Goal: Task Accomplishment & Management: Complete application form

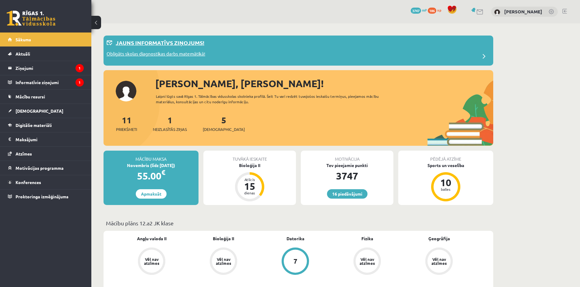
click at [177, 55] on p "Obligāts skolas diagnostikas darbs matemātikā!" at bounding box center [155, 54] width 99 height 9
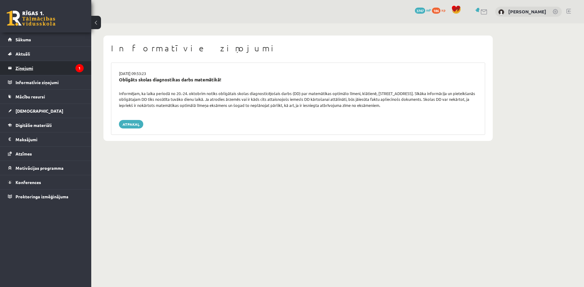
click at [47, 67] on legend "Ziņojumi 1" at bounding box center [50, 68] width 68 height 14
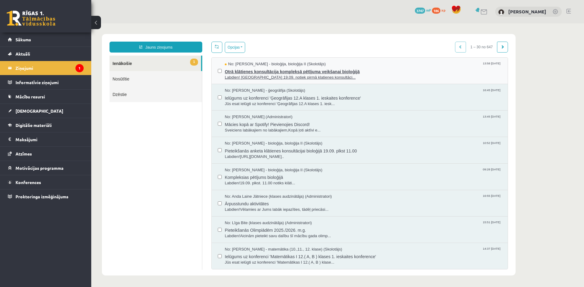
click at [279, 71] on span "Otrā klātienes konsultācija kompleksā pētījuma veikšanai bioloģijā" at bounding box center [363, 71] width 277 height 8
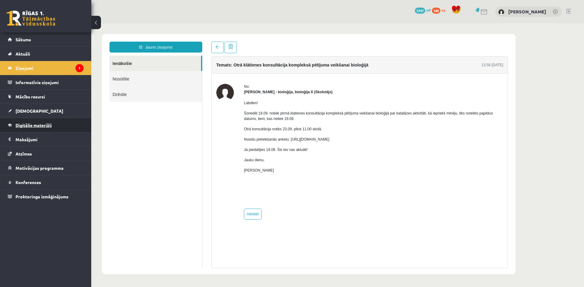
click at [41, 125] on span "Digitālie materiāli" at bounding box center [34, 125] width 36 height 5
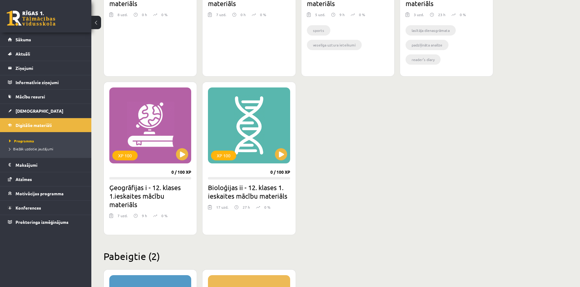
scroll to position [484, 0]
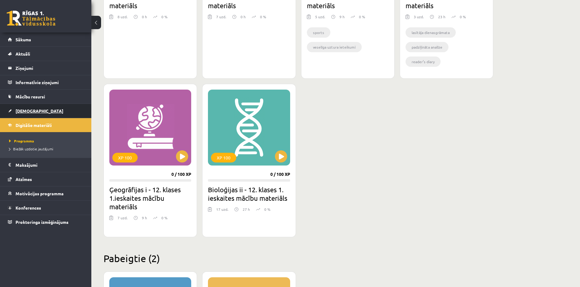
click at [37, 114] on link "[DEMOGRAPHIC_DATA]" at bounding box center [46, 111] width 76 height 14
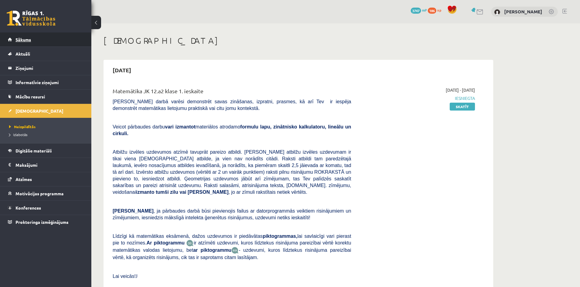
click at [35, 36] on link "Sākums" at bounding box center [46, 40] width 76 height 14
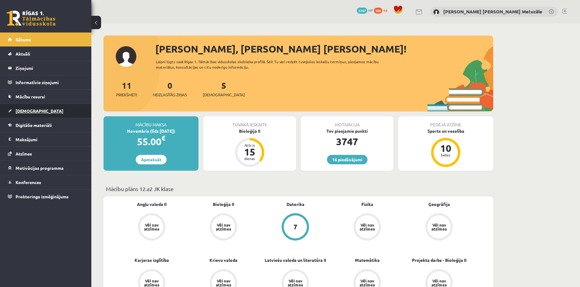
click at [47, 108] on link "[DEMOGRAPHIC_DATA]" at bounding box center [46, 111] width 76 height 14
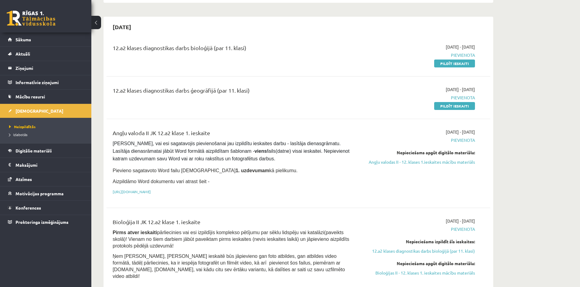
scroll to position [318, 0]
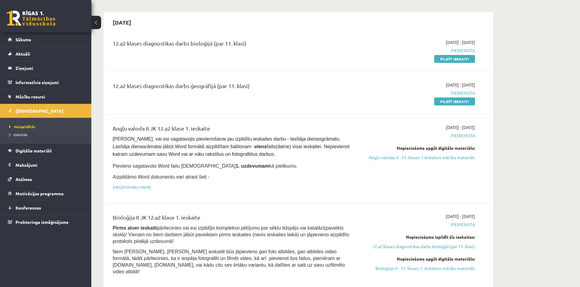
drag, startPoint x: 449, startPoint y: 81, endPoint x: 319, endPoint y: 30, distance: 139.0
click at [449, 98] on link "Pildīt ieskaiti" at bounding box center [454, 102] width 41 height 8
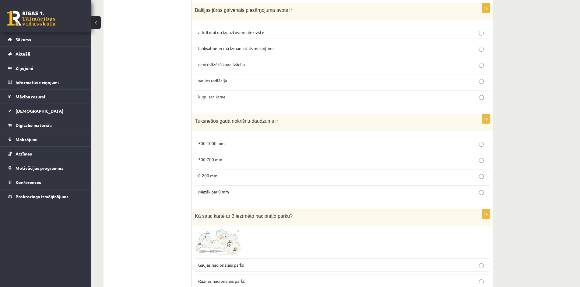
scroll to position [2947, 0]
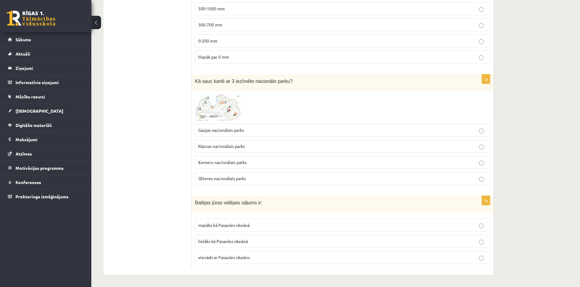
click at [226, 102] on img at bounding box center [218, 107] width 46 height 27
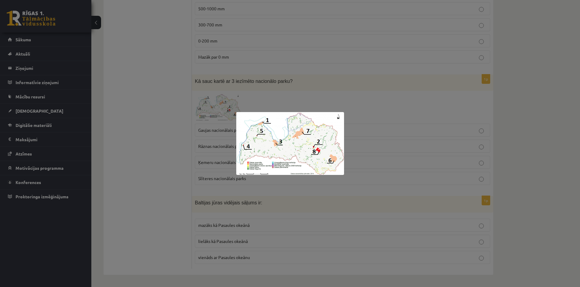
click at [165, 129] on div at bounding box center [290, 143] width 580 height 287
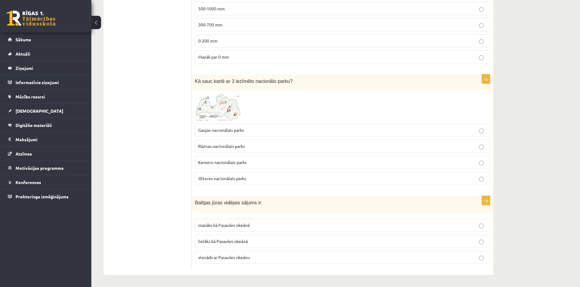
click at [206, 96] on img at bounding box center [218, 107] width 46 height 27
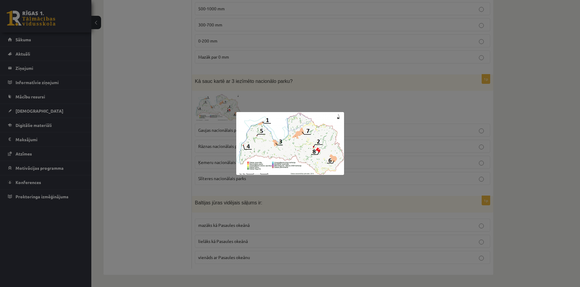
click at [155, 131] on div at bounding box center [290, 143] width 580 height 287
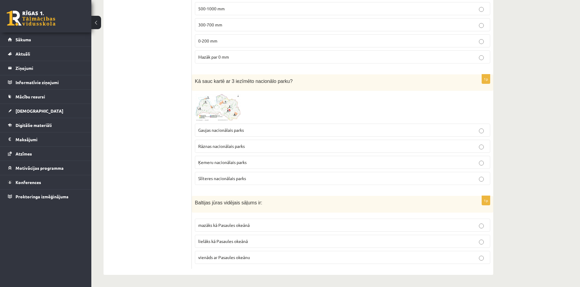
click at [217, 164] on span "Ķemeru nacionālais parks" at bounding box center [222, 162] width 48 height 5
drag, startPoint x: 195, startPoint y: 203, endPoint x: 258, endPoint y: 203, distance: 63.0
click at [258, 203] on p "Baltijas jūras vidējais sāļums ir:" at bounding box center [327, 202] width 265 height 7
copy span "Baltijas jūras vidējais sāļums ir:"
click at [241, 224] on span "mazāks kā Pasaules okeānā" at bounding box center [223, 225] width 51 height 5
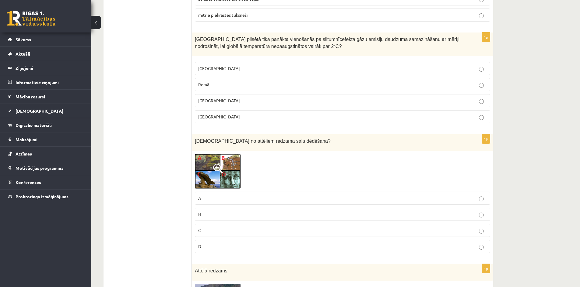
scroll to position [1345, 0]
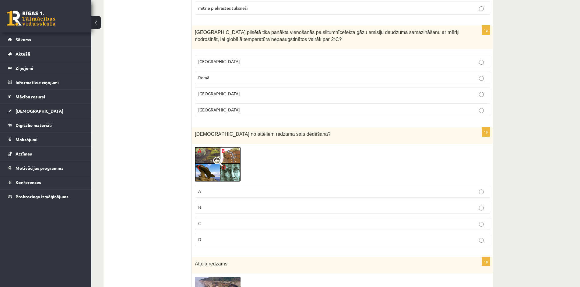
click at [216, 167] on img at bounding box center [218, 164] width 46 height 35
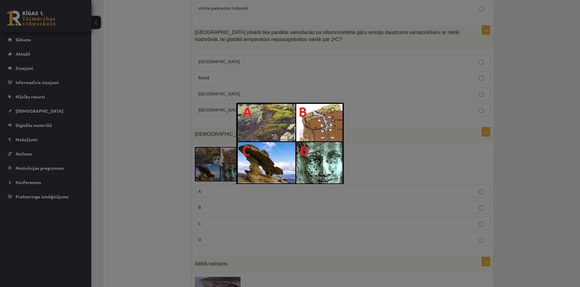
click at [155, 166] on div at bounding box center [290, 143] width 580 height 287
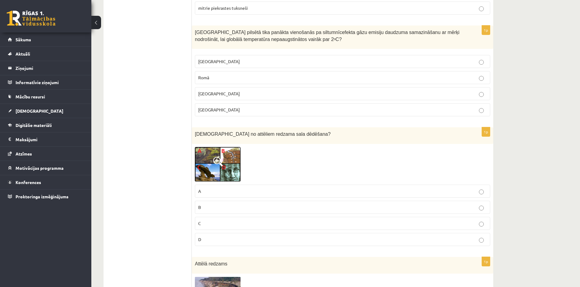
click at [215, 156] on img at bounding box center [218, 164] width 46 height 35
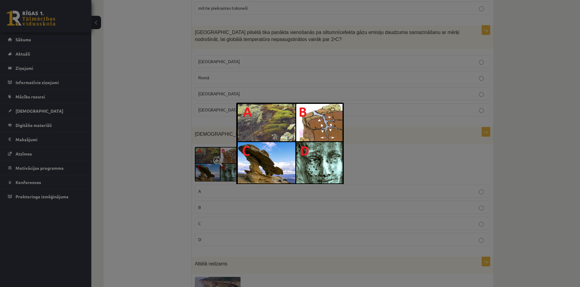
click at [176, 169] on div at bounding box center [290, 143] width 580 height 287
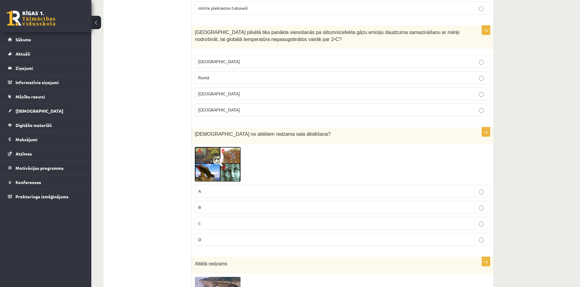
click at [213, 208] on p "B" at bounding box center [342, 207] width 288 height 6
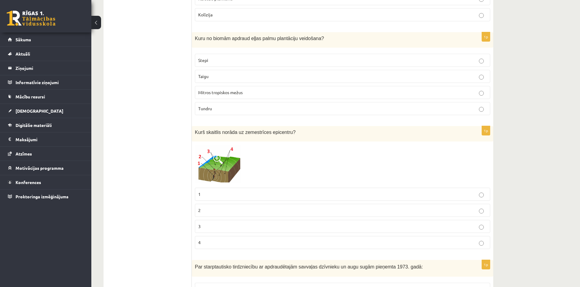
scroll to position [662, 0]
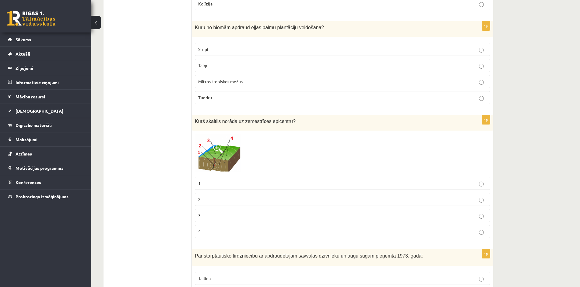
click at [217, 159] on img at bounding box center [218, 154] width 46 height 40
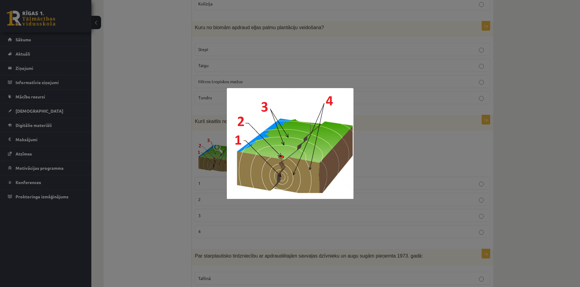
click at [185, 191] on div at bounding box center [290, 143] width 580 height 287
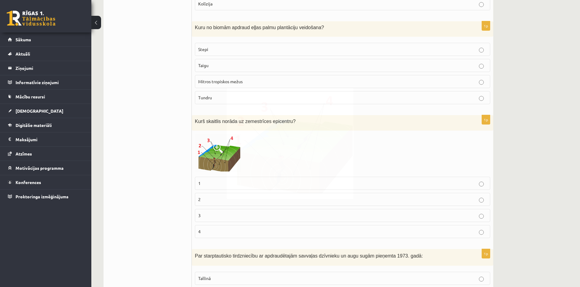
click at [206, 200] on p "2" at bounding box center [342, 200] width 288 height 6
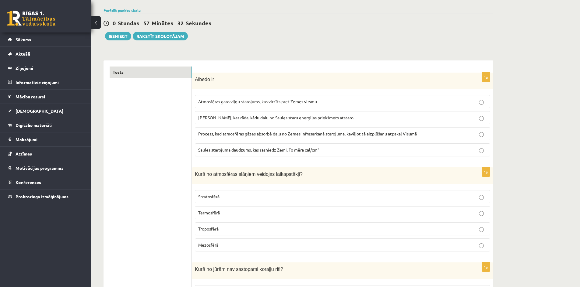
scroll to position [39, 0]
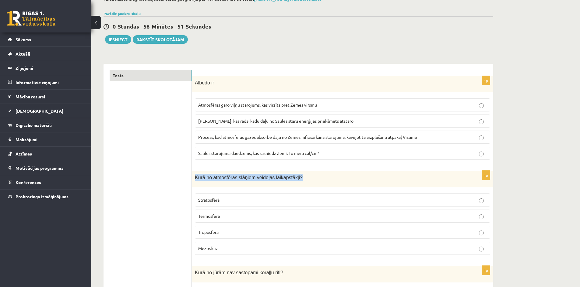
drag, startPoint x: 196, startPoint y: 178, endPoint x: 294, endPoint y: 174, distance: 97.7
click at [294, 174] on div "Kurā no atmosfēras slāņiem veidojas laikapstākļi?" at bounding box center [342, 179] width 301 height 17
copy span "Kurā no atmosfēras slāņiem veidojas laikapstākļi?"
click at [228, 216] on p "Termosfērā" at bounding box center [342, 216] width 288 height 6
click at [265, 238] on label "Troposfērā" at bounding box center [342, 232] width 295 height 13
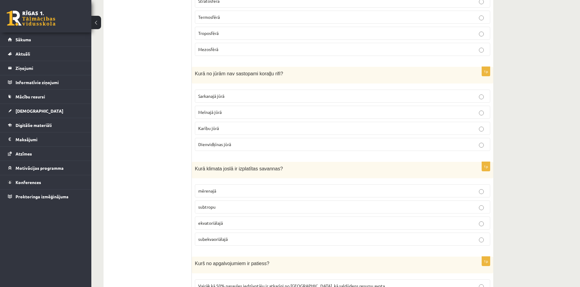
scroll to position [249, 0]
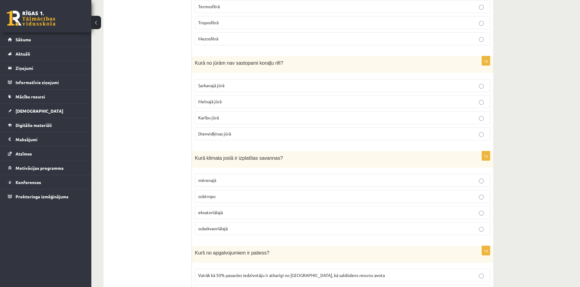
click at [232, 136] on p "Dienvidķīnas jūrā" at bounding box center [342, 134] width 288 height 6
drag, startPoint x: 194, startPoint y: 65, endPoint x: 287, endPoint y: 72, distance: 92.4
click at [287, 72] on div "Kurā no jūrām nav sastopami koraļļu rifi?" at bounding box center [342, 64] width 301 height 17
copy span "Kurā no jūrām nav sastopami koraļļu rifi?"
drag, startPoint x: 235, startPoint y: 133, endPoint x: 194, endPoint y: 134, distance: 40.8
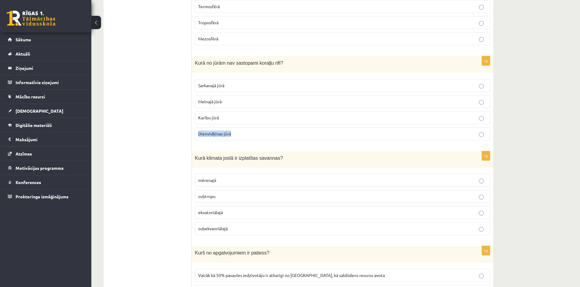
click at [194, 134] on div "1p Kurā no jūrām nav sastopami koraļļu rifi? Sarkanajā jūrā Melnajā jūrā Karību…" at bounding box center [342, 100] width 301 height 89
copy span "Dienvidķīnas jūrā"
click at [270, 102] on p "Melnajā jūrā" at bounding box center [342, 102] width 288 height 6
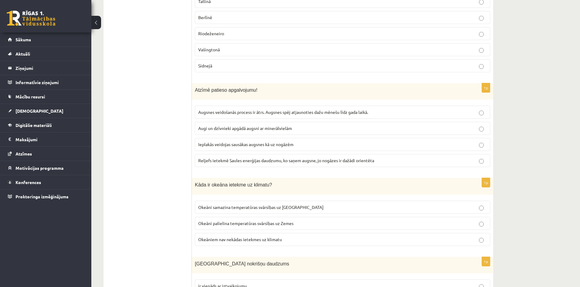
scroll to position [943, 0]
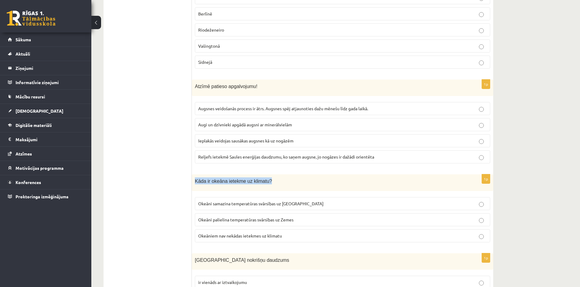
drag, startPoint x: 274, startPoint y: 181, endPoint x: 193, endPoint y: 183, distance: 80.9
click at [193, 183] on div "Kāda ir okeāna ietekme uz klimatu?" at bounding box center [342, 183] width 301 height 17
copy span "Kāda ir okeāna ietekme uz klimatu?"
click at [327, 222] on p "Okeāni palielina temperatūras svārsības uz Zemes" at bounding box center [342, 220] width 288 height 6
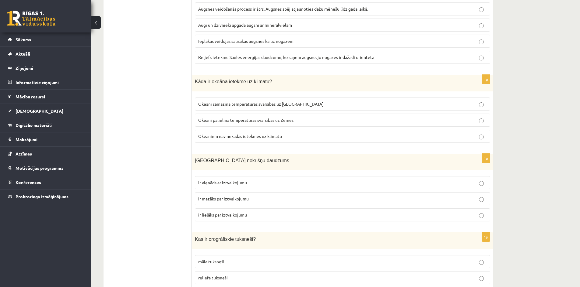
scroll to position [1057, 0]
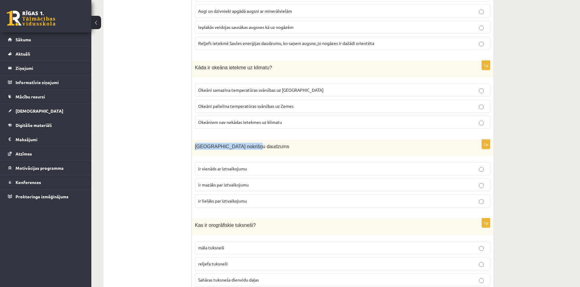
drag, startPoint x: 195, startPoint y: 147, endPoint x: 250, endPoint y: 148, distance: 55.1
click at [250, 148] on p "Latvijā nokrišņu daudzums" at bounding box center [327, 146] width 265 height 7
drag, startPoint x: 194, startPoint y: 148, endPoint x: 253, endPoint y: 203, distance: 80.5
click at [253, 203] on div "1p Latvijā nokrišņu daudzums ir vienāds ar iztvaikojumu ir mazāks par iztvaikoj…" at bounding box center [342, 176] width 301 height 73
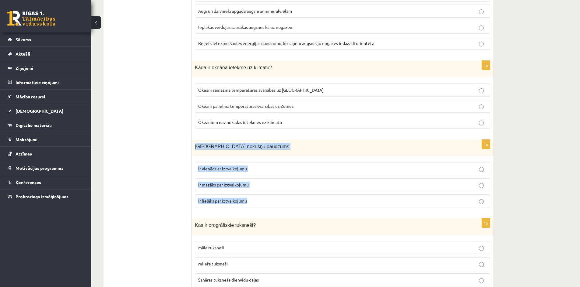
copy div "Latvijā nokrišņu daudzums ir vienāds ar iztvaikojumu ir mazāks par iztvaikojumu…"
click at [270, 204] on p "ir lielāks par iztvaikojumu" at bounding box center [342, 201] width 288 height 6
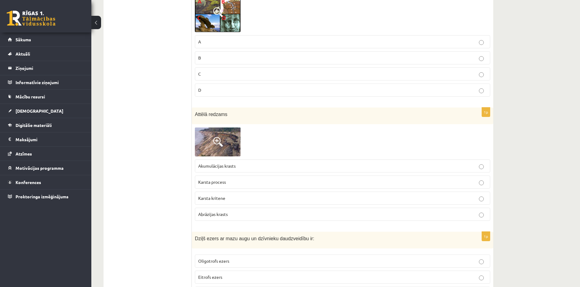
scroll to position [1523, 0]
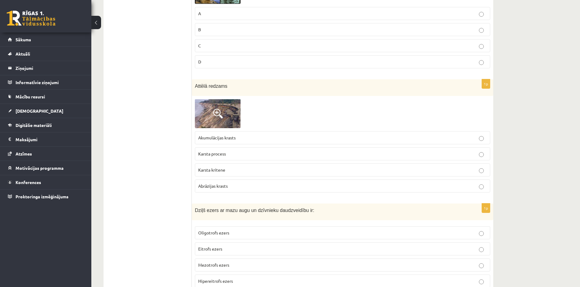
click at [225, 121] on img at bounding box center [218, 113] width 46 height 29
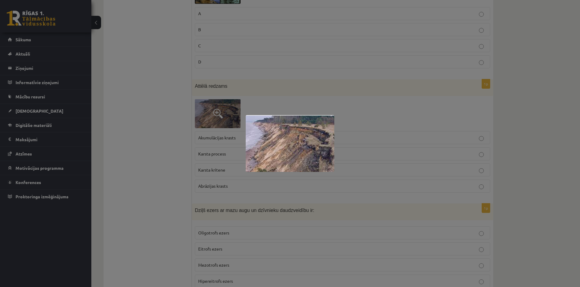
click at [157, 131] on div at bounding box center [290, 143] width 580 height 287
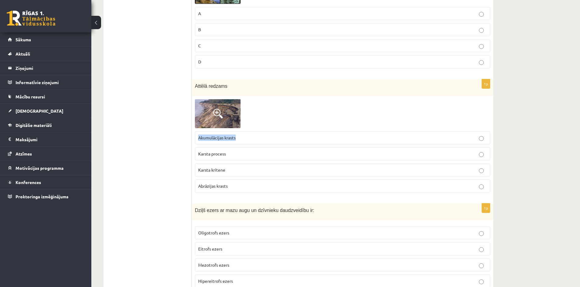
drag, startPoint x: 195, startPoint y: 139, endPoint x: 241, endPoint y: 140, distance: 46.2
click at [241, 140] on label "Akumulācijas krasts" at bounding box center [342, 137] width 295 height 13
copy span "Akumulācijas krasts"
click at [250, 137] on p "Akumulācijas krasts" at bounding box center [342, 138] width 288 height 6
drag, startPoint x: 228, startPoint y: 185, endPoint x: 199, endPoint y: 190, distance: 29.9
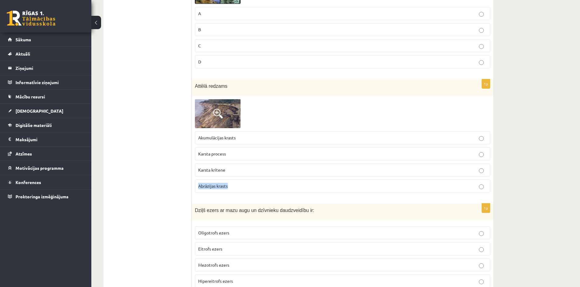
click at [199, 190] on label "Abrāzijas krasts" at bounding box center [342, 186] width 295 height 13
copy span "Abrāzijas krasts"
click at [241, 187] on p "Abrāzijas krasts" at bounding box center [342, 186] width 288 height 6
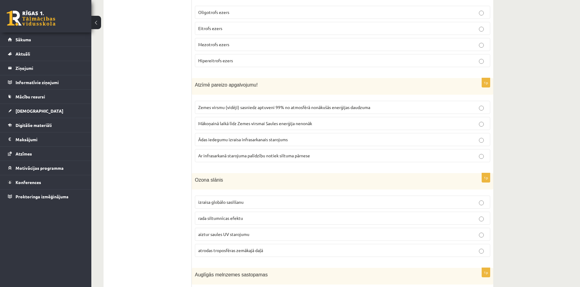
scroll to position [1748, 0]
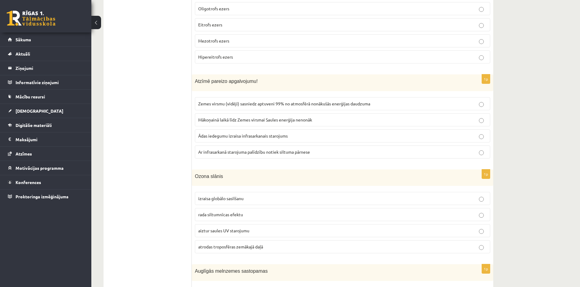
click at [237, 231] on span "aiztur saules UV starojumu" at bounding box center [223, 230] width 51 height 5
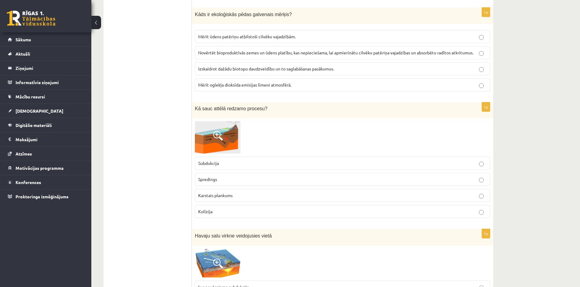
scroll to position [2193, 0]
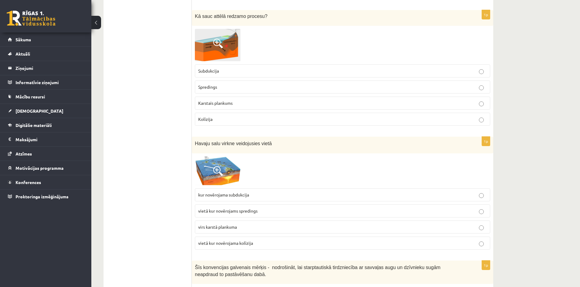
click at [235, 34] on img at bounding box center [218, 45] width 46 height 33
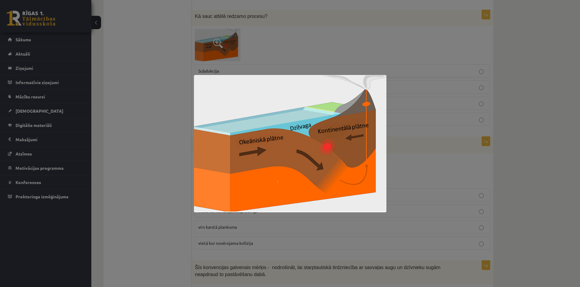
click at [150, 99] on div at bounding box center [290, 143] width 580 height 287
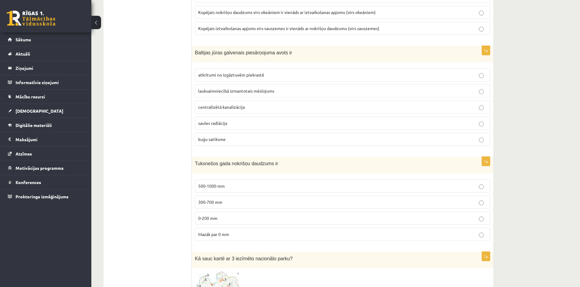
scroll to position [2762, 0]
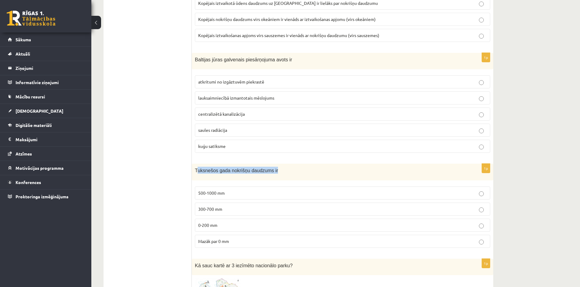
drag, startPoint x: 196, startPoint y: 171, endPoint x: 270, endPoint y: 172, distance: 73.3
click at [270, 172] on p "Tuksnešos gada nokrišņu daudzums ir" at bounding box center [327, 170] width 265 height 7
drag, startPoint x: 270, startPoint y: 172, endPoint x: 244, endPoint y: 172, distance: 25.9
click at [244, 172] on span "Tuksnešos gada nokrišņu daudzums ir" at bounding box center [236, 170] width 83 height 5
drag, startPoint x: 193, startPoint y: 171, endPoint x: 278, endPoint y: 166, distance: 85.6
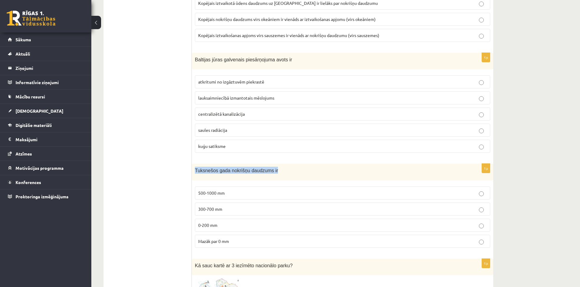
click at [278, 166] on div "Tuksnešos gada nokrišņu daudzums ir" at bounding box center [342, 172] width 301 height 17
copy span "Tuksnešos gada nokrišņu daudzums ir"
click at [224, 228] on p "0-200 mm" at bounding box center [342, 225] width 288 height 6
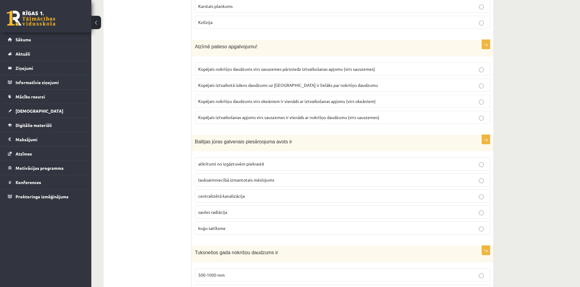
scroll to position [2673, 0]
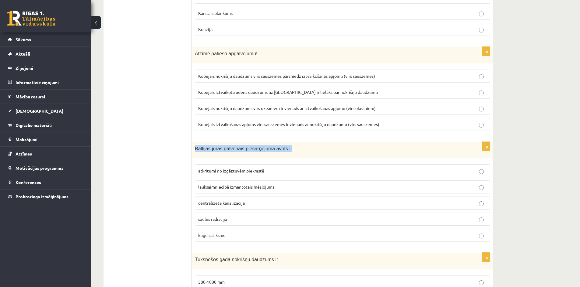
drag, startPoint x: 193, startPoint y: 149, endPoint x: 290, endPoint y: 144, distance: 97.2
click at [290, 144] on div "Baltijas jūras galvenais piesārņojuma avots ir" at bounding box center [342, 150] width 301 height 17
click at [229, 236] on p "kuģu satiksme" at bounding box center [342, 235] width 288 height 6
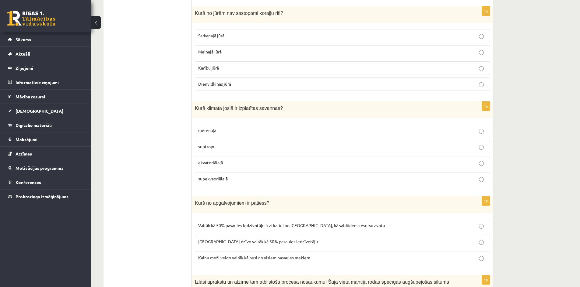
scroll to position [320, 0]
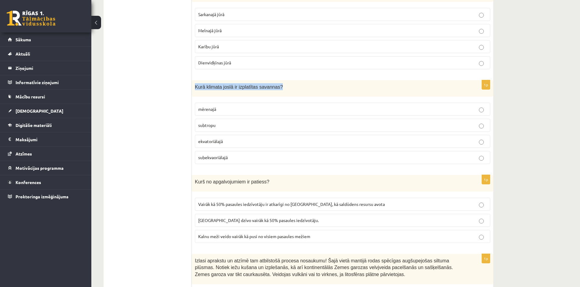
drag, startPoint x: 193, startPoint y: 89, endPoint x: 277, endPoint y: 86, distance: 84.0
click at [277, 86] on div "Kurā klimata joslā ir izplatītas savannas?" at bounding box center [342, 88] width 301 height 17
copy span "Kurā klimata joslā ir izplatītas savannas?"
click at [214, 128] on span "subtropu" at bounding box center [206, 125] width 17 height 5
click at [238, 158] on p "subekvaoriālajā" at bounding box center [342, 158] width 288 height 6
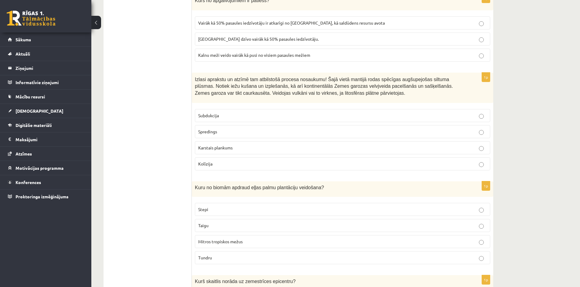
scroll to position [545, 0]
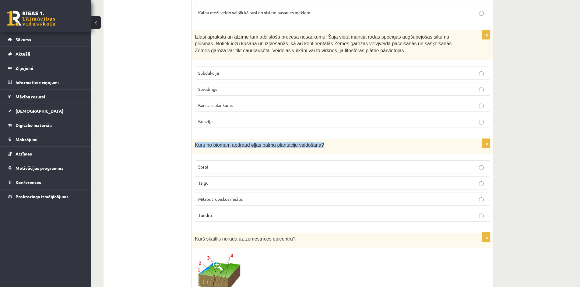
drag, startPoint x: 192, startPoint y: 146, endPoint x: 318, endPoint y: 151, distance: 125.4
click at [318, 151] on div "Kuru no biomām apdraud eļļas palmu plantāciju veidošana?" at bounding box center [342, 147] width 301 height 16
click at [225, 201] on span "Mitros tropiskos mežus" at bounding box center [220, 199] width 44 height 5
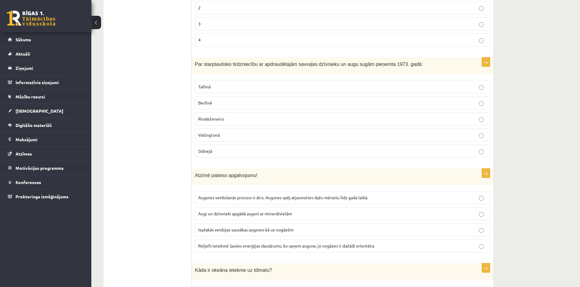
scroll to position [868, 0]
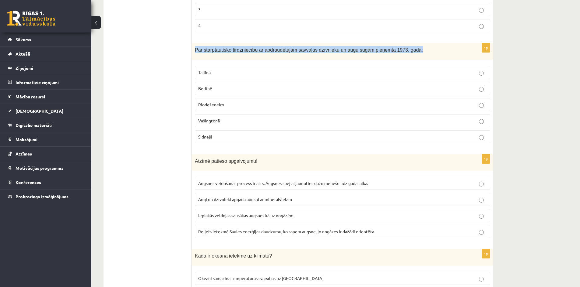
drag, startPoint x: 193, startPoint y: 53, endPoint x: 402, endPoint y: 54, distance: 209.0
click at [402, 54] on div "Par starptautisko tirdzniecību ar apdraudētajām savvaļas dzīvnieku un augu sugā…" at bounding box center [342, 51] width 301 height 17
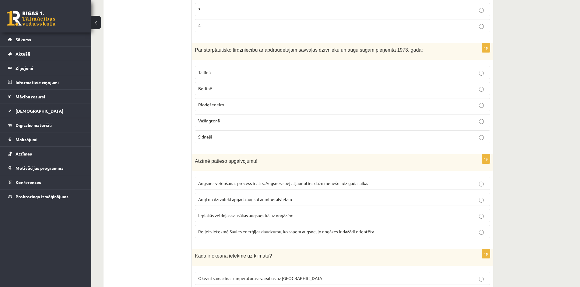
click at [228, 117] on label "Vašingtonā" at bounding box center [342, 120] width 295 height 13
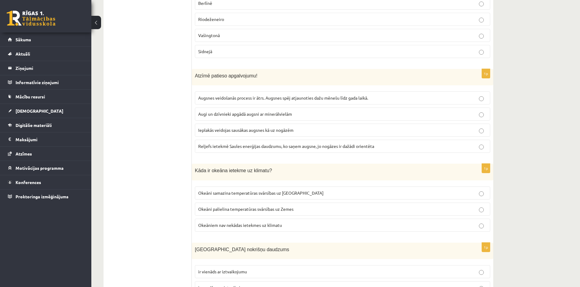
scroll to position [968, 0]
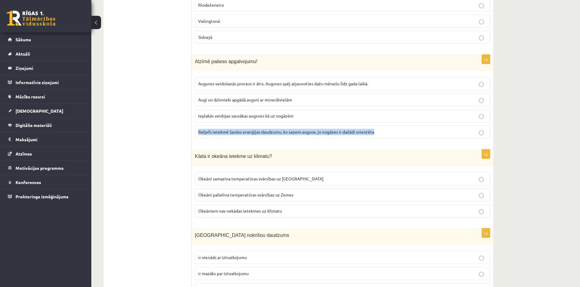
drag, startPoint x: 377, startPoint y: 131, endPoint x: 198, endPoint y: 131, distance: 178.6
click at [198, 131] on p "Reljefs ietekmē Saules enerģijas daudzumu, ko saņem augsne, jo nogāzes ir dažād…" at bounding box center [342, 132] width 288 height 6
click at [243, 101] on span "Augi un dzīvnieki apgādā augsni ar minerālvielām" at bounding box center [245, 99] width 94 height 5
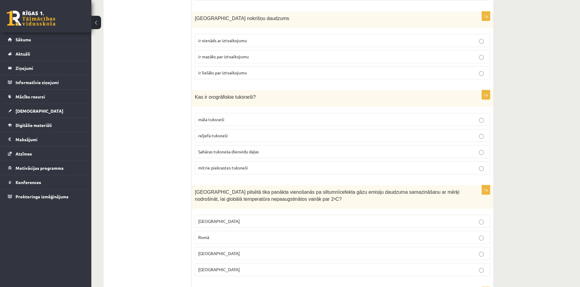
scroll to position [1189, 0]
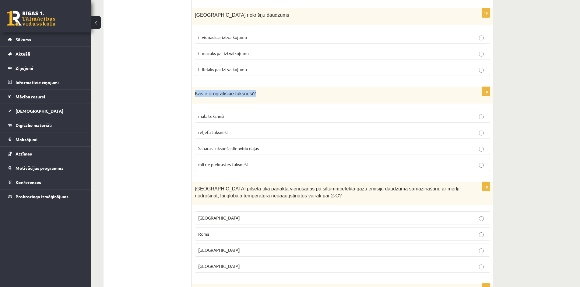
drag, startPoint x: 254, startPoint y: 97, endPoint x: 195, endPoint y: 94, distance: 59.4
click at [195, 94] on p "Kas ir orogrāfiskie tuksneši?" at bounding box center [327, 93] width 265 height 7
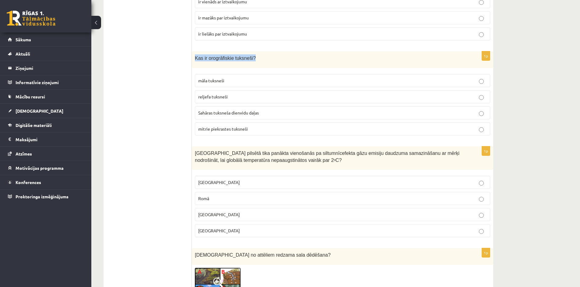
scroll to position [1235, 0]
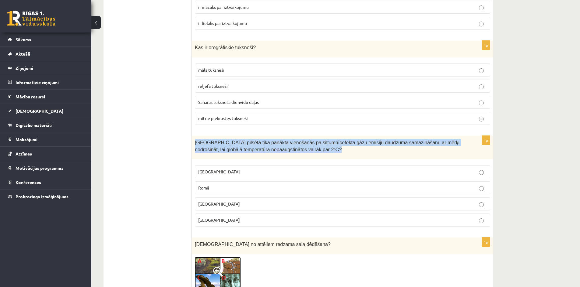
drag, startPoint x: 192, startPoint y: 143, endPoint x: 291, endPoint y: 150, distance: 99.1
click at [291, 150] on div "Kurā pilsētā tika panākta vienošanās pa siltumnīcefekta gāzu emisiju daudzuma s…" at bounding box center [342, 147] width 301 height 23
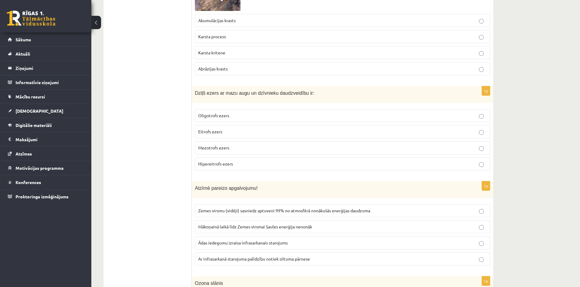
scroll to position [1652, 0]
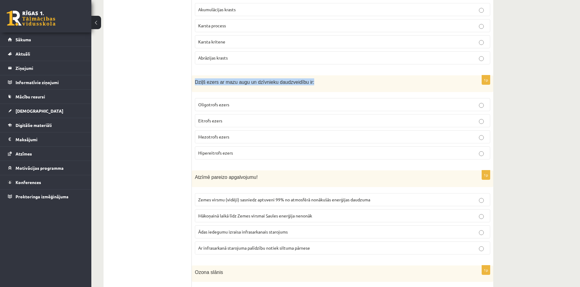
drag, startPoint x: 194, startPoint y: 83, endPoint x: 310, endPoint y: 83, distance: 115.6
click at [310, 83] on div "Dziļš ezers ar mazu augu un dzīvnieku daudzveidību ir:" at bounding box center [342, 83] width 301 height 17
click at [218, 109] on label "Oligotrofs ezers" at bounding box center [342, 104] width 295 height 13
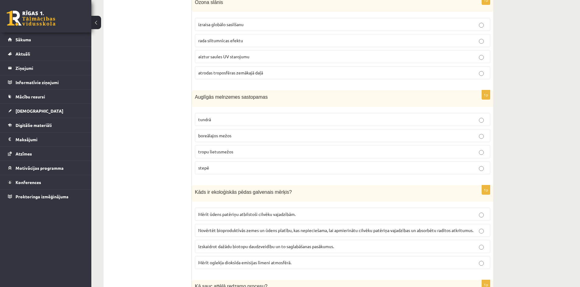
scroll to position [1933, 0]
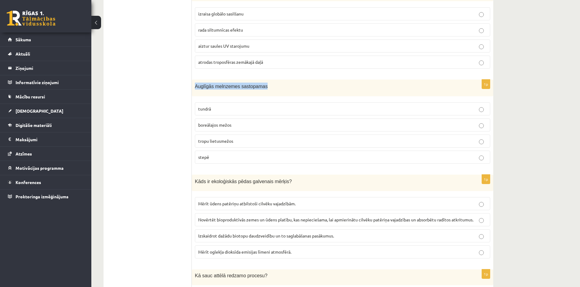
drag, startPoint x: 260, startPoint y: 87, endPoint x: 195, endPoint y: 89, distance: 64.8
click at [195, 89] on p "Auglīgās melnzemes sastopamas" at bounding box center [327, 86] width 265 height 7
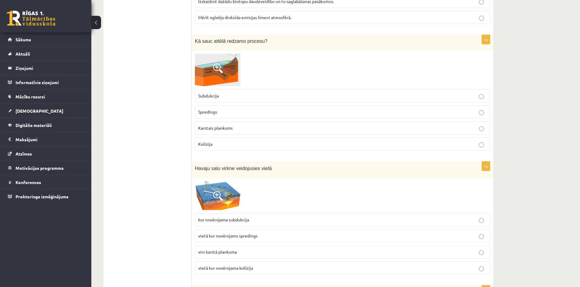
scroll to position [2203, 0]
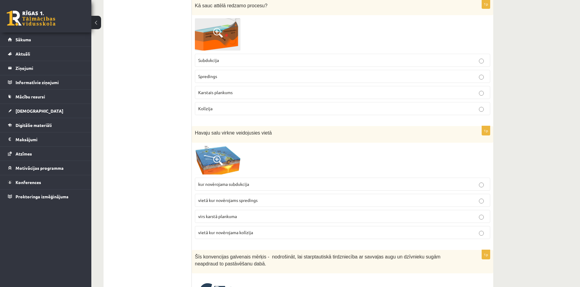
click at [229, 160] on img at bounding box center [218, 160] width 46 height 29
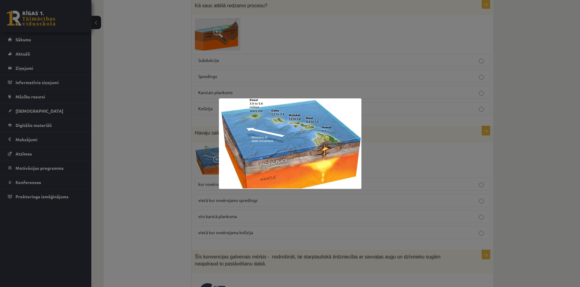
click at [160, 190] on div at bounding box center [290, 143] width 580 height 287
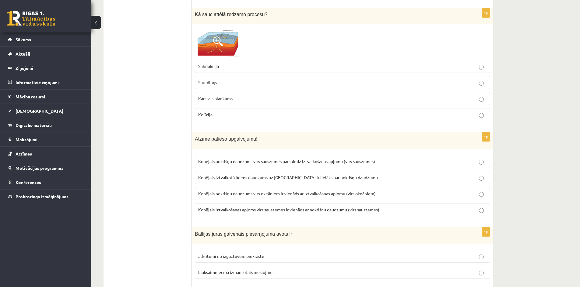
scroll to position [2581, 0]
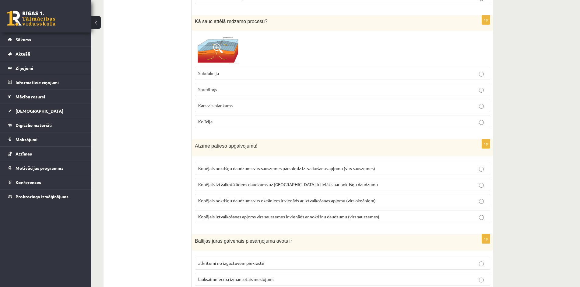
click at [223, 51] on img at bounding box center [218, 49] width 46 height 30
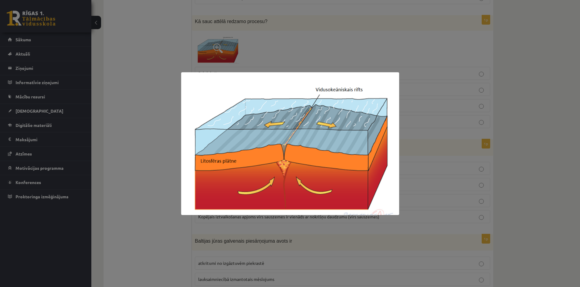
click at [276, 43] on div at bounding box center [290, 143] width 580 height 287
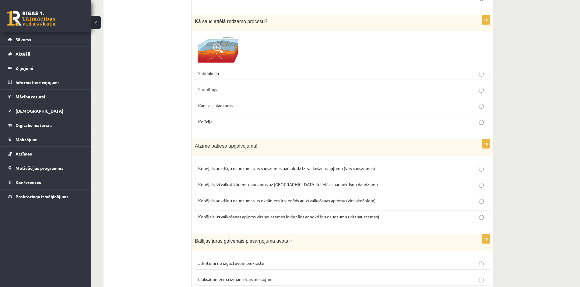
click at [210, 60] on img at bounding box center [218, 49] width 46 height 30
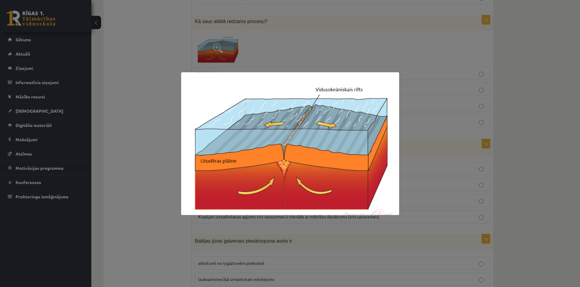
click at [160, 95] on div at bounding box center [290, 143] width 580 height 287
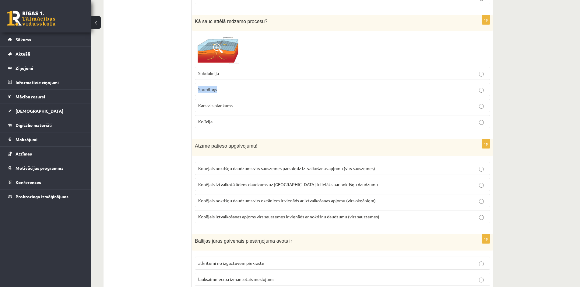
drag, startPoint x: 220, startPoint y: 91, endPoint x: 193, endPoint y: 89, distance: 26.8
click at [193, 89] on div "1p Kā sauc attēlā redzamo procesu? Subdukcija Spredings Karstais plankums Kolīz…" at bounding box center [342, 74] width 301 height 118
click at [233, 86] on p "Spredings" at bounding box center [342, 89] width 288 height 6
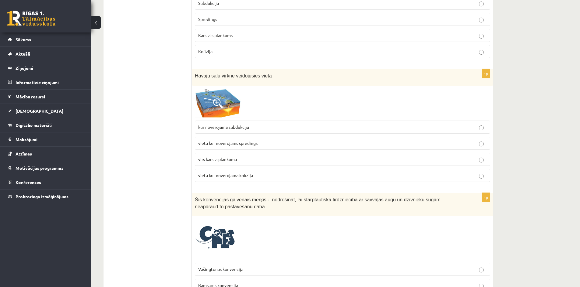
scroll to position [2250, 0]
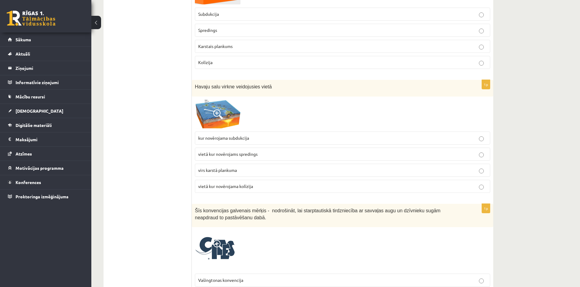
click at [227, 116] on img at bounding box center [218, 114] width 46 height 29
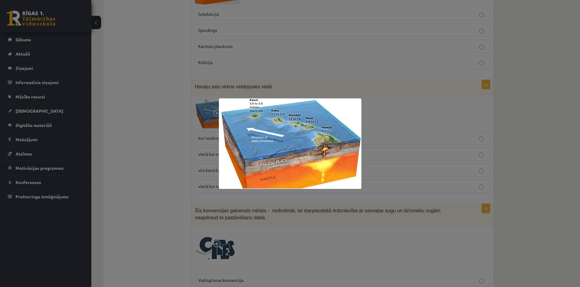
click at [155, 164] on div at bounding box center [290, 143] width 580 height 287
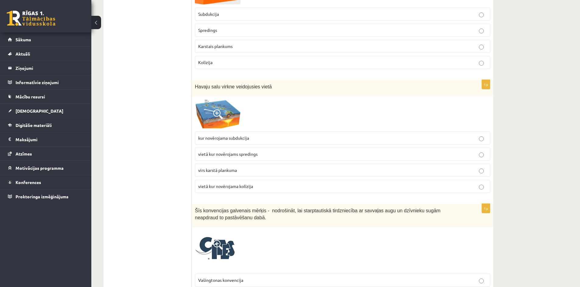
click at [222, 117] on span at bounding box center [218, 115] width 10 height 10
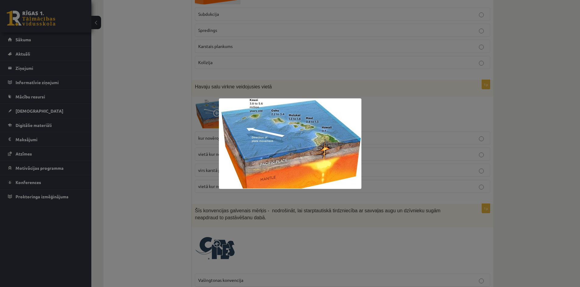
click at [182, 153] on div at bounding box center [290, 143] width 580 height 287
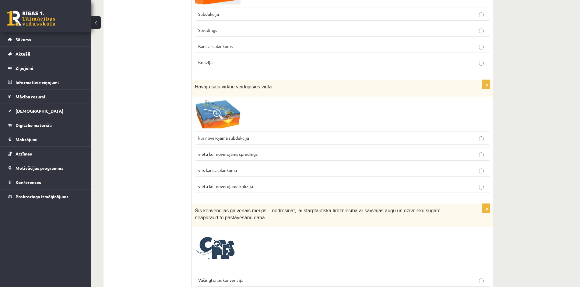
click at [215, 158] on label "vietā kur novērojams spredings" at bounding box center [342, 154] width 295 height 13
click at [211, 122] on img at bounding box center [218, 114] width 46 height 29
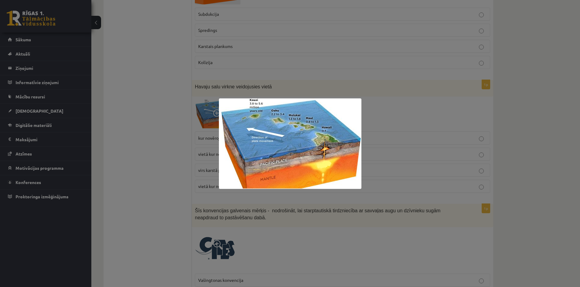
click at [176, 143] on div at bounding box center [290, 143] width 580 height 287
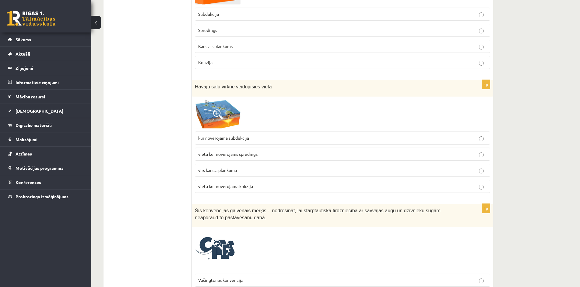
click at [214, 117] on span at bounding box center [218, 115] width 10 height 10
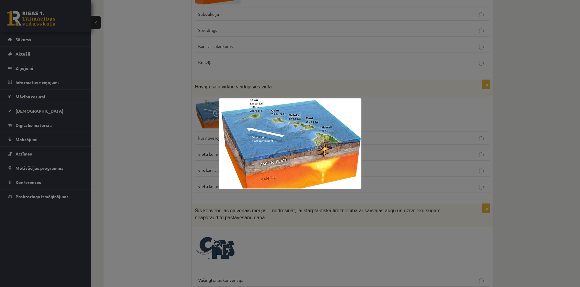
click at [168, 154] on div at bounding box center [290, 143] width 580 height 287
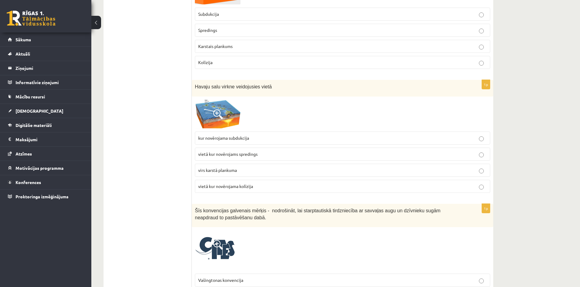
click at [267, 140] on p "kur novērojama subdukcija" at bounding box center [342, 138] width 288 height 6
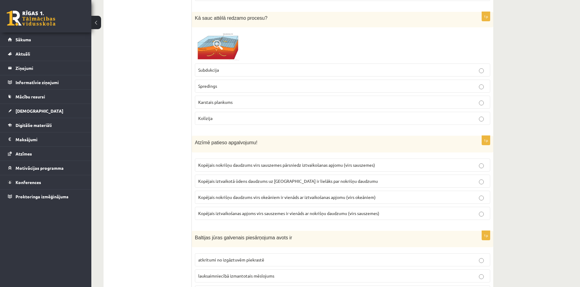
scroll to position [2581, 0]
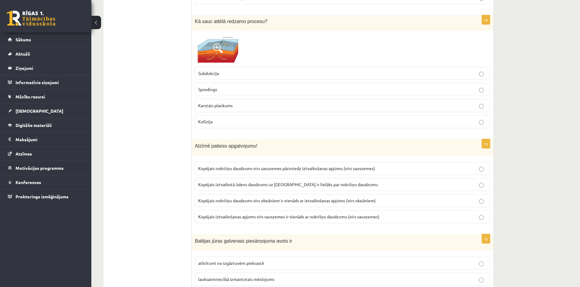
click at [423, 205] on label "Kopējais nokrišņu daudzums virs okeāniem ir vienāds ar iztvaikošanas apjomu (vi…" at bounding box center [342, 200] width 295 height 13
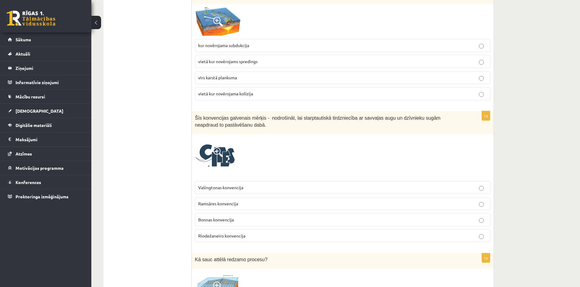
scroll to position [2335, 0]
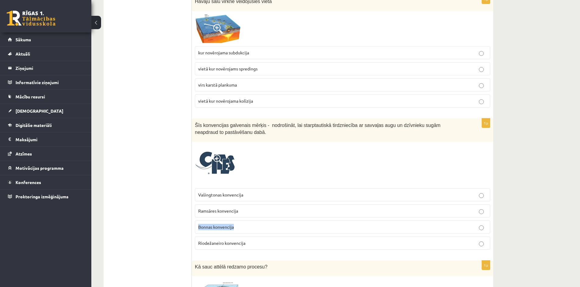
drag, startPoint x: 237, startPoint y: 229, endPoint x: 196, endPoint y: 229, distance: 41.1
click at [196, 229] on label "Bonnas konvencija" at bounding box center [342, 227] width 295 height 13
drag, startPoint x: 249, startPoint y: 242, endPoint x: 199, endPoint y: 251, distance: 50.7
click at [199, 251] on fieldset "Vašingtonas konvencija Ramsāres konvencija Bonnas konvencija Riodežaneiro konve…" at bounding box center [342, 219] width 295 height 66
drag, startPoint x: 234, startPoint y: 210, endPoint x: 197, endPoint y: 211, distance: 37.4
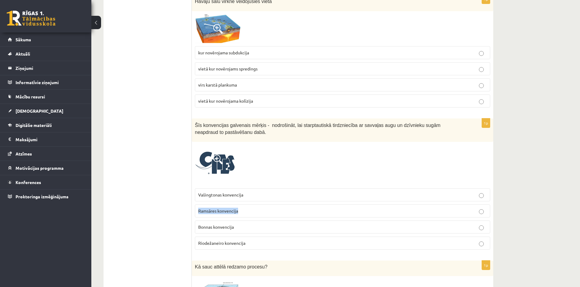
click at [197, 211] on label "Ramsāres konvencija" at bounding box center [342, 211] width 295 height 13
drag, startPoint x: 249, startPoint y: 199, endPoint x: 199, endPoint y: 193, distance: 50.8
click at [199, 193] on p "Vašingtonas konvencija" at bounding box center [342, 195] width 288 height 6
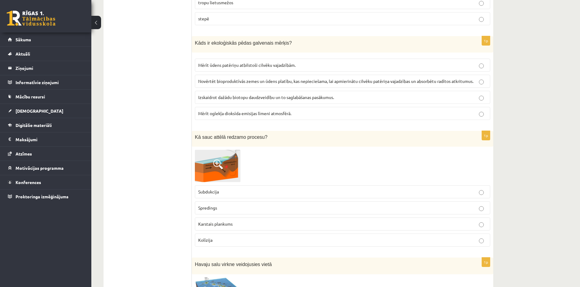
scroll to position [2068, 0]
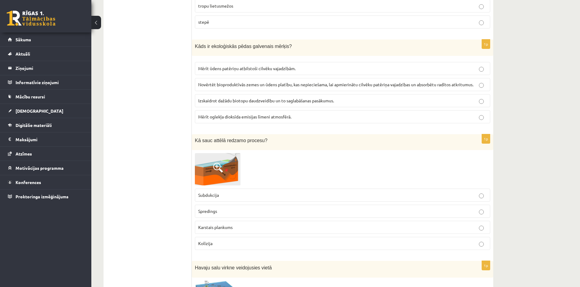
click at [229, 165] on img at bounding box center [218, 169] width 46 height 33
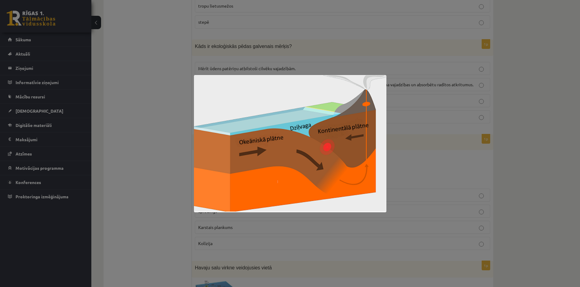
click at [162, 191] on div at bounding box center [290, 143] width 580 height 287
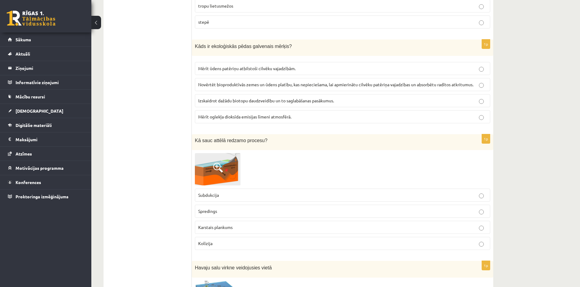
click at [225, 176] on img at bounding box center [218, 169] width 46 height 33
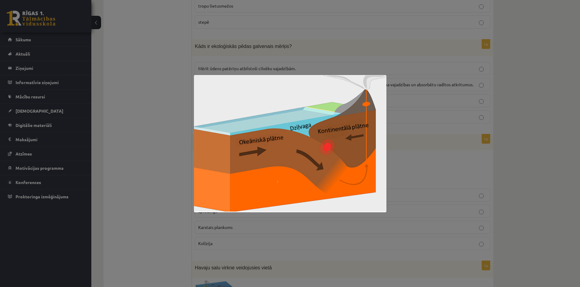
click at [150, 184] on div at bounding box center [290, 143] width 580 height 287
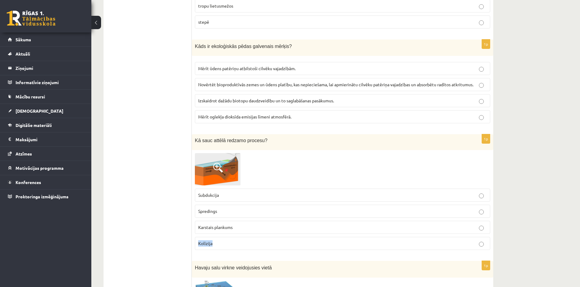
drag, startPoint x: 221, startPoint y: 244, endPoint x: 196, endPoint y: 246, distance: 25.0
click at [196, 246] on label "Kolīzija" at bounding box center [342, 243] width 295 height 13
click at [255, 232] on label "Karstais plankums" at bounding box center [342, 227] width 295 height 13
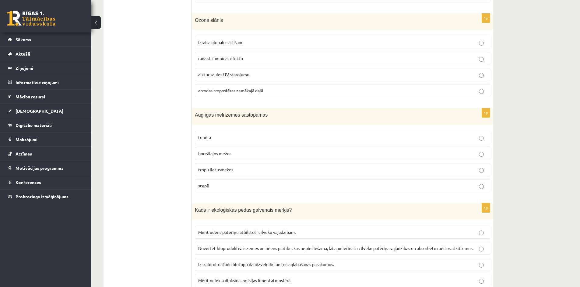
scroll to position [1894, 0]
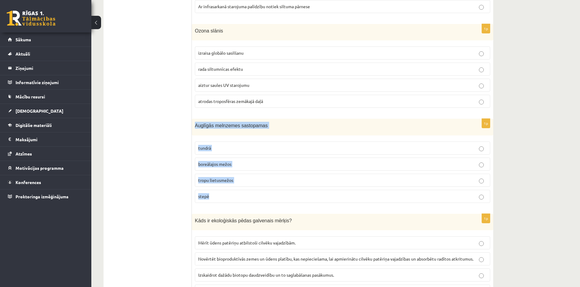
drag, startPoint x: 193, startPoint y: 125, endPoint x: 237, endPoint y: 197, distance: 83.8
click at [237, 197] on div "1p Auglīgās melnzemes sastopamas tundrā boreālajos mežos tropu lietusmežos stepē" at bounding box center [342, 163] width 301 height 89
click at [248, 196] on p "stepē" at bounding box center [342, 196] width 288 height 6
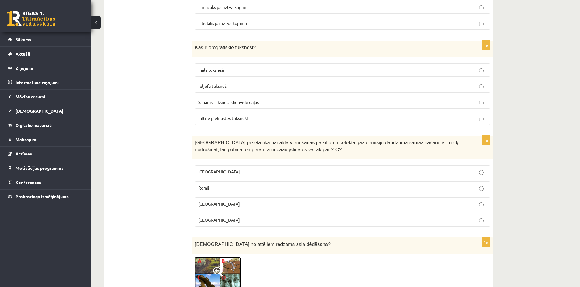
scroll to position [1210, 0]
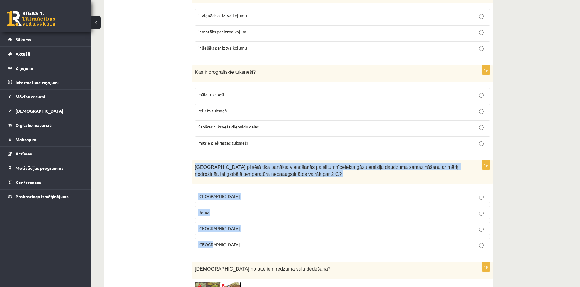
drag, startPoint x: 194, startPoint y: 167, endPoint x: 300, endPoint y: 238, distance: 127.3
click at [300, 238] on div "1p Kurā pilsētā tika panākta vienošanās pa siltumnīcefekta gāzu emisiju daudzum…" at bounding box center [342, 209] width 301 height 96
click at [301, 182] on div "Kurā pilsētā tika panākta vienošanās pa siltumnīcefekta gāzu emisiju daudzuma s…" at bounding box center [342, 172] width 301 height 23
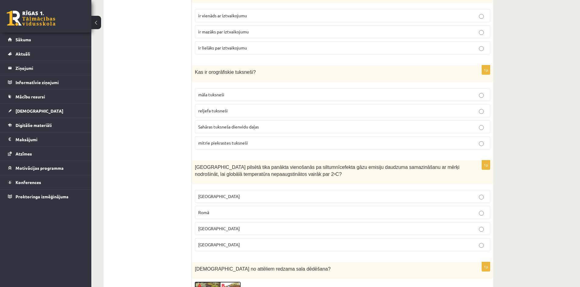
click at [250, 252] on label "Parīzē" at bounding box center [342, 244] width 295 height 13
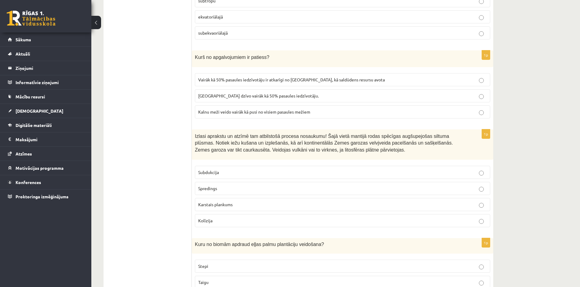
scroll to position [431, 0]
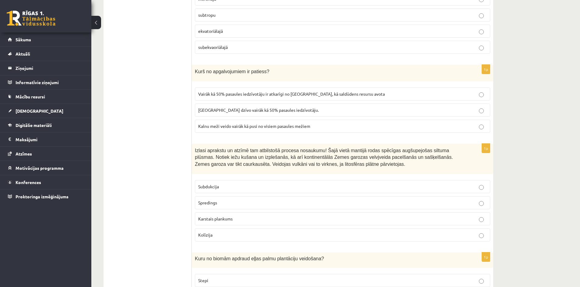
click at [443, 188] on p "Subdukcija" at bounding box center [342, 187] width 288 height 6
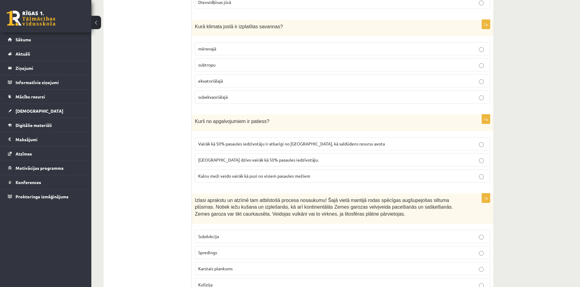
scroll to position [356, 0]
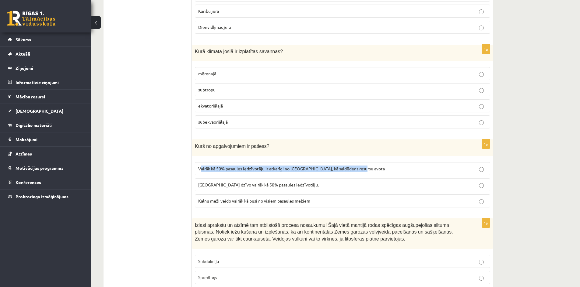
drag, startPoint x: 362, startPoint y: 169, endPoint x: 200, endPoint y: 167, distance: 162.5
click at [200, 167] on p "Vairāk kā 50% pasaules iedzīvotāju ir atkarīgi no kalniem, kā saldūdens resursu…" at bounding box center [342, 169] width 288 height 6
drag, startPoint x: 197, startPoint y: 169, endPoint x: 365, endPoint y: 169, distance: 168.2
click at [365, 169] on label "Vairāk kā 50% pasaules iedzīvotāju ir atkarīgi no kalniem, kā saldūdens resursu…" at bounding box center [342, 168] width 295 height 13
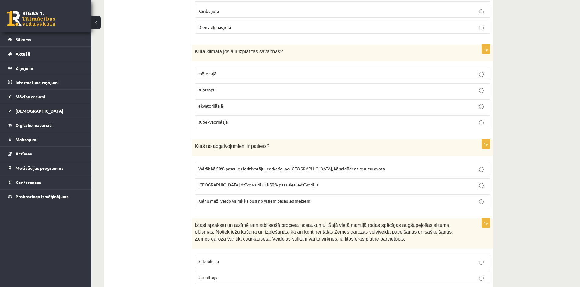
click at [302, 203] on span "Kalnu meži veido vairāk kā pusi no visiem pasaules mežiem" at bounding box center [254, 200] width 112 height 5
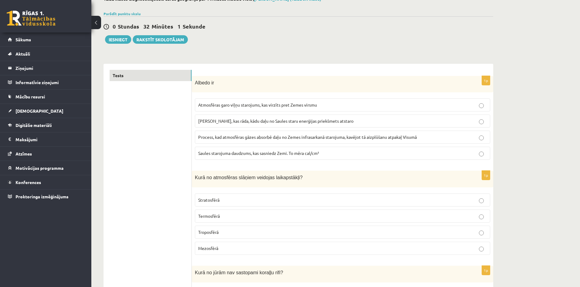
scroll to position [32, 0]
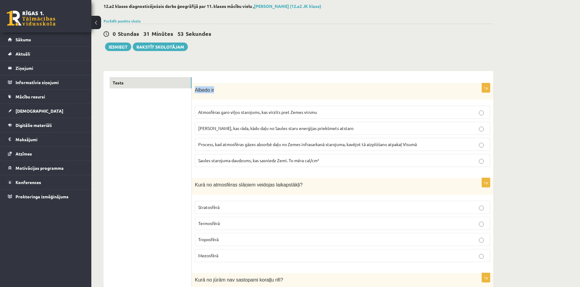
drag, startPoint x: 195, startPoint y: 89, endPoint x: 219, endPoint y: 90, distance: 24.4
click at [219, 90] on p "Albedo ir" at bounding box center [327, 89] width 265 height 7
click at [278, 141] on label "Process, kad atmosfēras gāzes absorbē daļu no Zemes infrasarkanā starojuma, kav…" at bounding box center [342, 144] width 295 height 13
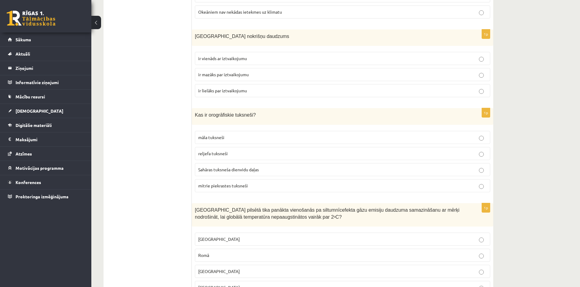
scroll to position [1182, 0]
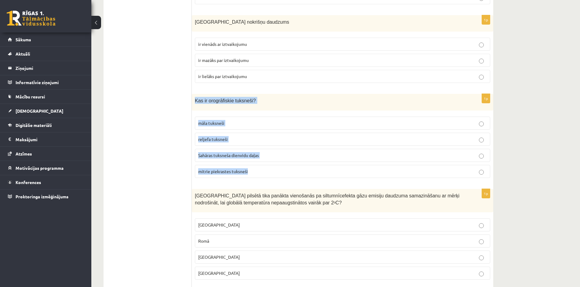
drag, startPoint x: 193, startPoint y: 101, endPoint x: 259, endPoint y: 169, distance: 94.2
click at [259, 169] on div "1p Kas ir orogrāfiskie tuksneši? māla tuksneši reljefa tuksneši Sahāras tuksneš…" at bounding box center [342, 138] width 301 height 89
click at [242, 141] on p "reljefa tuksneši" at bounding box center [342, 139] width 288 height 6
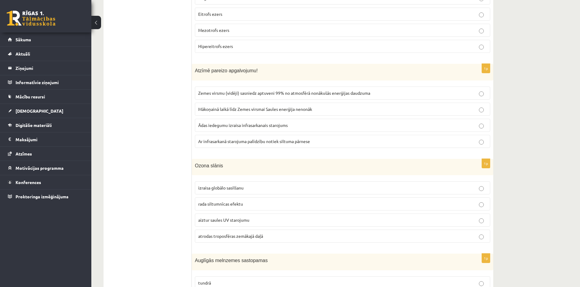
scroll to position [1794, 0]
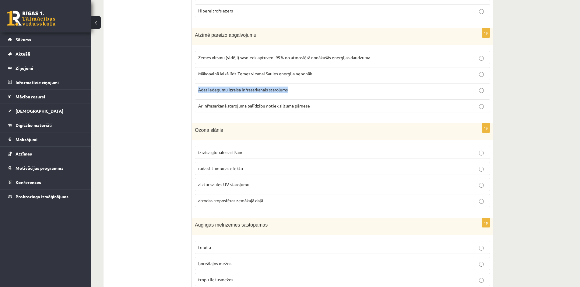
drag, startPoint x: 290, startPoint y: 89, endPoint x: 194, endPoint y: 84, distance: 95.4
click at [194, 84] on div "1p Atzīmē pareizo apgalvojumu! Zemes virsmu (vidēji) sasniedz aptuveni 99% no a…" at bounding box center [342, 72] width 301 height 89
click at [324, 89] on p "Ādas iedegumu izraisa infrasarkanais starojums" at bounding box center [342, 90] width 288 height 6
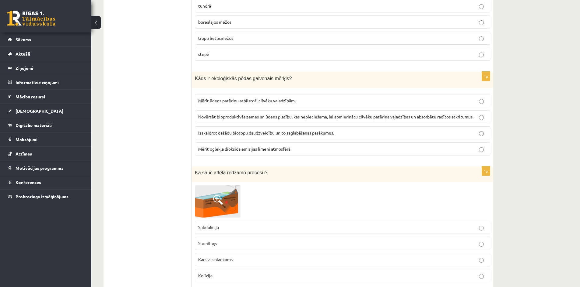
scroll to position [2040, 0]
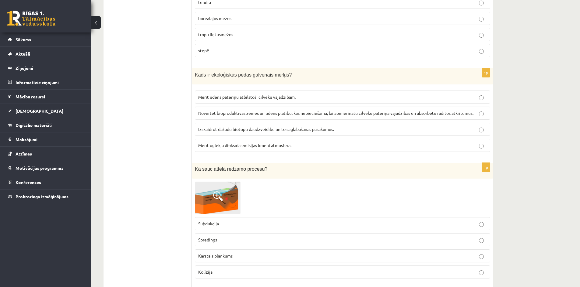
click at [465, 115] on span "Novērtēt bioproduktīvās zemes un ūdens platību, kas nepieciešama, lai apmierinā…" at bounding box center [335, 112] width 275 height 5
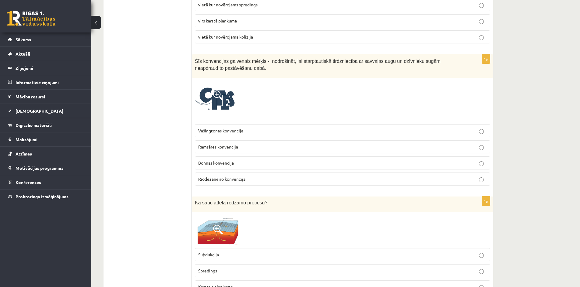
scroll to position [2307, 0]
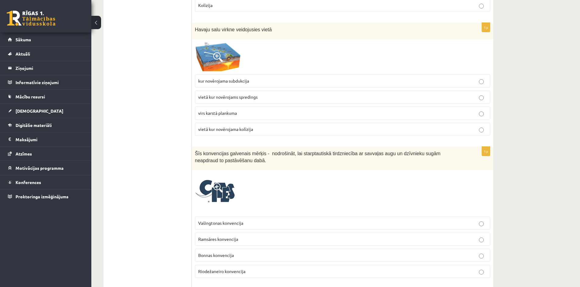
click at [249, 228] on label "Vašingtonas konvencija" at bounding box center [342, 223] width 295 height 13
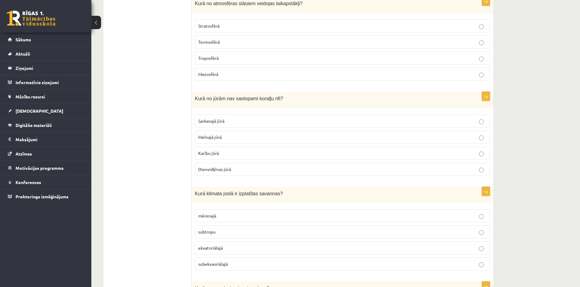
scroll to position [0, 0]
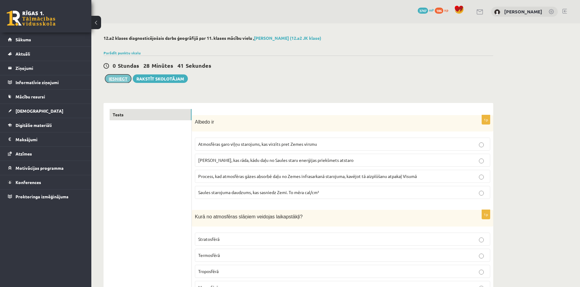
click at [124, 81] on button "Iesniegt" at bounding box center [118, 79] width 26 height 9
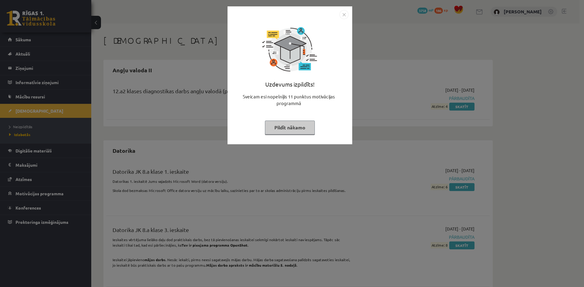
click at [308, 126] on button "Pildīt nākamo" at bounding box center [290, 128] width 50 height 14
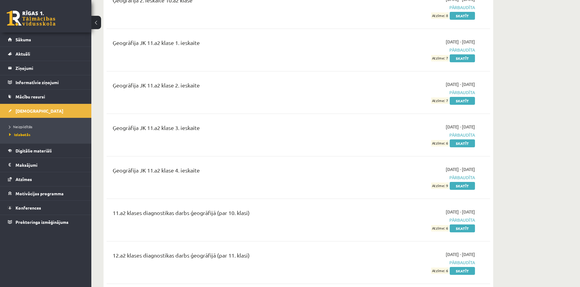
scroll to position [2390, 0]
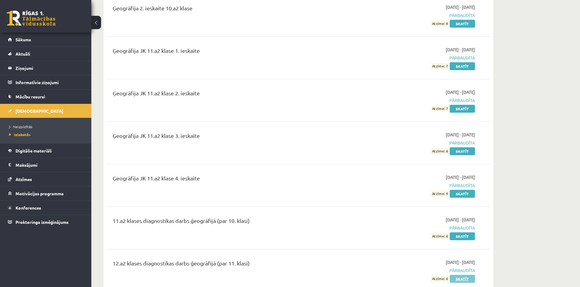
click at [465, 275] on link "Skatīt" at bounding box center [461, 279] width 25 height 8
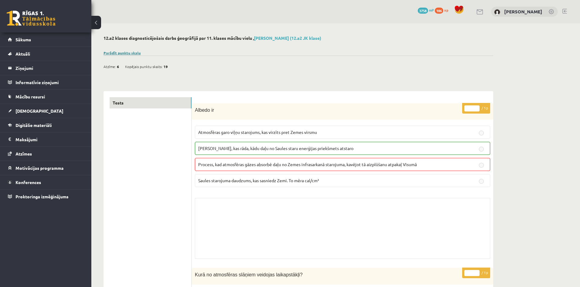
click at [120, 54] on link "Parādīt punktu skalu" at bounding box center [121, 52] width 37 height 5
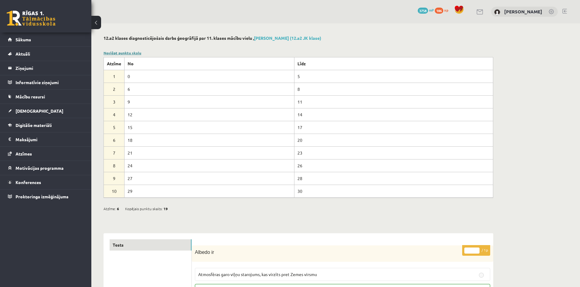
click at [120, 54] on link "Noslēpt punktu skalu" at bounding box center [122, 52] width 38 height 5
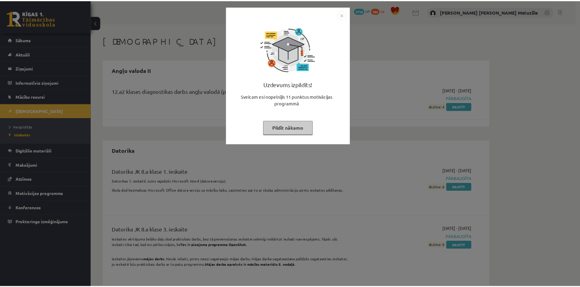
scroll to position [2390, 0]
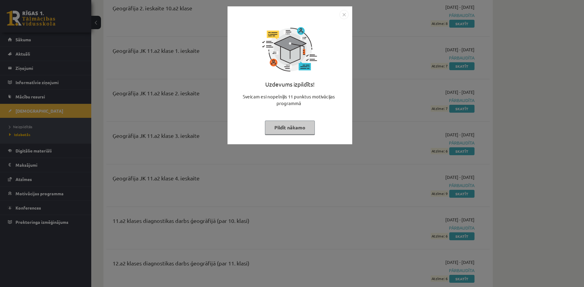
click at [280, 133] on button "Pildīt nākamo" at bounding box center [290, 128] width 50 height 14
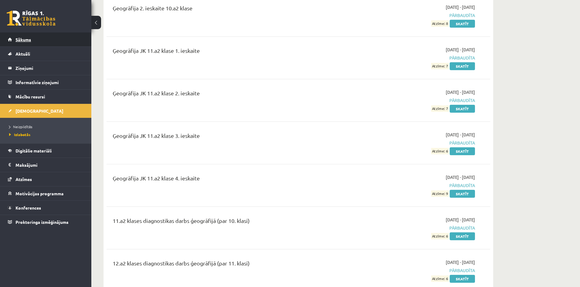
click at [42, 40] on link "Sākums" at bounding box center [46, 40] width 76 height 14
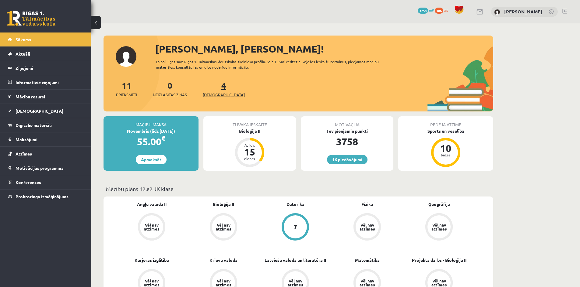
click at [215, 87] on link "4 Ieskaites" at bounding box center [224, 89] width 42 height 18
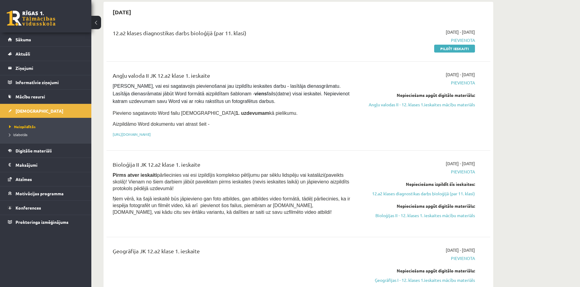
scroll to position [317, 0]
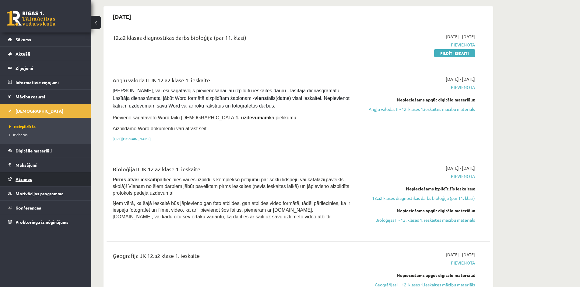
click at [21, 180] on span "Atzīmes" at bounding box center [24, 179] width 16 height 5
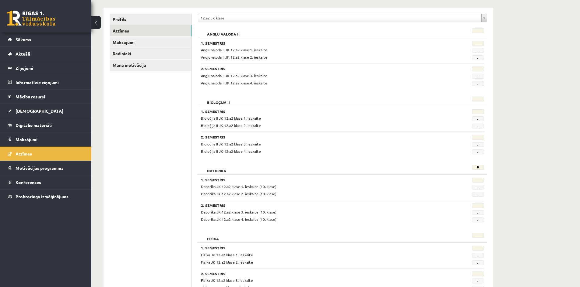
scroll to position [14, 0]
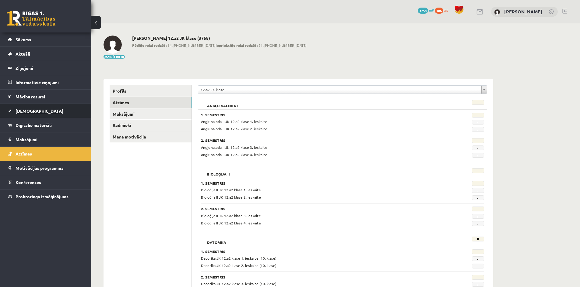
click at [37, 110] on link "[DEMOGRAPHIC_DATA]" at bounding box center [46, 111] width 76 height 14
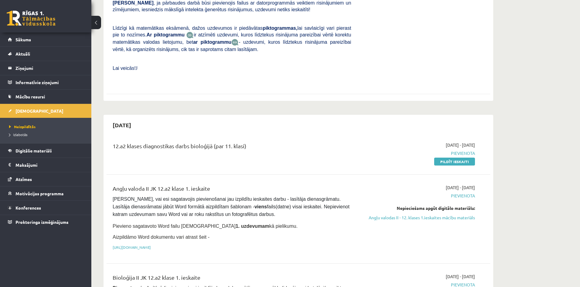
scroll to position [230, 0]
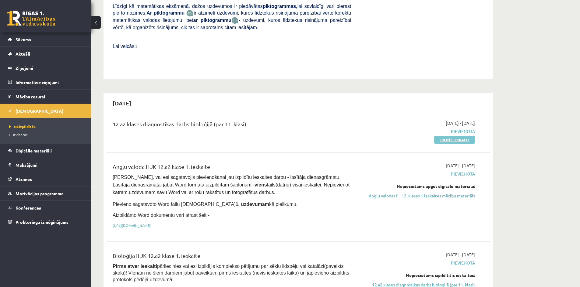
click at [465, 136] on link "Pildīt ieskaiti" at bounding box center [454, 140] width 41 height 8
click at [43, 177] on link "Atzīmes" at bounding box center [46, 179] width 76 height 14
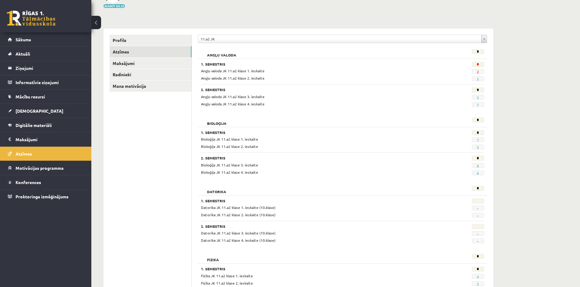
scroll to position [49, 0]
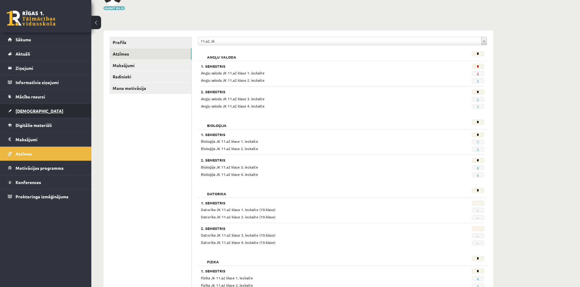
click at [46, 108] on link "[DEMOGRAPHIC_DATA]" at bounding box center [46, 111] width 76 height 14
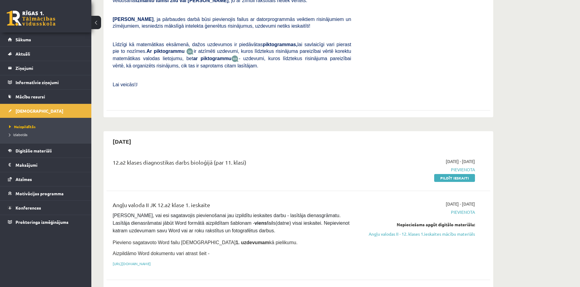
scroll to position [205, 0]
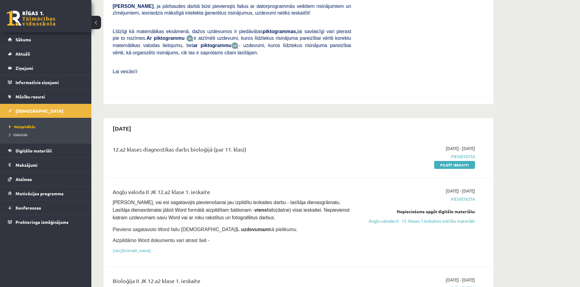
click at [441, 161] on link "Pildīt ieskaiti" at bounding box center [454, 165] width 41 height 8
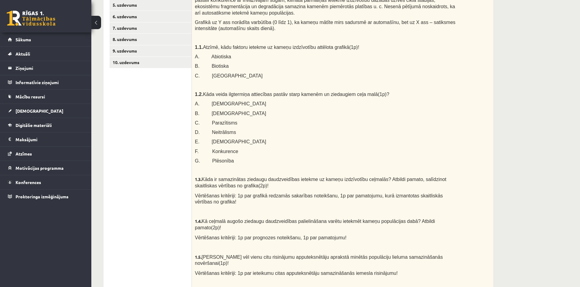
scroll to position [33, 0]
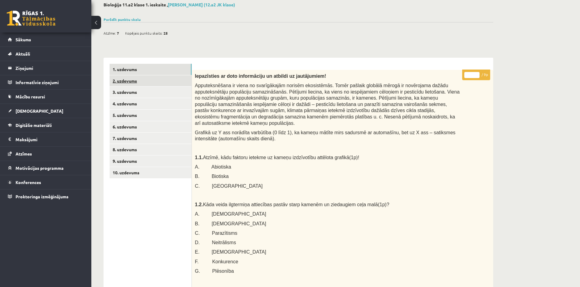
click at [159, 77] on link "2. uzdevums" at bounding box center [151, 80] width 82 height 11
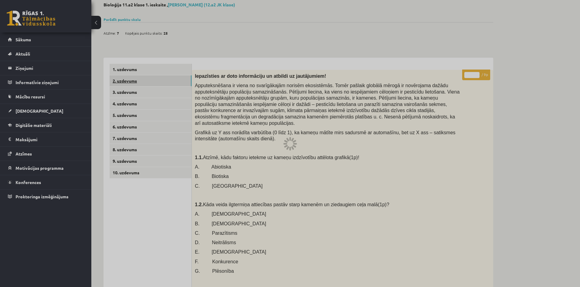
scroll to position [21, 0]
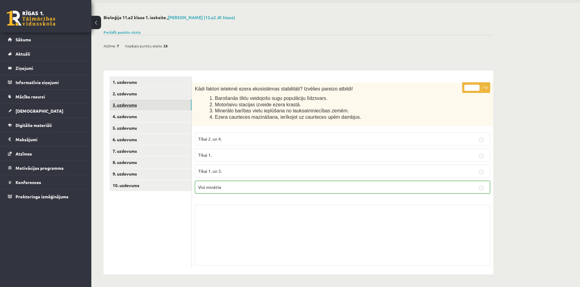
click at [171, 107] on link "3. uzdevums" at bounding box center [151, 104] width 82 height 11
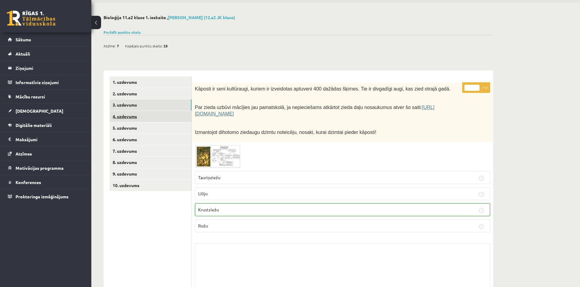
click at [168, 121] on link "4. uzdevums" at bounding box center [151, 116] width 82 height 11
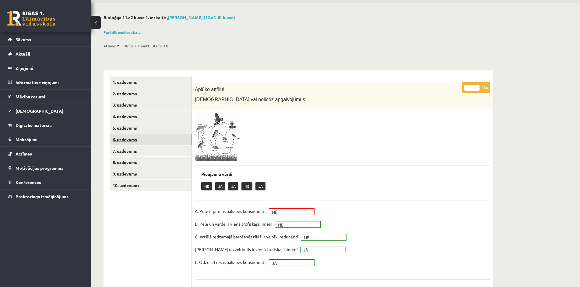
click at [163, 135] on link "6. uzdevums" at bounding box center [151, 139] width 82 height 11
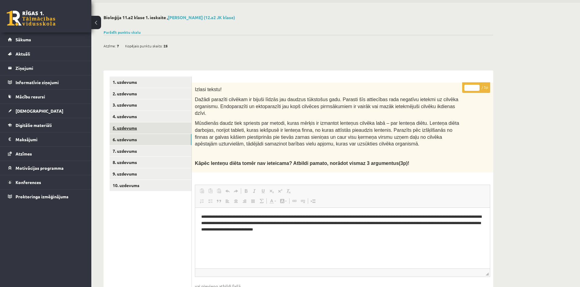
scroll to position [0, 0]
click at [164, 128] on link "5. uzdevums" at bounding box center [151, 128] width 82 height 11
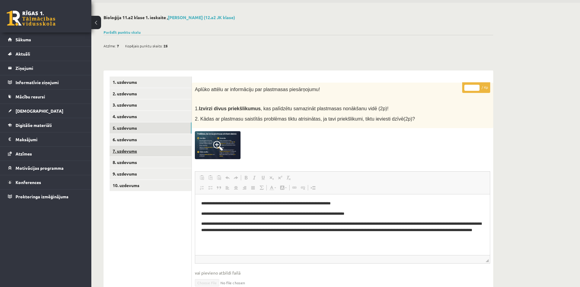
click at [164, 150] on link "7. uzdevums" at bounding box center [151, 151] width 82 height 11
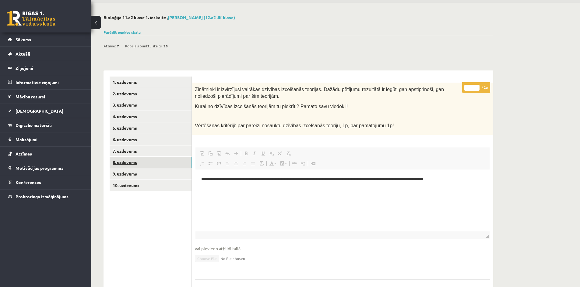
click at [163, 162] on link "8. uzdevums" at bounding box center [151, 162] width 82 height 11
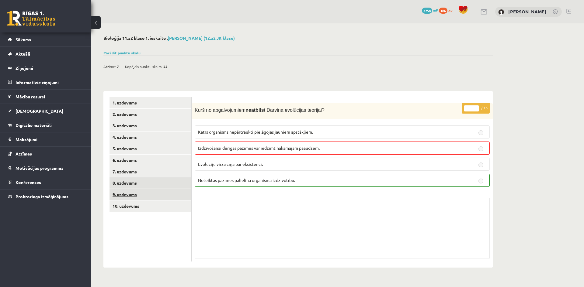
click at [164, 194] on link "9. uzdevums" at bounding box center [151, 194] width 82 height 11
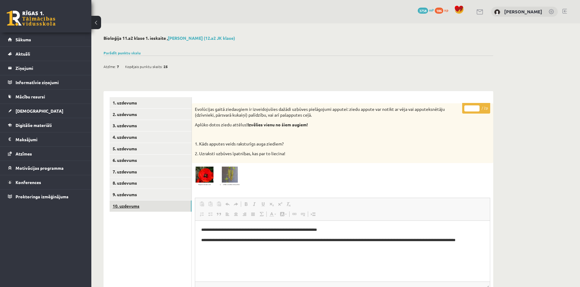
click at [164, 205] on link "10. uzdevums" at bounding box center [151, 206] width 82 height 11
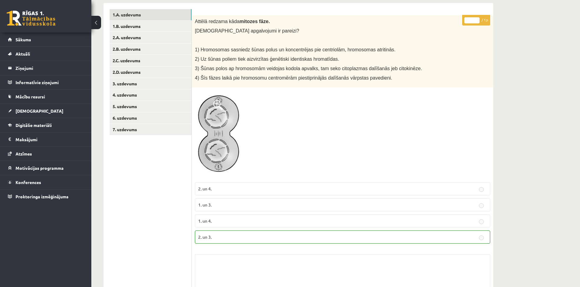
scroll to position [84, 0]
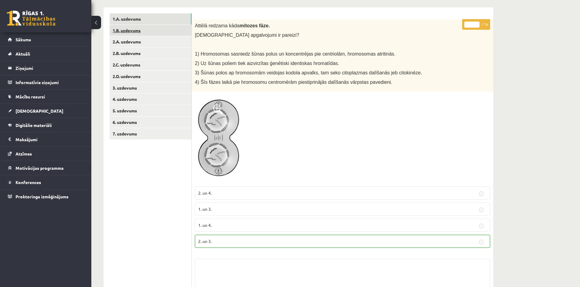
click at [152, 36] on link "1.B. uzdevums" at bounding box center [151, 30] width 82 height 11
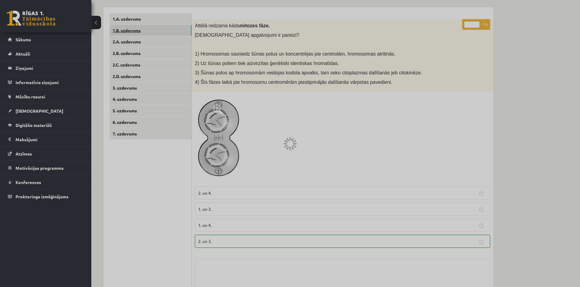
scroll to position [77, 0]
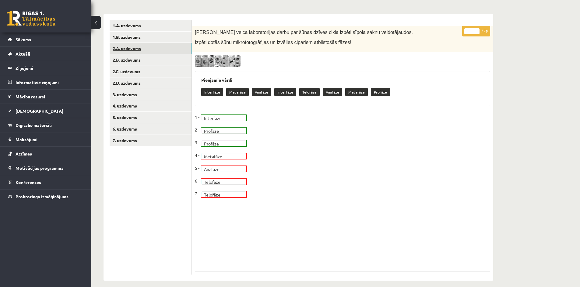
click at [153, 49] on link "2.A. uzdevums" at bounding box center [151, 48] width 82 height 11
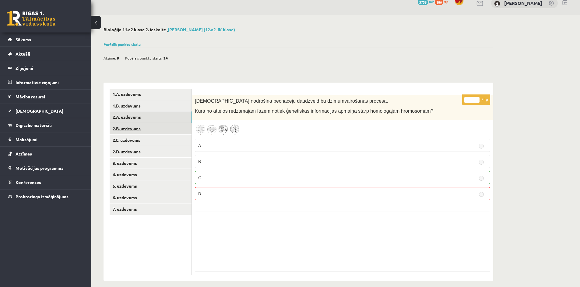
click at [147, 131] on link "2.B. uzdevums" at bounding box center [151, 128] width 82 height 11
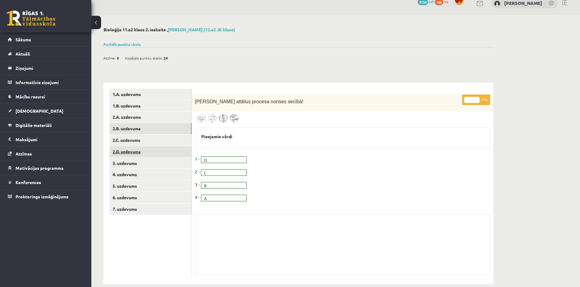
click at [149, 146] on link "2.D. uzdevums" at bounding box center [151, 151] width 82 height 11
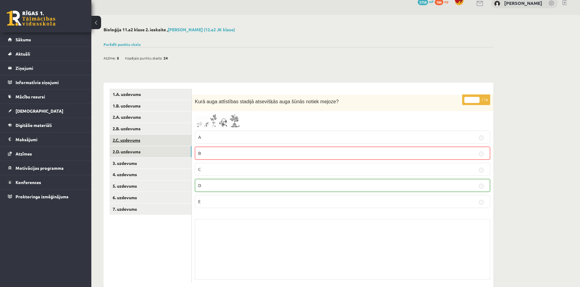
click at [149, 141] on link "2.C. uzdevums" at bounding box center [151, 140] width 82 height 11
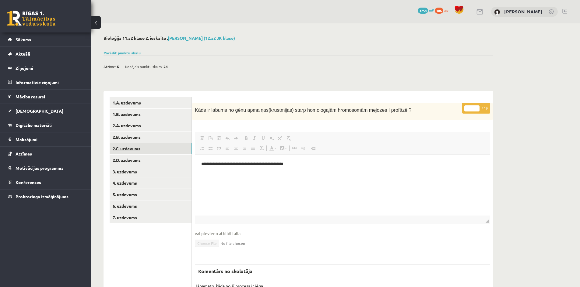
scroll to position [0, 0]
click at [154, 174] on link "3. uzdevums" at bounding box center [151, 171] width 82 height 11
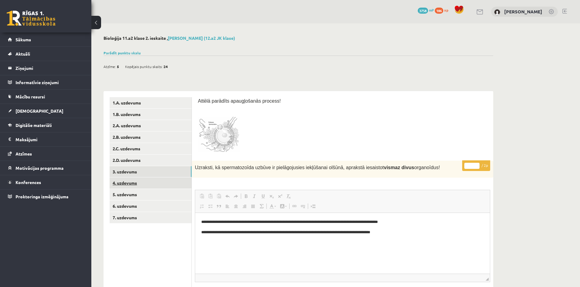
click at [154, 185] on link "4. uzdevums" at bounding box center [151, 183] width 82 height 11
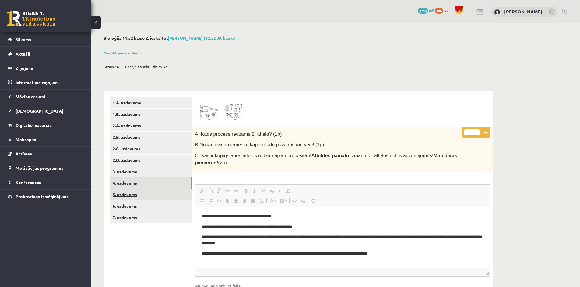
click at [154, 193] on link "5. uzdevums" at bounding box center [151, 194] width 82 height 11
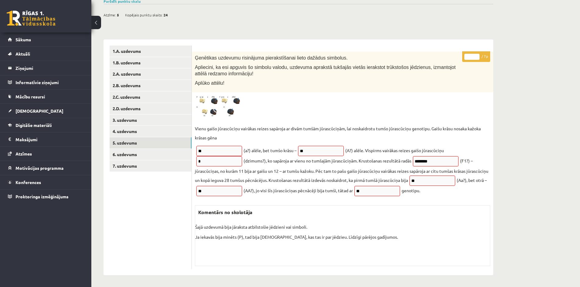
scroll to position [52, 0]
click at [144, 153] on link "6. uzdevums" at bounding box center [151, 153] width 82 height 11
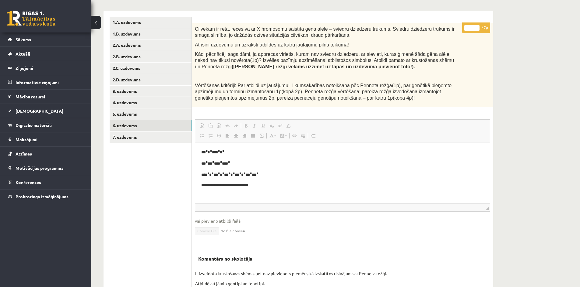
scroll to position [86, 0]
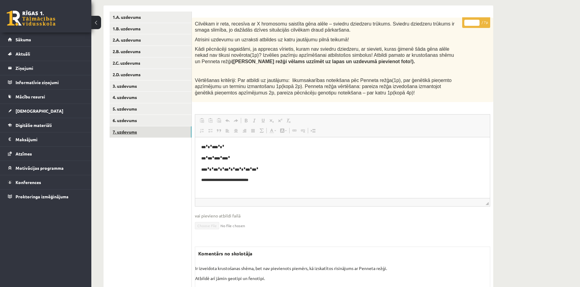
click at [134, 134] on link "7. uzdevums" at bounding box center [151, 132] width 82 height 11
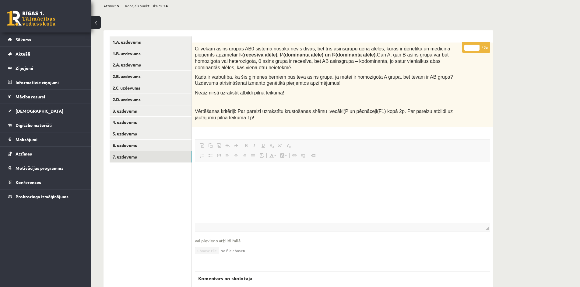
scroll to position [0, 0]
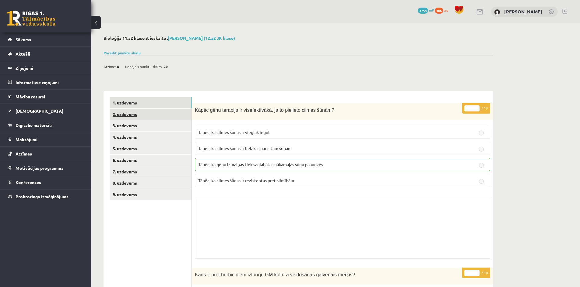
click at [176, 115] on link "2. uzdevums" at bounding box center [151, 114] width 82 height 11
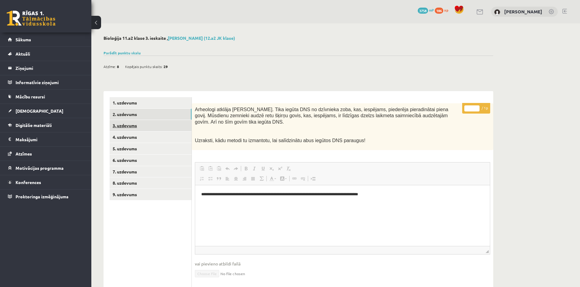
click at [185, 126] on link "3. uzdevums" at bounding box center [151, 125] width 82 height 11
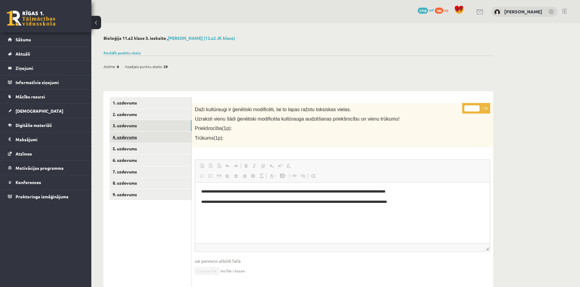
click at [167, 143] on link "4. uzdevums" at bounding box center [151, 137] width 82 height 11
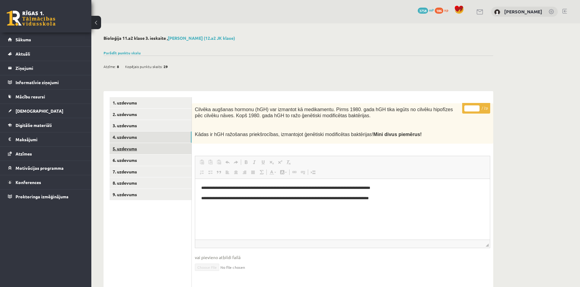
click at [167, 152] on link "5. uzdevums" at bounding box center [151, 148] width 82 height 11
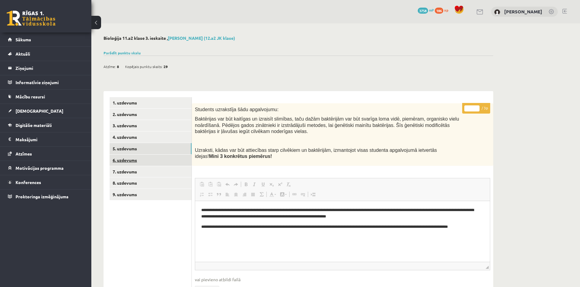
click at [168, 160] on link "6. uzdevums" at bounding box center [151, 160] width 82 height 11
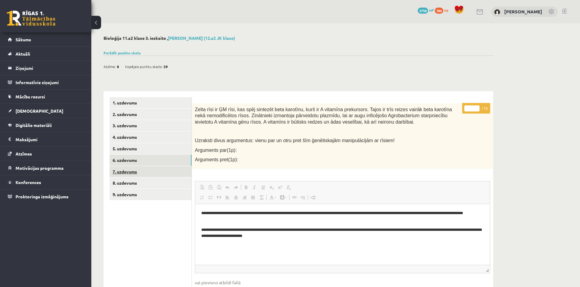
click at [168, 172] on link "7. uzdevums" at bounding box center [151, 171] width 82 height 11
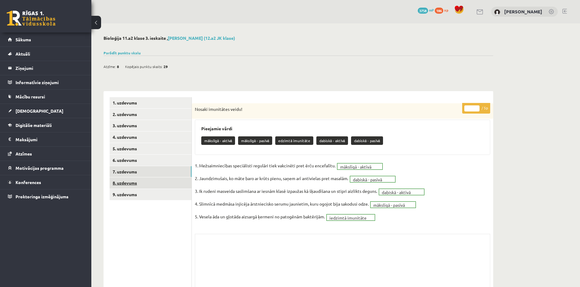
click at [168, 185] on link "8. uzdevums" at bounding box center [151, 183] width 82 height 11
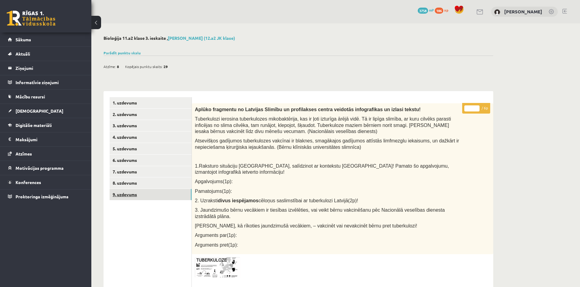
click at [182, 194] on link "9. uzdevums" at bounding box center [151, 194] width 82 height 11
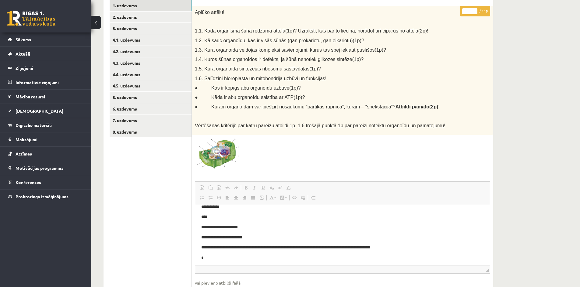
scroll to position [94, 0]
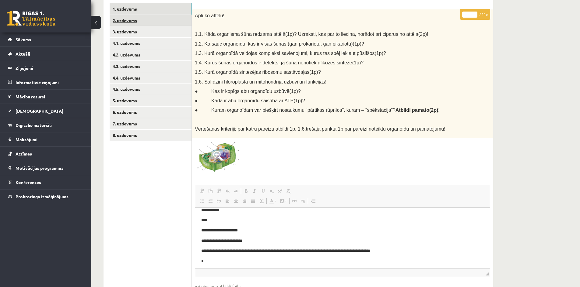
click at [118, 22] on link "2. uzdevums" at bounding box center [151, 20] width 82 height 11
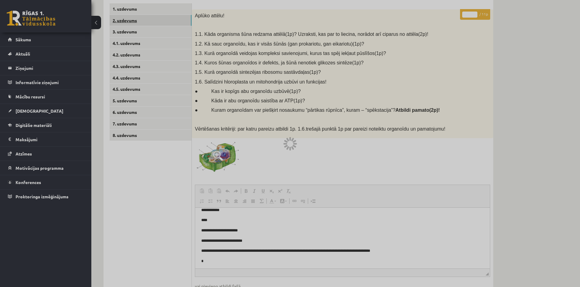
scroll to position [29, 0]
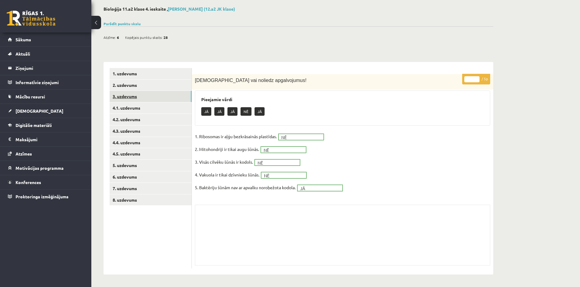
click at [165, 96] on link "3. uzdevums" at bounding box center [151, 96] width 82 height 11
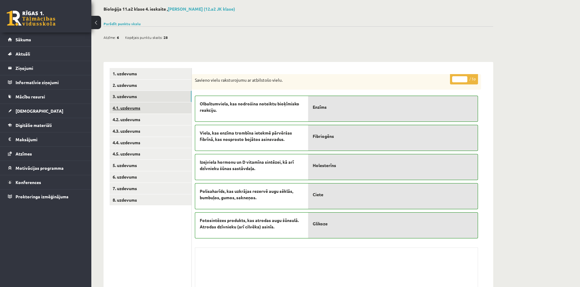
click at [168, 108] on link "4.1. uzdevums" at bounding box center [151, 108] width 82 height 11
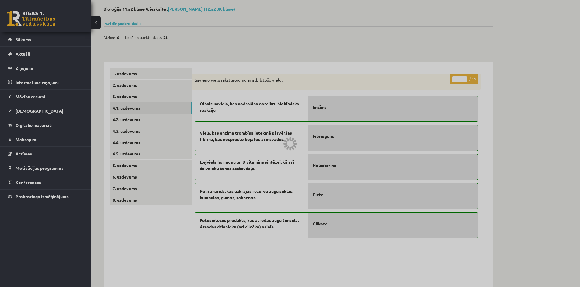
scroll to position [8, 0]
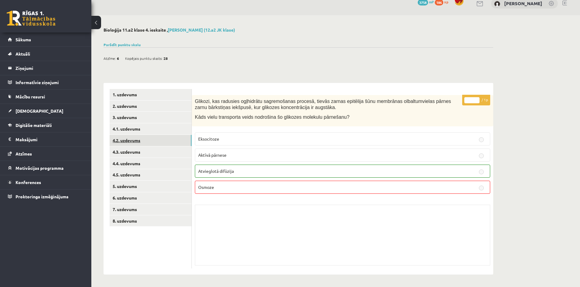
click at [170, 141] on link "4.2. uzdevums" at bounding box center [151, 140] width 82 height 11
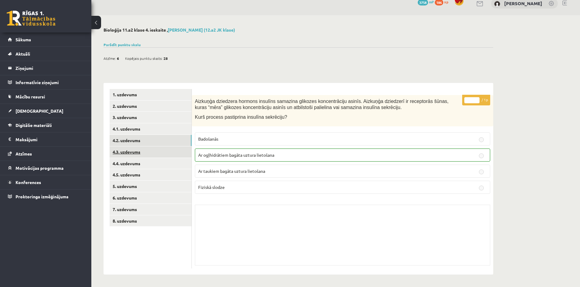
click at [171, 151] on link "4.3. uzdevums" at bounding box center [151, 152] width 82 height 11
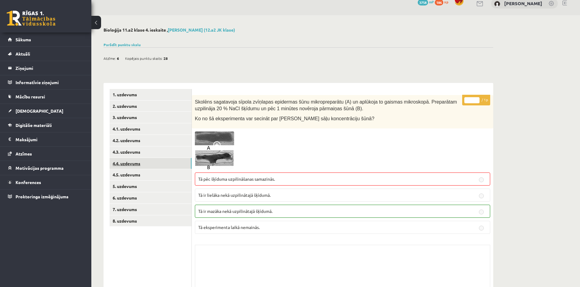
click at [171, 163] on link "4.4. uzdevums" at bounding box center [151, 163] width 82 height 11
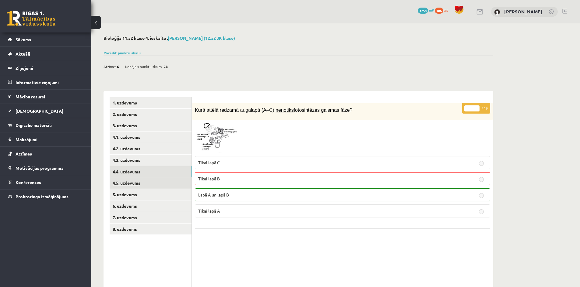
click at [173, 185] on link "4.5. uzdevums" at bounding box center [151, 183] width 82 height 11
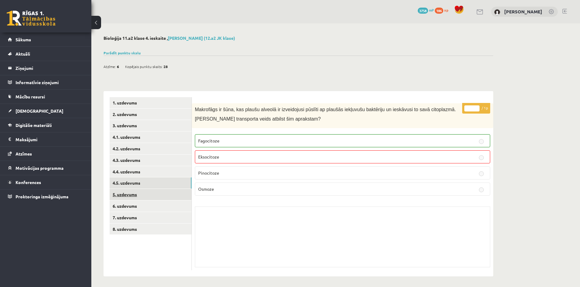
click at [176, 198] on link "5. uzdevums" at bounding box center [151, 194] width 82 height 11
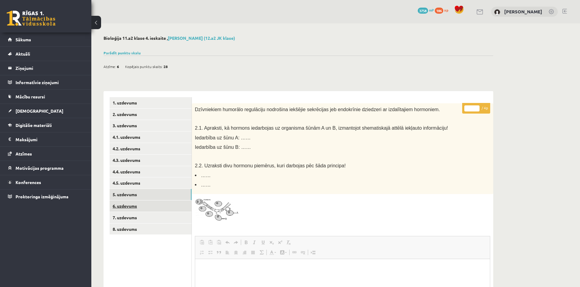
click at [179, 210] on link "6. uzdevums" at bounding box center [151, 206] width 82 height 11
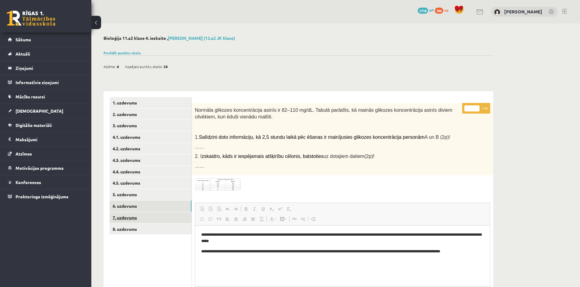
click at [177, 217] on link "7. uzdevums" at bounding box center [151, 217] width 82 height 11
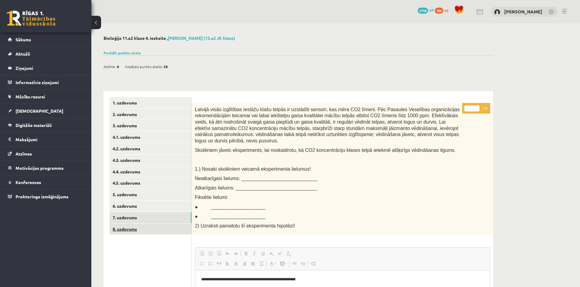
click at [183, 234] on link "8. uzdevums" at bounding box center [151, 229] width 82 height 11
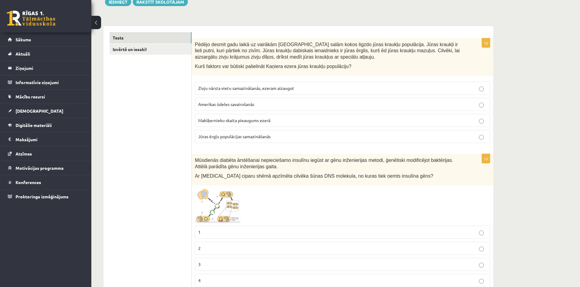
scroll to position [198, 0]
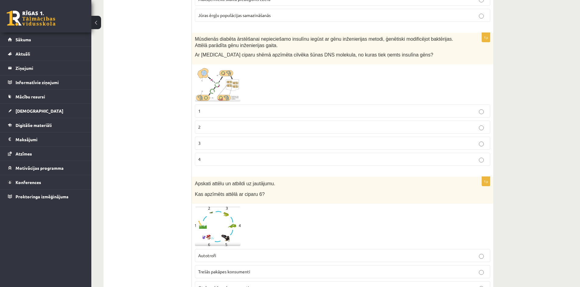
click at [205, 83] on img at bounding box center [218, 85] width 46 height 34
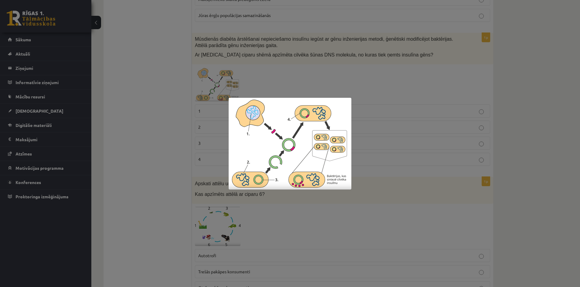
click at [274, 164] on img at bounding box center [289, 144] width 123 height 92
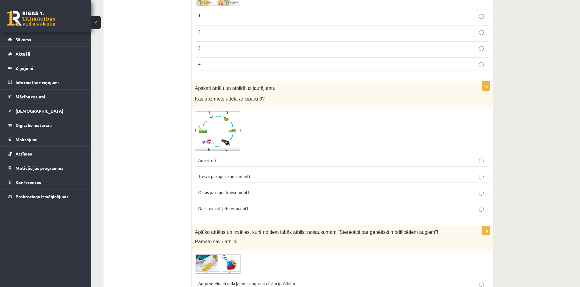
scroll to position [298, 0]
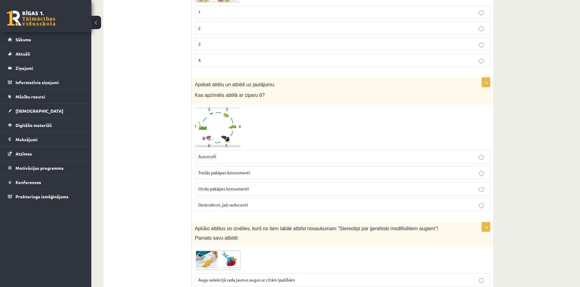
click at [214, 134] on img at bounding box center [218, 127] width 46 height 39
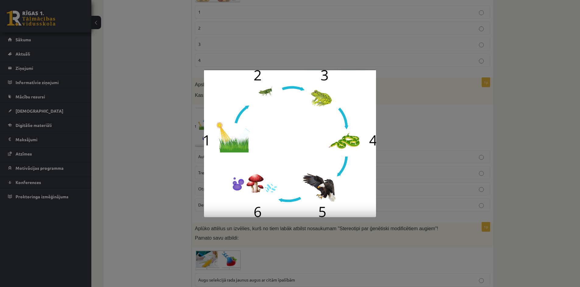
click at [173, 194] on div at bounding box center [290, 143] width 580 height 287
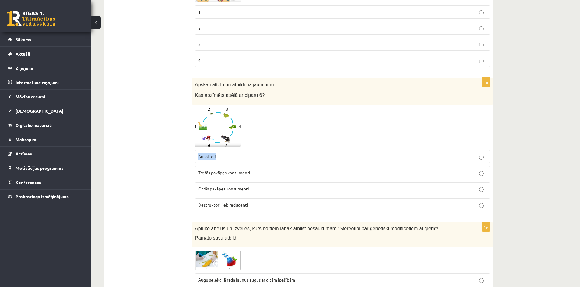
drag, startPoint x: 196, startPoint y: 157, endPoint x: 221, endPoint y: 160, distance: 25.1
click at [221, 160] on label "Autotrofi" at bounding box center [342, 156] width 295 height 13
copy span "Autotrofi"
drag, startPoint x: 200, startPoint y: 172, endPoint x: 253, endPoint y: 177, distance: 53.5
click at [253, 177] on label "Trešās pakāpes konsumenti" at bounding box center [342, 172] width 295 height 13
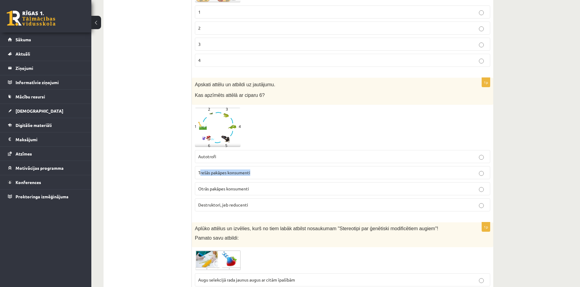
copy span "rešās pakāpes konsumenti"
click at [248, 206] on p "Destruktori, jeb reducenti" at bounding box center [342, 205] width 288 height 6
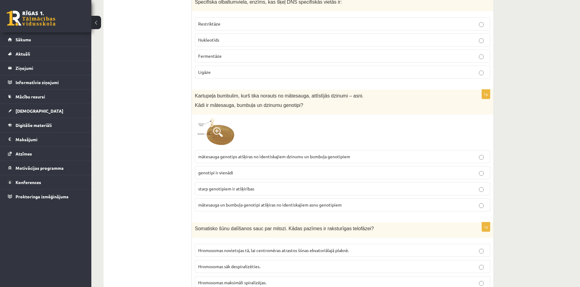
scroll to position [775, 0]
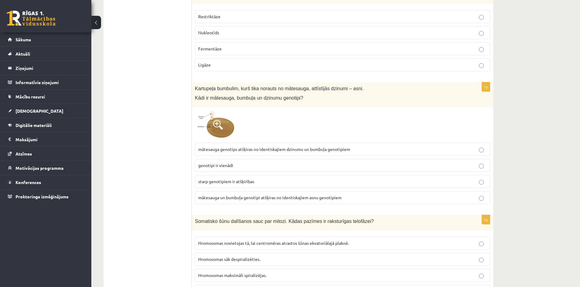
click at [222, 125] on span at bounding box center [218, 125] width 10 height 10
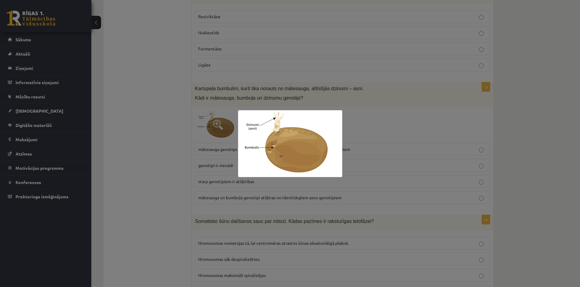
click at [135, 157] on div at bounding box center [290, 143] width 580 height 287
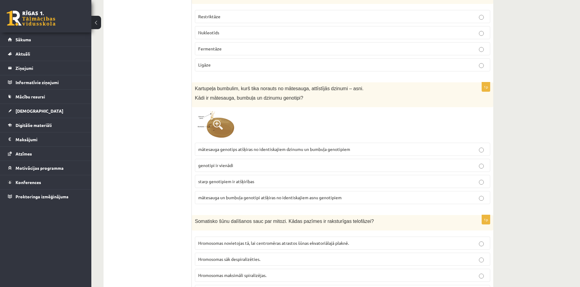
click at [225, 130] on img at bounding box center [218, 124] width 46 height 29
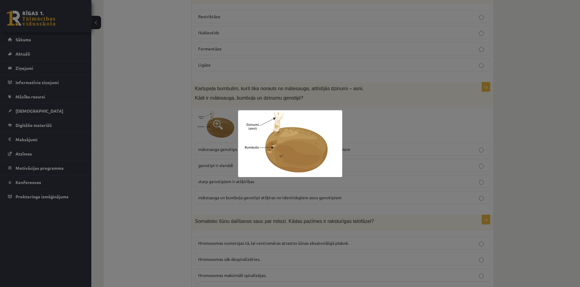
click at [167, 175] on div at bounding box center [290, 143] width 580 height 287
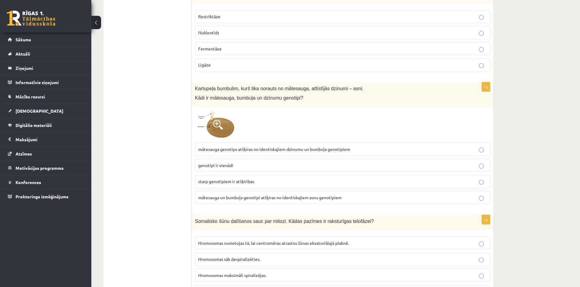
click at [229, 125] on img at bounding box center [218, 124] width 46 height 29
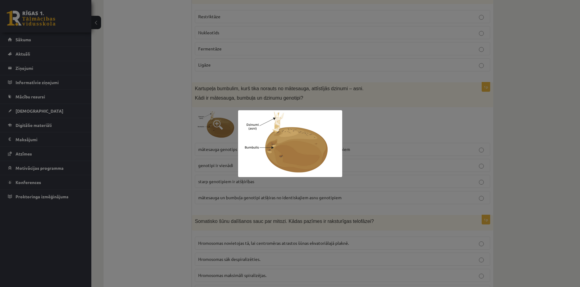
click at [174, 152] on div at bounding box center [290, 143] width 580 height 287
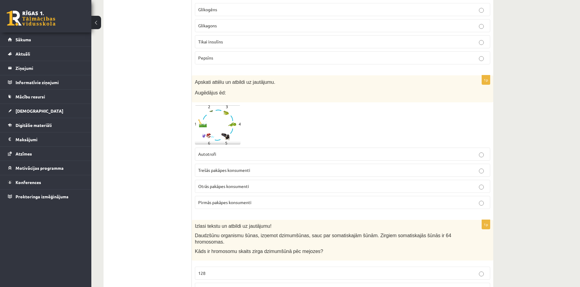
scroll to position [1873, 0]
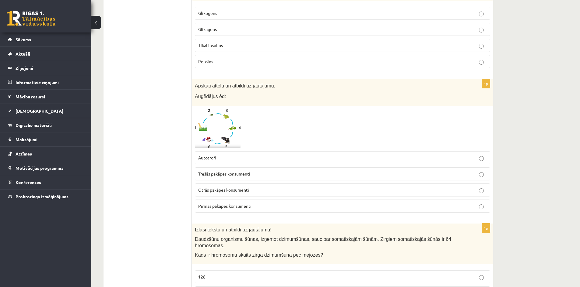
click at [219, 137] on img at bounding box center [218, 128] width 46 height 39
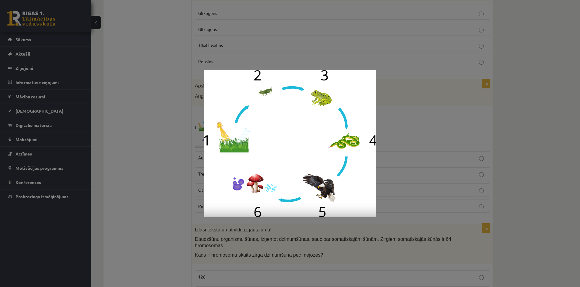
click at [182, 139] on div at bounding box center [290, 143] width 580 height 287
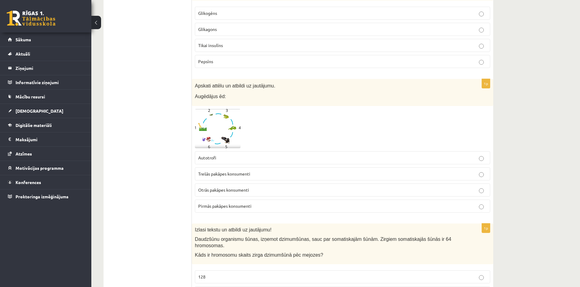
click at [214, 133] on img at bounding box center [218, 128] width 46 height 39
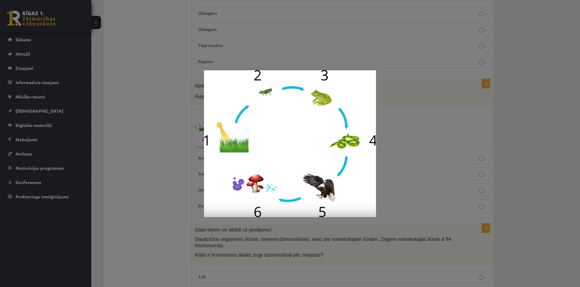
click at [173, 171] on div at bounding box center [290, 143] width 580 height 287
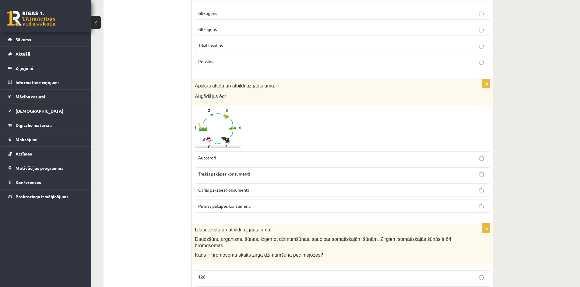
click at [227, 135] on img at bounding box center [218, 128] width 46 height 39
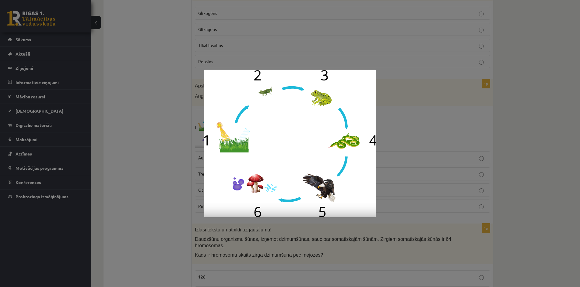
click at [147, 167] on div at bounding box center [290, 143] width 580 height 287
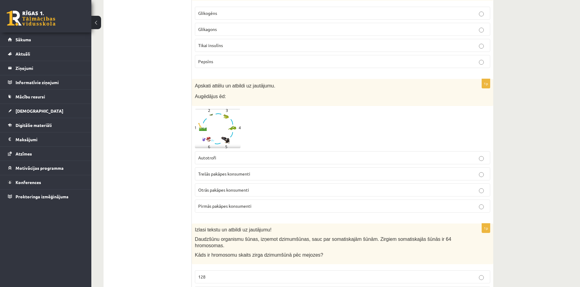
click at [218, 125] on span at bounding box center [218, 124] width 10 height 10
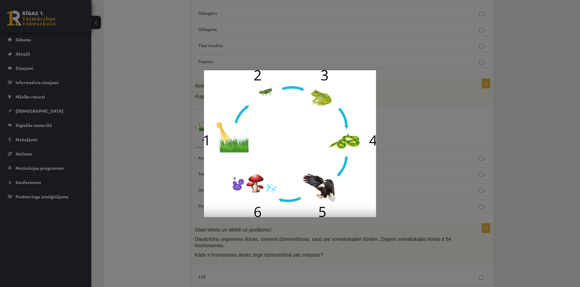
click at [165, 130] on div at bounding box center [290, 143] width 580 height 287
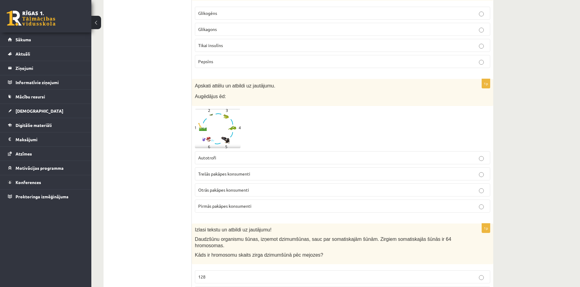
click at [209, 115] on img at bounding box center [218, 128] width 46 height 39
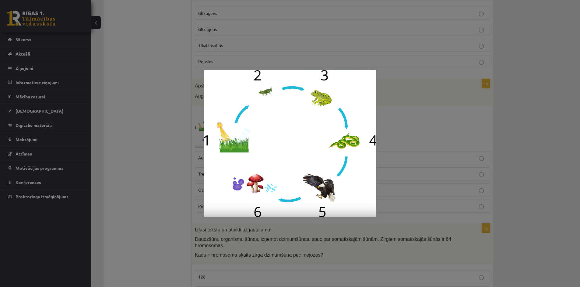
click at [390, 112] on div at bounding box center [290, 143] width 580 height 287
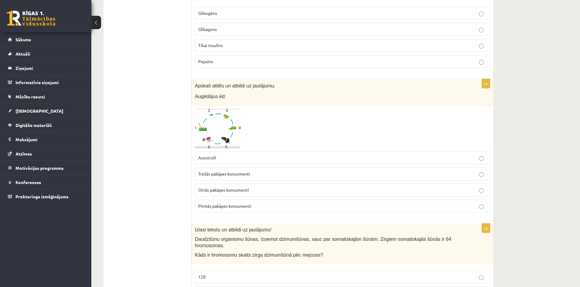
click at [260, 191] on p "Otrās pakāpes konsumenti" at bounding box center [342, 190] width 288 height 6
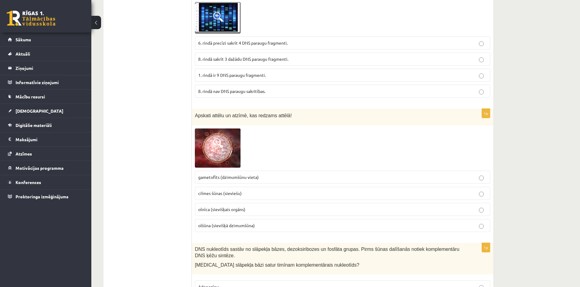
scroll to position [2464, 0]
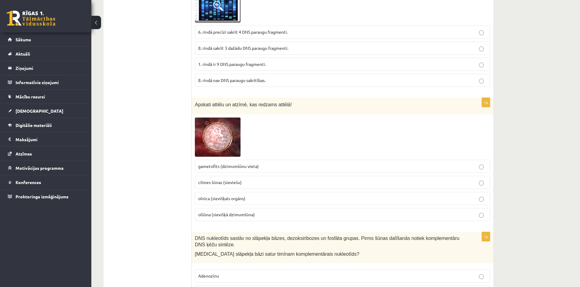
click at [231, 127] on img at bounding box center [218, 137] width 46 height 39
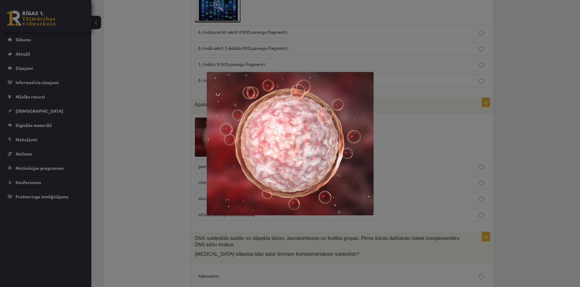
click at [159, 152] on div at bounding box center [290, 143] width 580 height 287
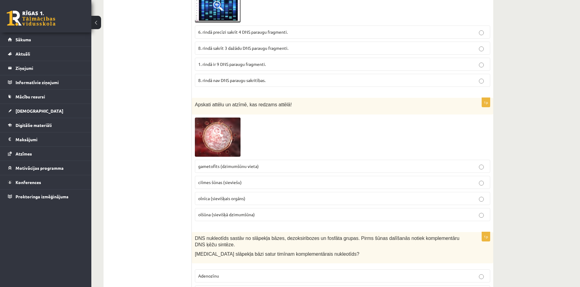
click at [229, 137] on img at bounding box center [218, 137] width 46 height 39
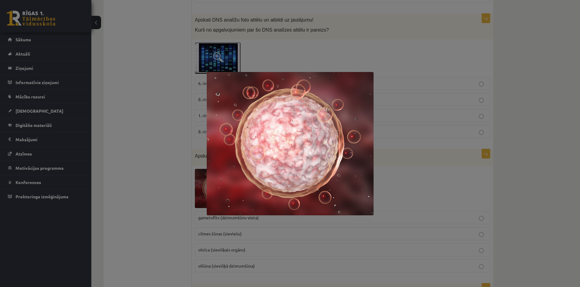
scroll to position [2386, 0]
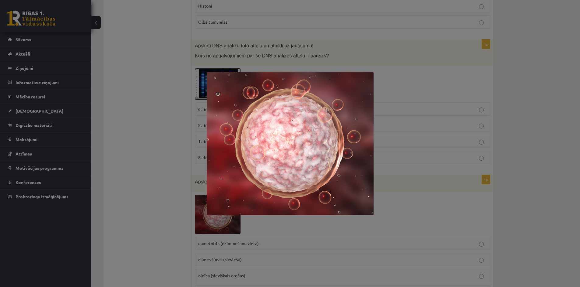
click at [225, 252] on div at bounding box center [290, 143] width 580 height 287
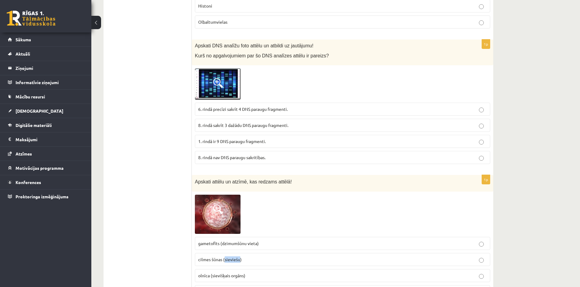
click at [225, 257] on span "cilmes šūnas (sieviešu)" at bounding box center [220, 259] width 44 height 5
click at [212, 257] on span "cilmes šūnas (sieviešu)" at bounding box center [220, 259] width 44 height 5
drag, startPoint x: 218, startPoint y: 239, endPoint x: 199, endPoint y: 240, distance: 19.5
click at [199, 241] on span "gametofīts (dzimumšūnu vieta)" at bounding box center [228, 243] width 61 height 5
copy span "gametofīts"
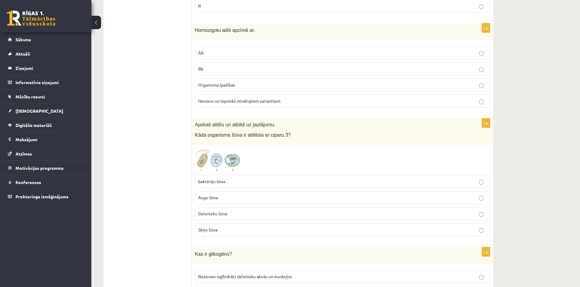
scroll to position [2893, 0]
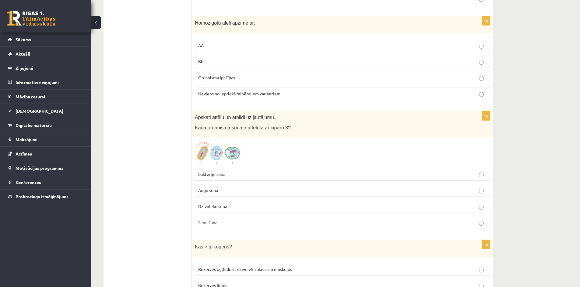
click at [230, 141] on img at bounding box center [218, 153] width 46 height 24
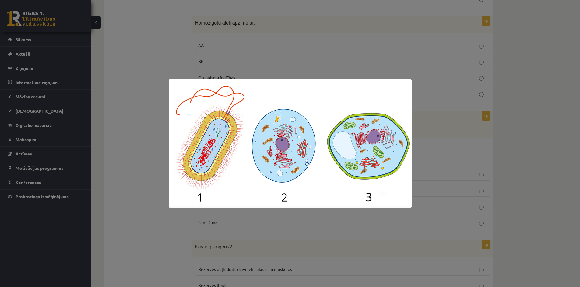
click at [157, 221] on div at bounding box center [290, 143] width 580 height 287
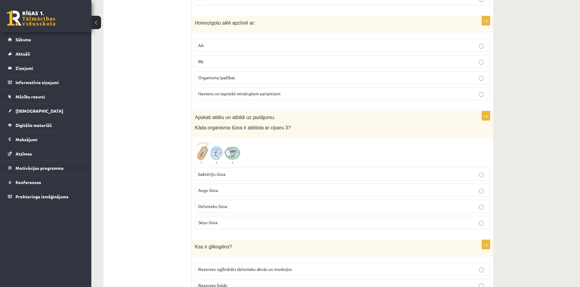
click at [219, 143] on img at bounding box center [218, 153] width 46 height 24
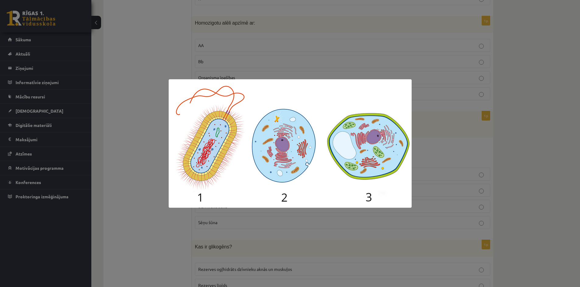
click at [142, 142] on div at bounding box center [290, 143] width 580 height 287
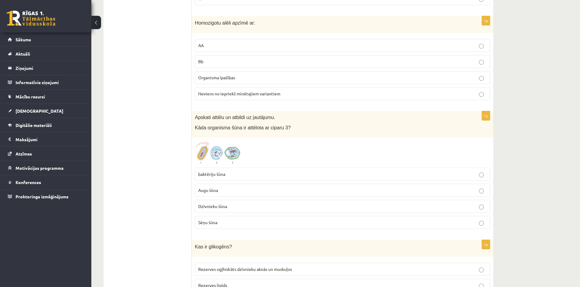
click at [208, 147] on img at bounding box center [218, 153] width 46 height 24
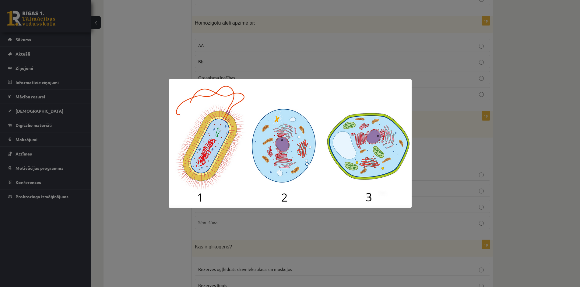
click at [163, 167] on div at bounding box center [290, 143] width 580 height 287
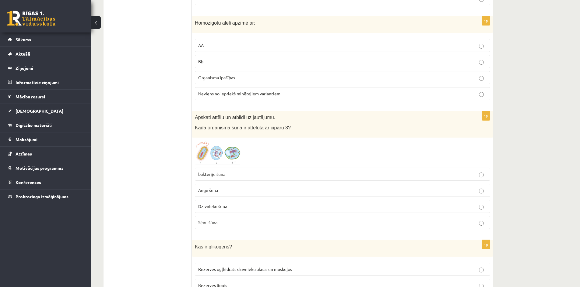
click at [218, 144] on img at bounding box center [218, 153] width 46 height 24
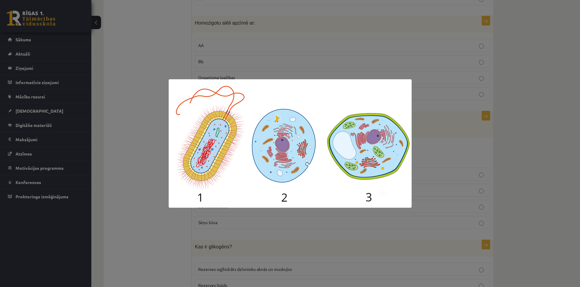
click at [439, 143] on div at bounding box center [290, 143] width 580 height 287
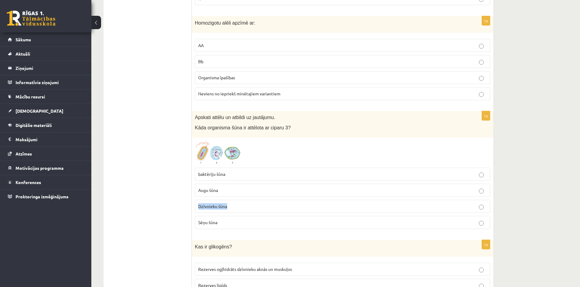
drag, startPoint x: 237, startPoint y: 197, endPoint x: 195, endPoint y: 200, distance: 41.5
click at [195, 200] on label "Dzīvnieku šūna" at bounding box center [342, 206] width 295 height 13
copy span "Dzīvnieku šūna"
click at [226, 149] on img at bounding box center [218, 153] width 46 height 24
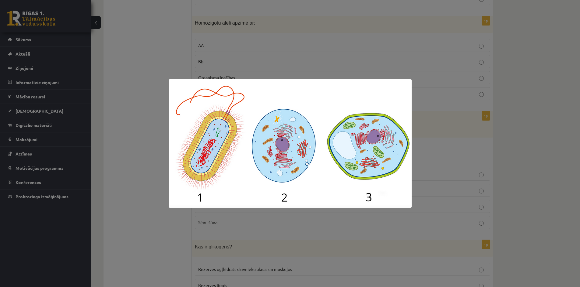
click at [158, 194] on div at bounding box center [290, 143] width 580 height 287
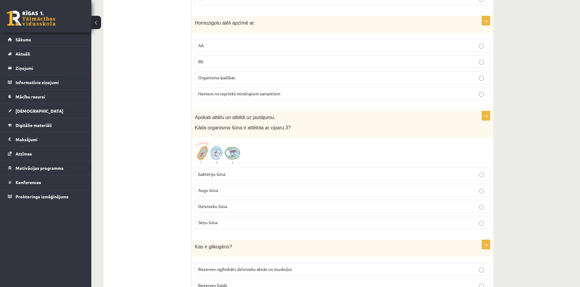
click at [218, 200] on label "Dzīvnieku šūna" at bounding box center [342, 206] width 295 height 13
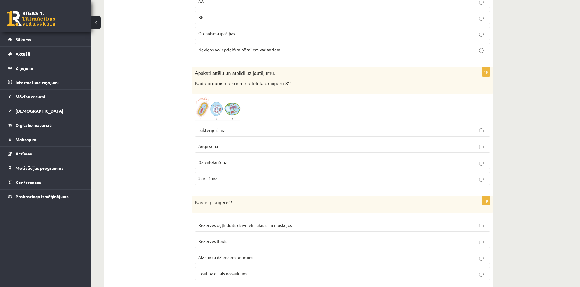
scroll to position [2996, 0]
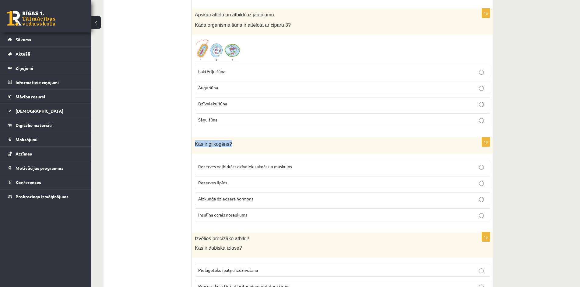
drag, startPoint x: 237, startPoint y: 141, endPoint x: 194, endPoint y: 140, distance: 43.2
click at [194, 140] on div "Kas ir glikogēns?" at bounding box center [342, 145] width 301 height 17
copy span "Kas ir glikogēns?"
click at [243, 164] on span "Rezerves ogļhidrāts dzīvnieku aknās un muskuļos" at bounding box center [245, 166] width 94 height 5
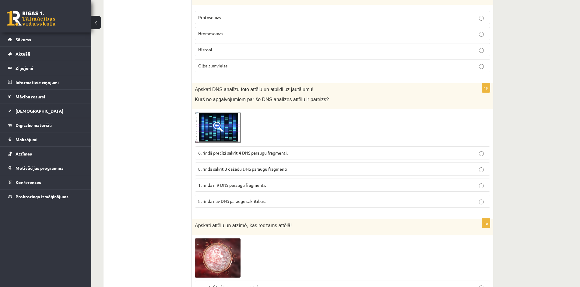
scroll to position [2335, 0]
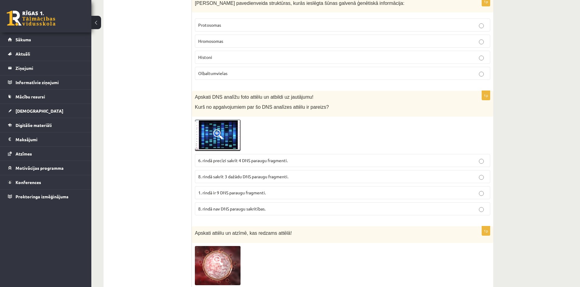
click at [221, 121] on img at bounding box center [218, 136] width 46 height 32
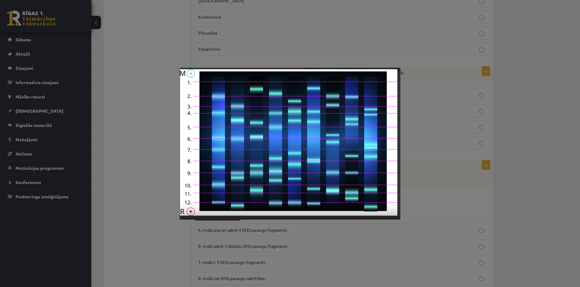
scroll to position [2269, 0]
click at [449, 252] on div at bounding box center [290, 143] width 580 height 287
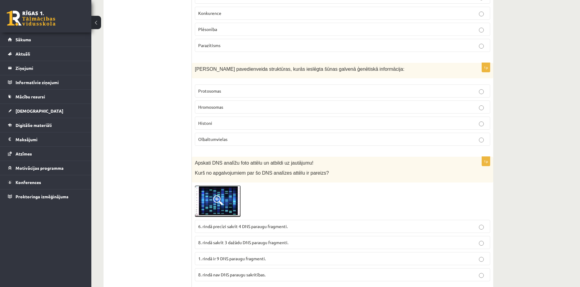
click at [449, 256] on p "1. rindā ir 9 DNS paraugu fragmenti." at bounding box center [342, 259] width 288 height 6
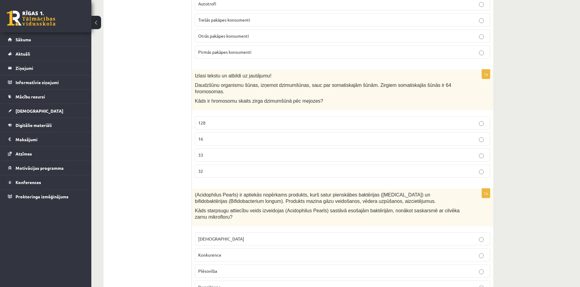
scroll to position [2023, 0]
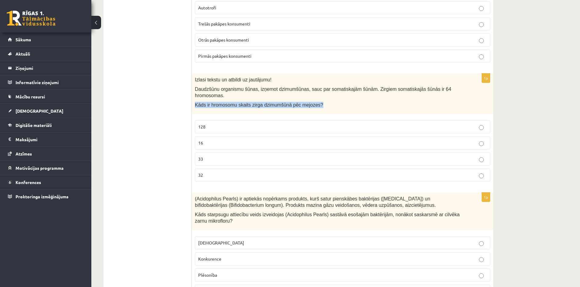
drag, startPoint x: 193, startPoint y: 100, endPoint x: 309, endPoint y: 102, distance: 115.9
click at [309, 102] on div "Izlasi tekstu un atbildi uz jautājumu! Daudzšūnu organismu šūnas, izņemot dzimu…" at bounding box center [342, 94] width 301 height 41
copy span "Kāds ir hromosomu skaits zirga dzimumšūnā pēc mejozes?"
click at [218, 124] on p "128" at bounding box center [342, 127] width 288 height 6
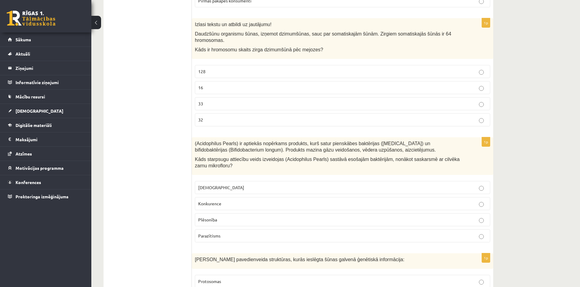
scroll to position [2093, 0]
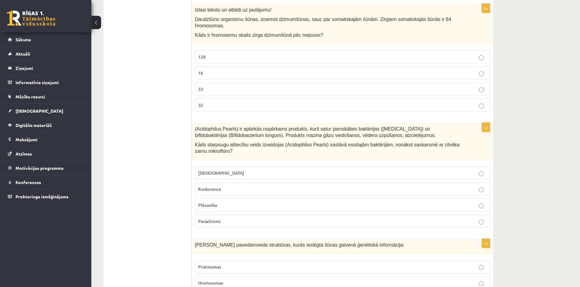
click at [443, 186] on p "Konkurence" at bounding box center [342, 189] width 288 height 6
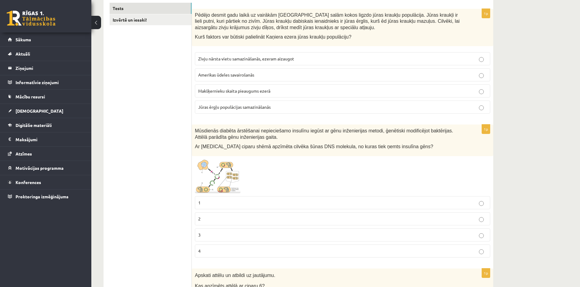
scroll to position [96, 0]
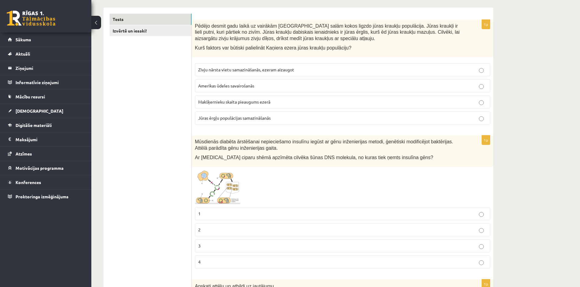
click at [447, 125] on label "Jūras ērgļu populācijas samazināšanās" at bounding box center [342, 118] width 295 height 13
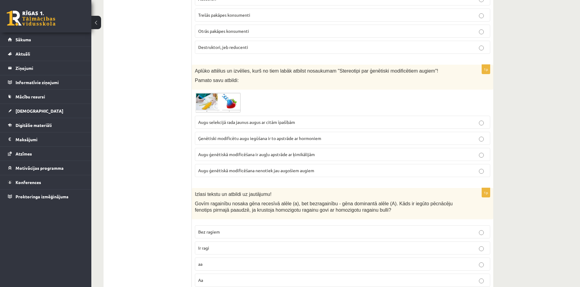
scroll to position [466, 0]
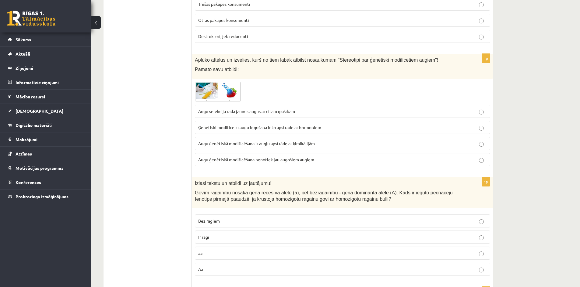
click at [216, 83] on img at bounding box center [218, 92] width 46 height 20
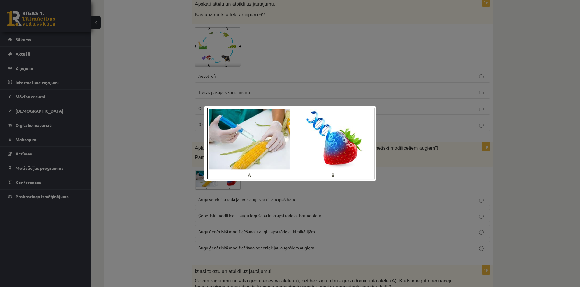
scroll to position [374, 0]
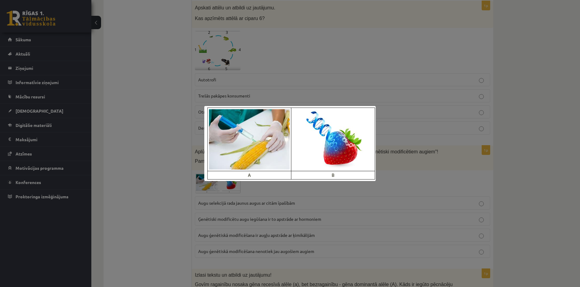
click at [533, 162] on div at bounding box center [290, 143] width 580 height 287
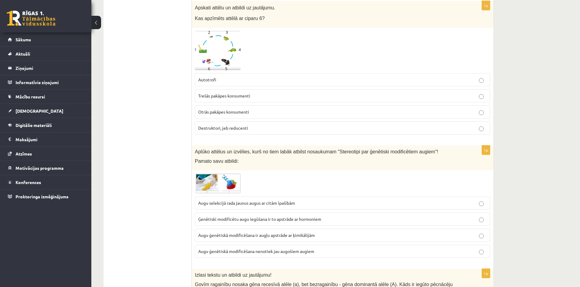
click at [272, 252] on span "Augu ģenētiskā modificēšana nenotiek jau augošiem augiem" at bounding box center [256, 251] width 116 height 5
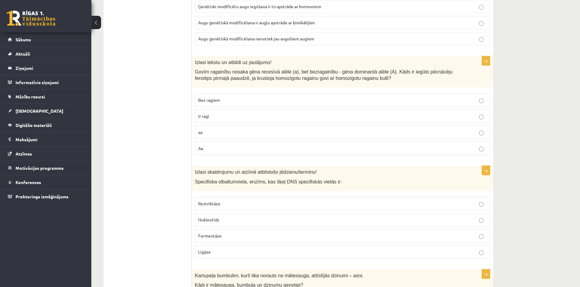
scroll to position [595, 0]
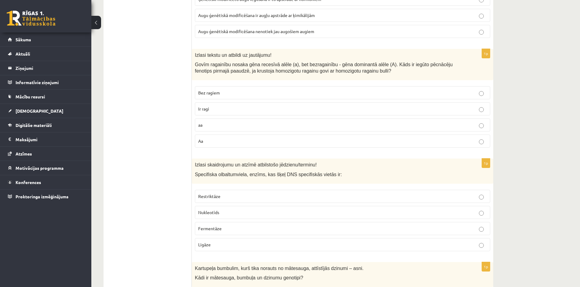
click at [435, 126] on p "aa" at bounding box center [342, 125] width 288 height 6
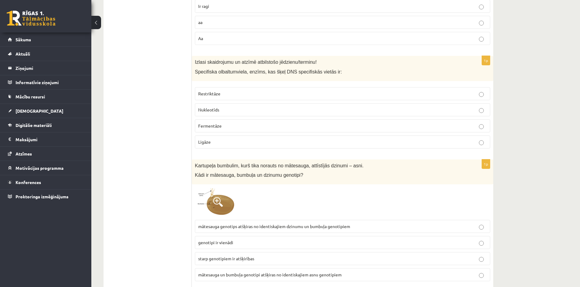
scroll to position [705, 0]
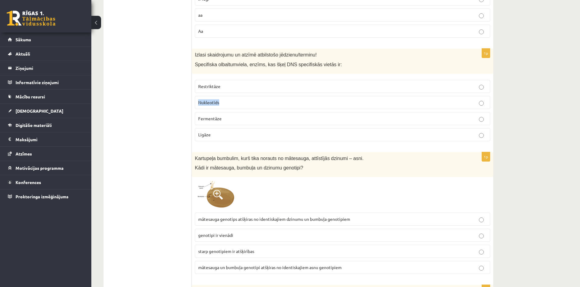
drag, startPoint x: 226, startPoint y: 103, endPoint x: 197, endPoint y: 106, distance: 28.7
click at [197, 106] on label "Nukleotīds" at bounding box center [342, 102] width 295 height 13
copy span "Nukleotīds"
drag, startPoint x: 225, startPoint y: 88, endPoint x: 196, endPoint y: 88, distance: 29.5
click at [196, 88] on label "Restriktāze" at bounding box center [342, 86] width 295 height 13
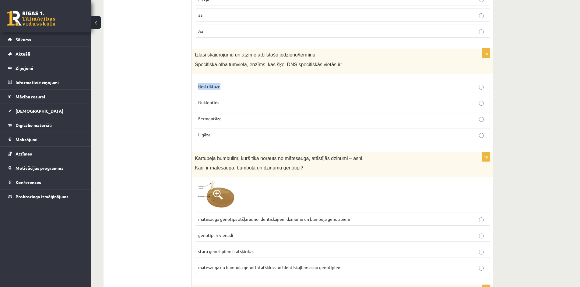
copy span "Restriktāze"
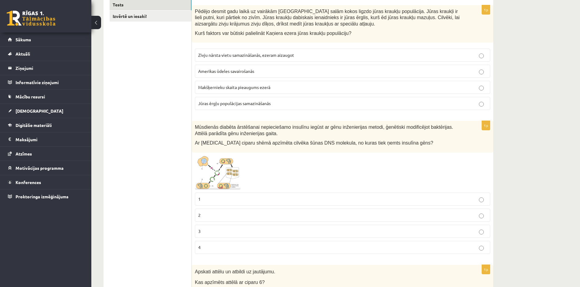
scroll to position [132, 0]
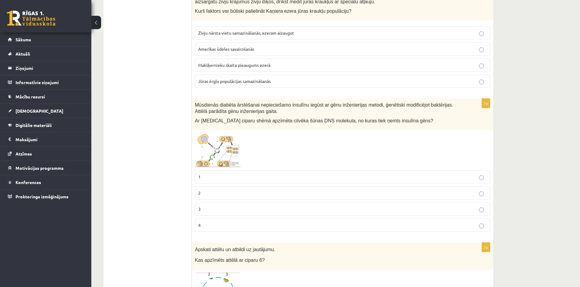
click at [214, 147] on span at bounding box center [218, 148] width 10 height 10
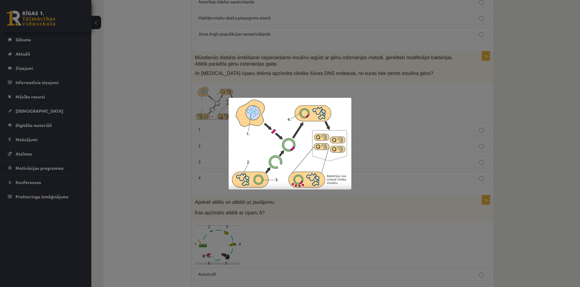
scroll to position [191, 0]
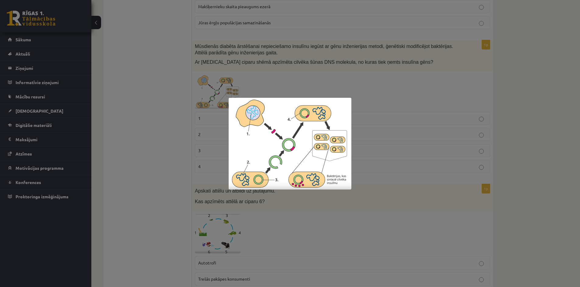
click at [214, 124] on div at bounding box center [290, 143] width 580 height 287
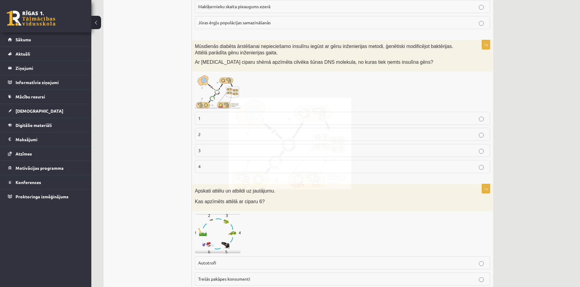
click at [214, 124] on label "1" at bounding box center [342, 118] width 295 height 13
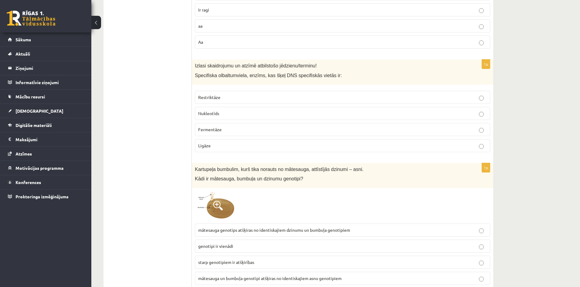
scroll to position [701, 0]
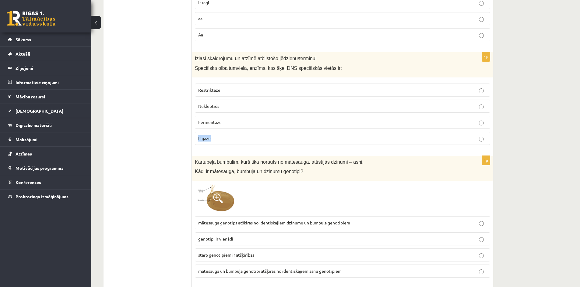
drag, startPoint x: 214, startPoint y: 137, endPoint x: 198, endPoint y: 138, distance: 15.5
click at [198, 138] on p "Ligāze" at bounding box center [342, 138] width 288 height 6
copy span "Ligāze"
drag, startPoint x: 224, startPoint y: 124, endPoint x: 196, endPoint y: 124, distance: 28.0
click at [196, 124] on label "Fermentāze" at bounding box center [342, 122] width 295 height 13
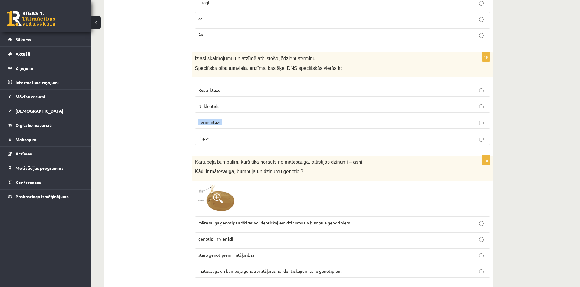
copy span "Fermentāze"
click at [230, 94] on label "Restriktāze" at bounding box center [342, 90] width 295 height 13
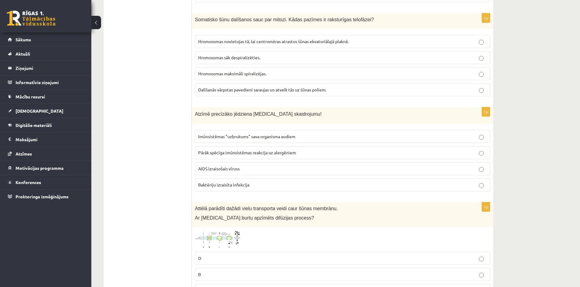
scroll to position [1002, 0]
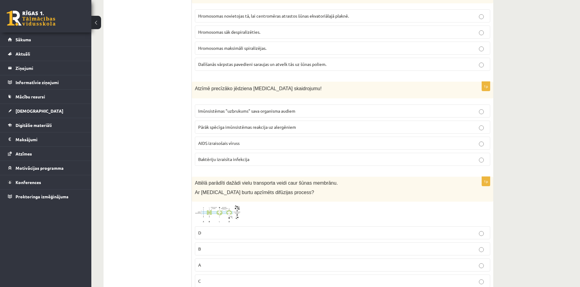
click at [305, 142] on p "AIDS izraisošais vīruss" at bounding box center [342, 143] width 288 height 6
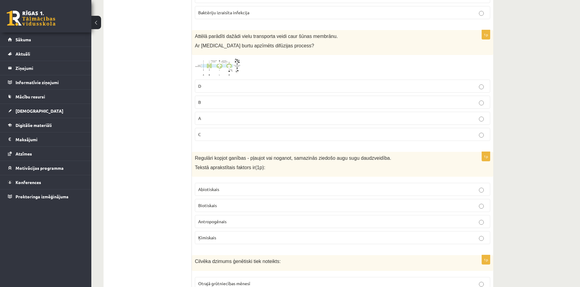
scroll to position [1153, 0]
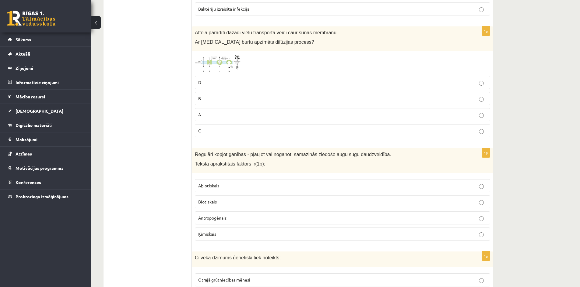
click at [227, 55] on img at bounding box center [218, 63] width 46 height 19
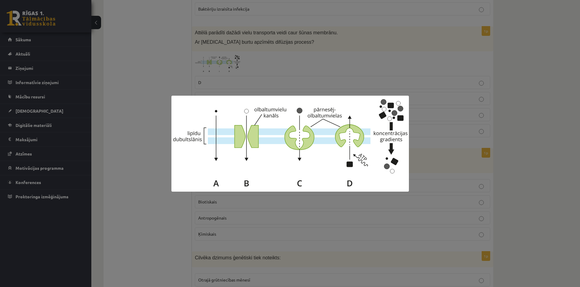
click at [537, 164] on div at bounding box center [290, 143] width 580 height 287
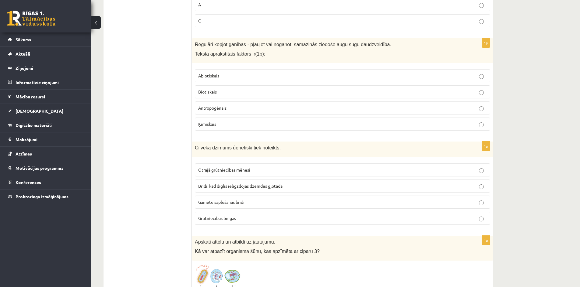
scroll to position [1278, 0]
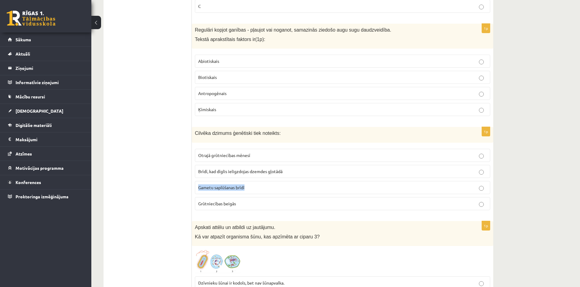
drag, startPoint x: 252, startPoint y: 187, endPoint x: 199, endPoint y: 186, distance: 53.9
click at [199, 186] on p "Gametu saplūšanas brīdī" at bounding box center [342, 188] width 288 height 6
click at [214, 207] on p "Grūtniecības beigās" at bounding box center [342, 204] width 288 height 6
drag, startPoint x: 192, startPoint y: 130, endPoint x: 292, endPoint y: 140, distance: 100.6
click at [292, 140] on div "Cilvēka dzimums ģenētiski tiek noteikts:" at bounding box center [342, 135] width 301 height 16
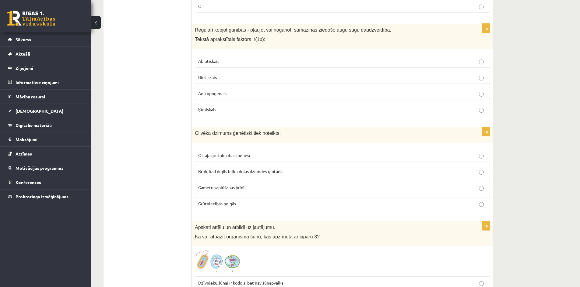
click at [295, 169] on p "Brīdī, kad dīglis ieligzdojas dzemdes gļotādā" at bounding box center [342, 172] width 288 height 6
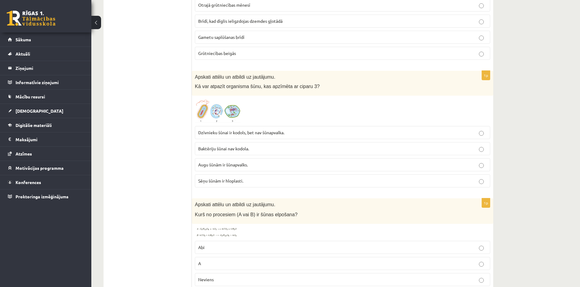
scroll to position [1432, 0]
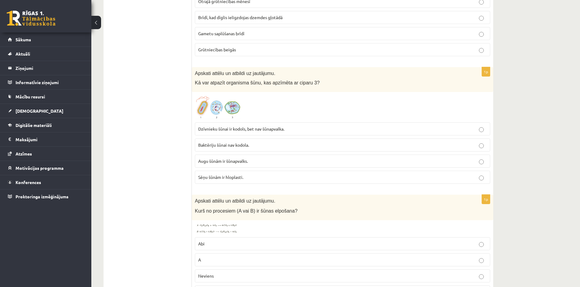
click at [295, 32] on p "Gametu saplūšanas brīdī" at bounding box center [342, 33] width 288 height 6
click at [238, 108] on img at bounding box center [218, 107] width 46 height 24
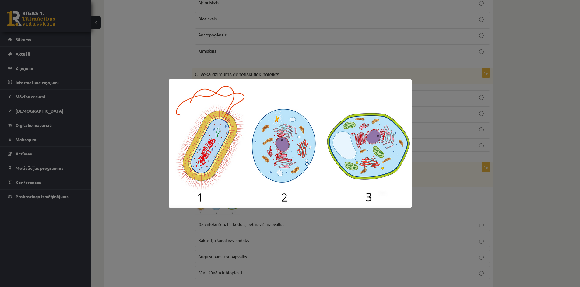
scroll to position [1340, 0]
click at [124, 163] on div at bounding box center [290, 143] width 580 height 287
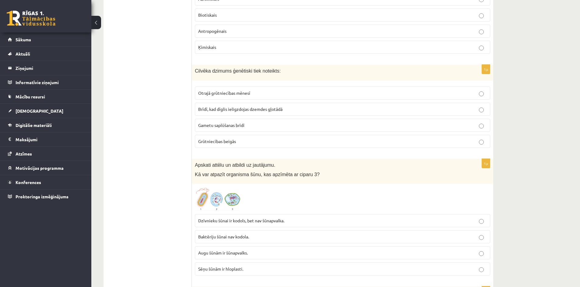
click at [272, 219] on span "Dzīvnieku šūnai ir kodols, bet nav šūnapvalka." at bounding box center [241, 220] width 86 height 5
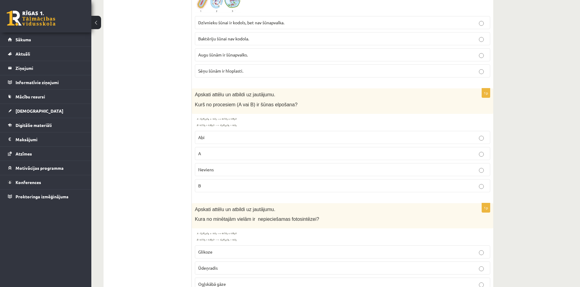
scroll to position [1542, 0]
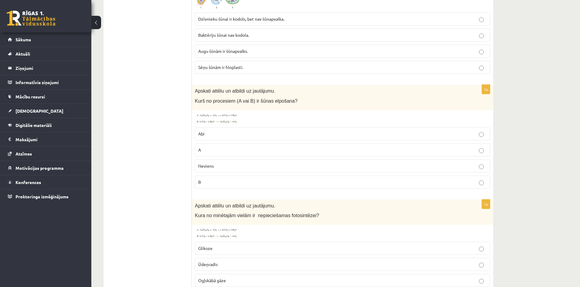
click at [212, 119] on img at bounding box center [218, 118] width 46 height 11
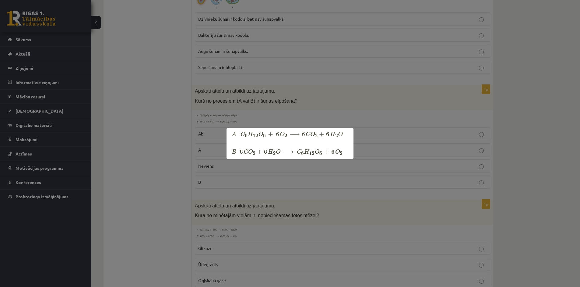
click at [140, 85] on div at bounding box center [290, 143] width 580 height 287
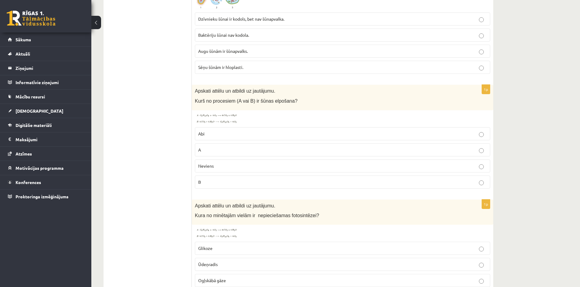
click at [228, 119] on img at bounding box center [218, 118] width 46 height 11
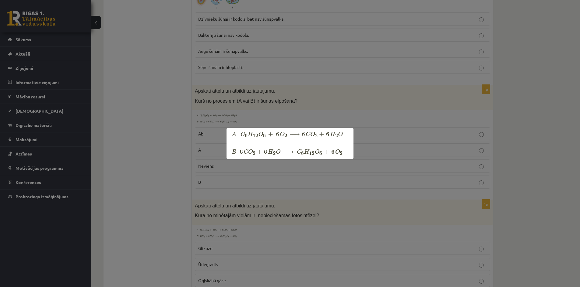
click at [187, 131] on div at bounding box center [290, 143] width 580 height 287
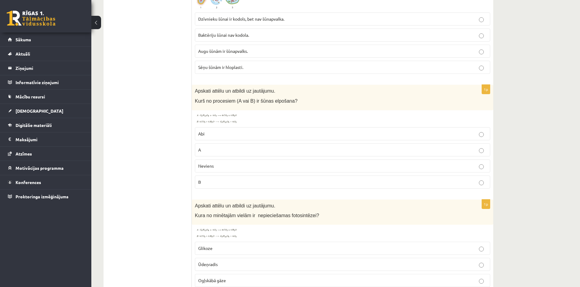
click at [215, 150] on p "A" at bounding box center [342, 150] width 288 height 6
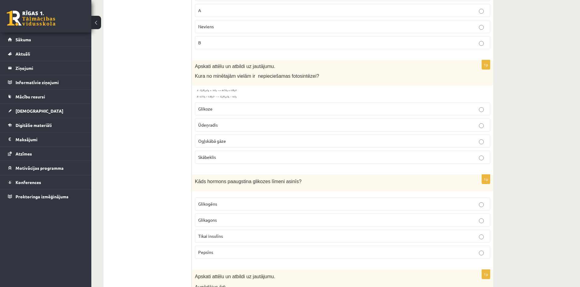
scroll to position [1689, 0]
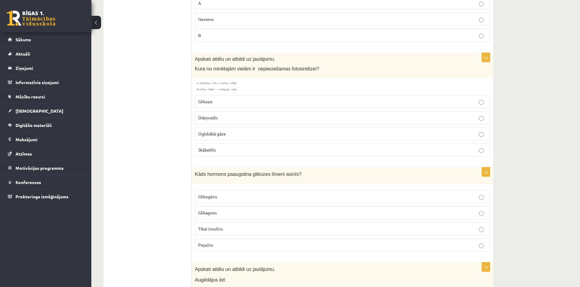
click at [219, 82] on img at bounding box center [218, 86] width 46 height 11
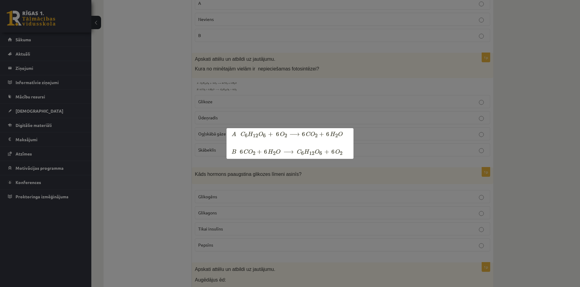
click at [173, 124] on div at bounding box center [290, 143] width 580 height 287
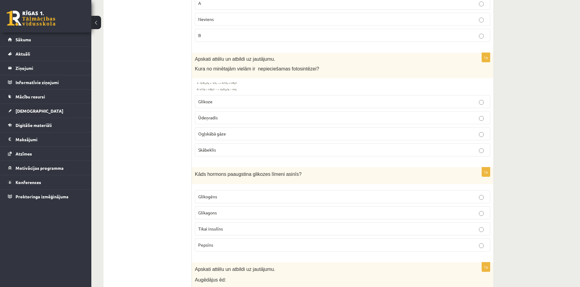
click at [205, 150] on span "Skābeklis" at bounding box center [207, 149] width 18 height 5
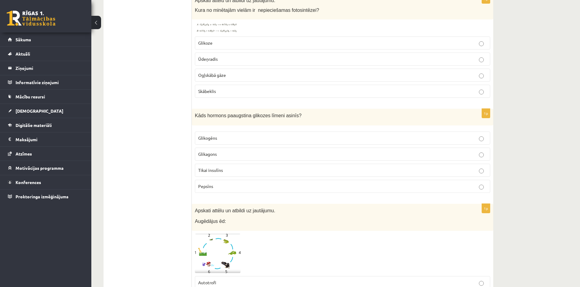
scroll to position [1781, 0]
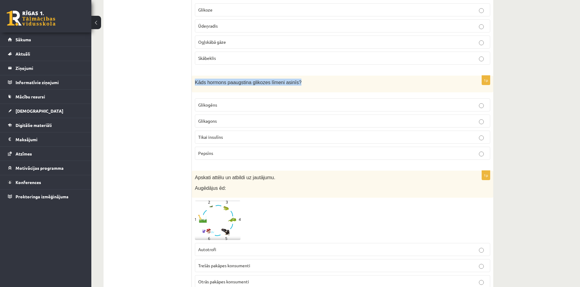
drag, startPoint x: 195, startPoint y: 83, endPoint x: 294, endPoint y: 85, distance: 98.3
click at [294, 85] on p "Kāds hormons paaugstina glikozes līmeni asinīs?" at bounding box center [327, 82] width 265 height 7
click at [215, 123] on span "Glikagons" at bounding box center [207, 120] width 19 height 5
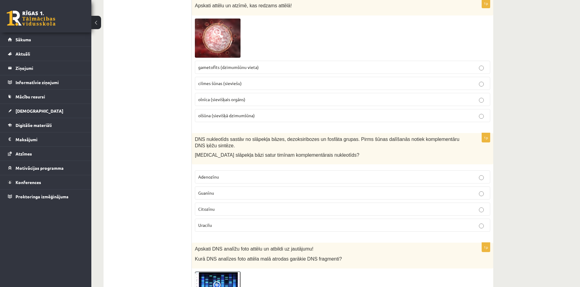
scroll to position [2585, 0]
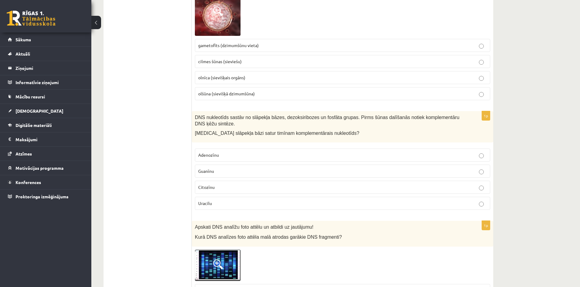
click at [476, 165] on label "Guanīnu" at bounding box center [342, 171] width 295 height 13
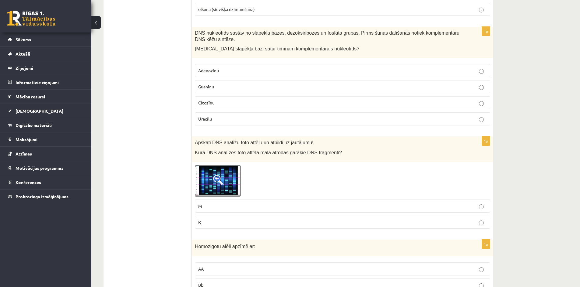
scroll to position [2702, 0]
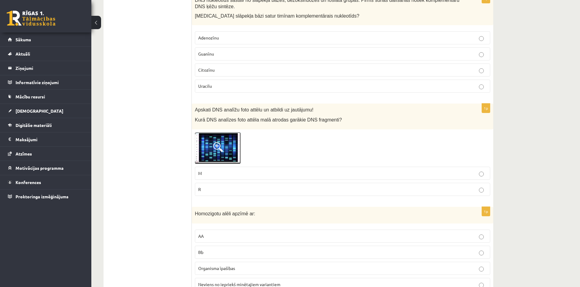
click at [214, 142] on span at bounding box center [218, 147] width 10 height 10
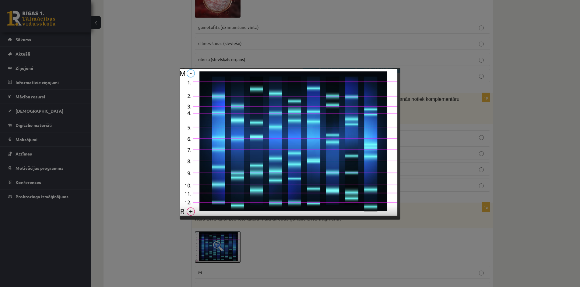
scroll to position [2618, 0]
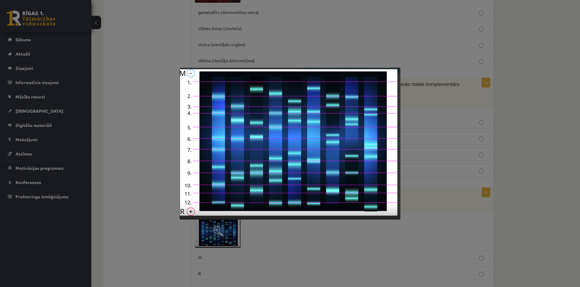
click at [323, 225] on div at bounding box center [290, 143] width 580 height 287
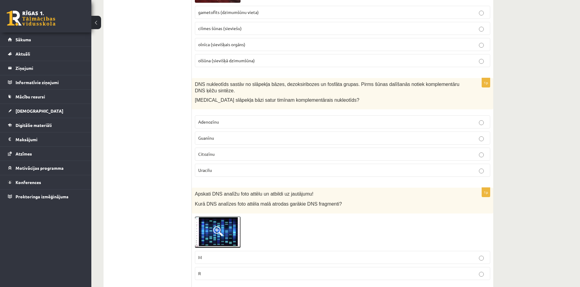
click at [312, 271] on p "R" at bounding box center [342, 274] width 288 height 6
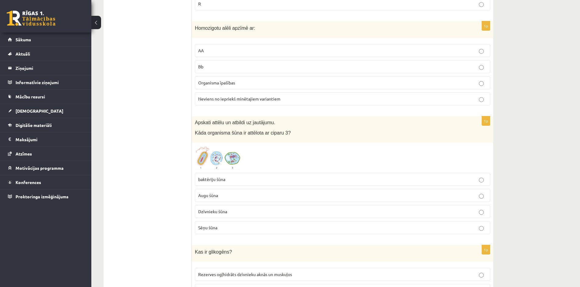
scroll to position [2884, 0]
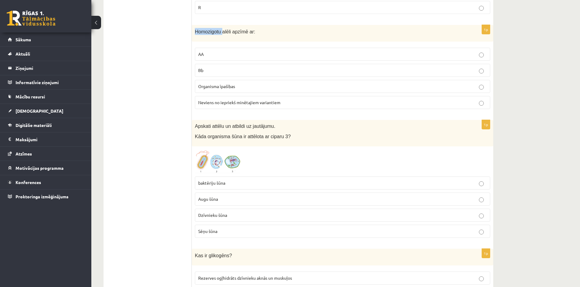
drag, startPoint x: 193, startPoint y: 25, endPoint x: 219, endPoint y: 30, distance: 26.4
click at [219, 30] on div "Homozigotu alēli apzīmē ar:" at bounding box center [342, 33] width 301 height 17
click at [271, 28] on p "Homozigotu alēli apzīmē ar:" at bounding box center [327, 31] width 265 height 7
drag, startPoint x: 271, startPoint y: 22, endPoint x: 202, endPoint y: 21, distance: 69.4
click at [202, 25] on div "Homozigotu alēli apzīmē ar:" at bounding box center [342, 33] width 301 height 17
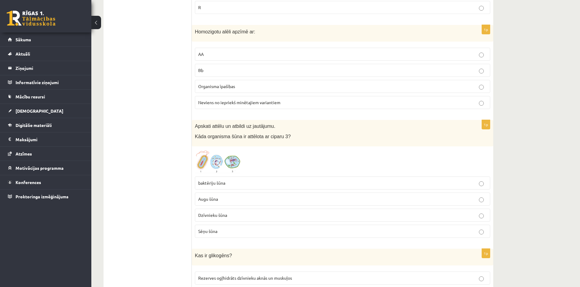
click at [214, 45] on fieldset "AA Bb Organisma īpašības Neviens no iepriekš minētajiem variantiem" at bounding box center [342, 78] width 295 height 66
click at [243, 51] on p "AA" at bounding box center [342, 54] width 288 height 6
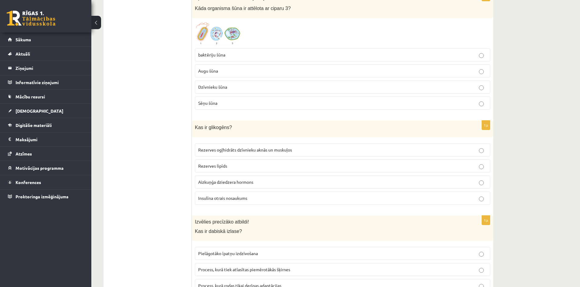
scroll to position [3051, 0]
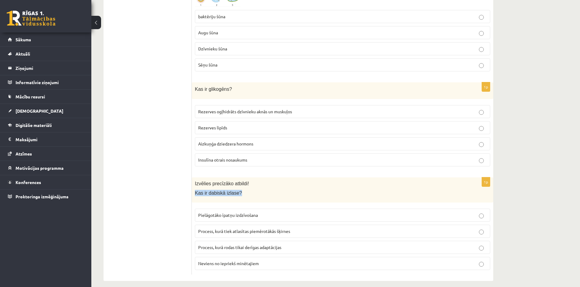
drag, startPoint x: 193, startPoint y: 189, endPoint x: 238, endPoint y: 189, distance: 45.0
click at [238, 189] on div "Izvēlies precīzāko atbildi! Kas ir dabiskā izlase?" at bounding box center [342, 190] width 301 height 25
click at [260, 214] on label "Pielāgotāko īpatņu izdzīvošana" at bounding box center [342, 215] width 295 height 13
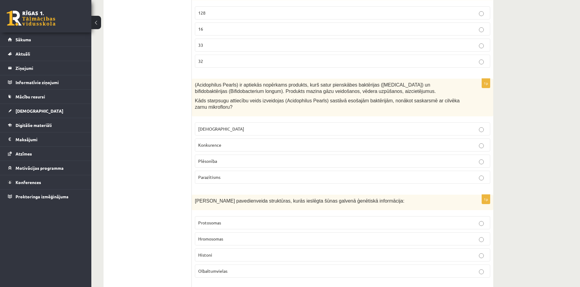
scroll to position [2133, 0]
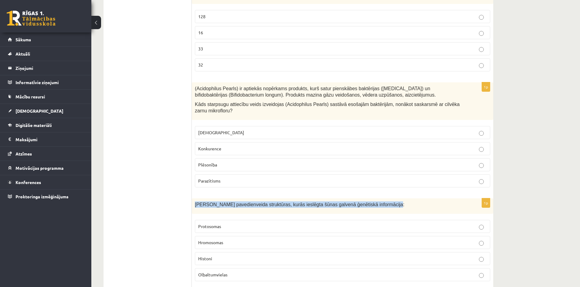
drag, startPoint x: 195, startPoint y: 200, endPoint x: 374, endPoint y: 201, distance: 179.8
click at [374, 202] on p "[PERSON_NAME] pavedienveida struktūras, kurās ieslēgta šūnas galvenā ģenētiskā …" at bounding box center [327, 205] width 265 height 6
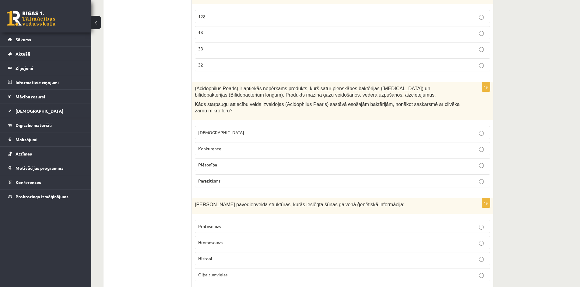
drag, startPoint x: 374, startPoint y: 201, endPoint x: 291, endPoint y: 232, distance: 88.8
click at [291, 236] on label "Hromosomas" at bounding box center [342, 242] width 295 height 13
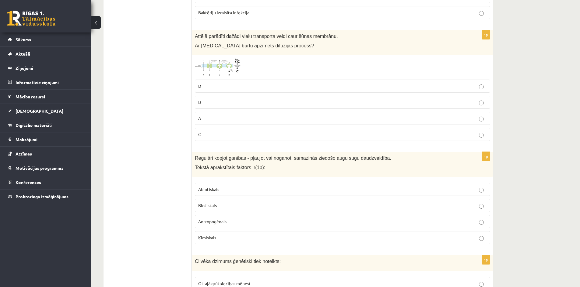
scroll to position [1142, 0]
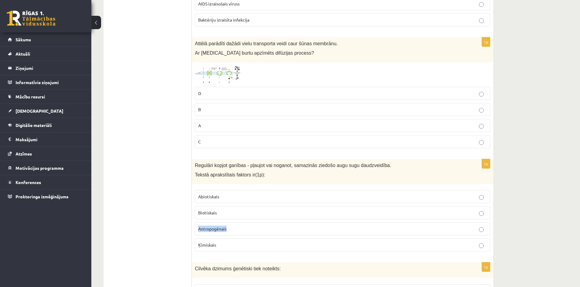
drag, startPoint x: 236, startPoint y: 230, endPoint x: 199, endPoint y: 231, distance: 37.1
click at [199, 231] on p "Antropogēnais" at bounding box center [342, 229] width 288 height 6
click at [263, 228] on p "Antropogēnais" at bounding box center [342, 229] width 288 height 6
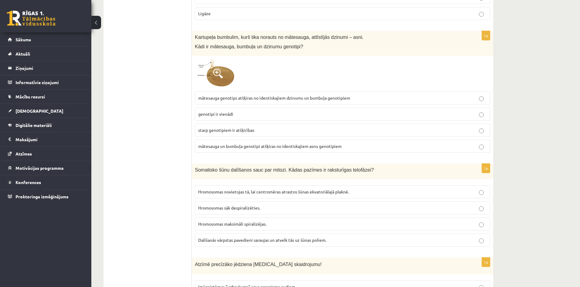
scroll to position [834, 0]
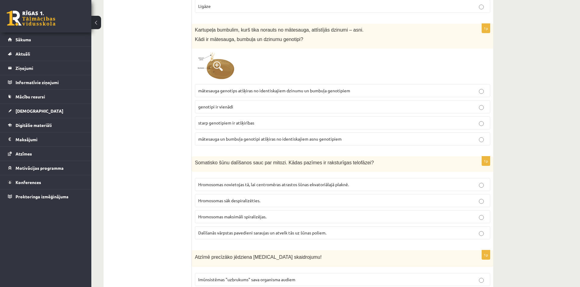
click at [221, 67] on span at bounding box center [218, 66] width 10 height 10
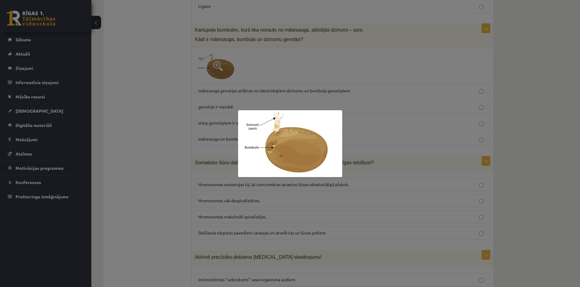
click at [178, 132] on div at bounding box center [290, 143] width 580 height 287
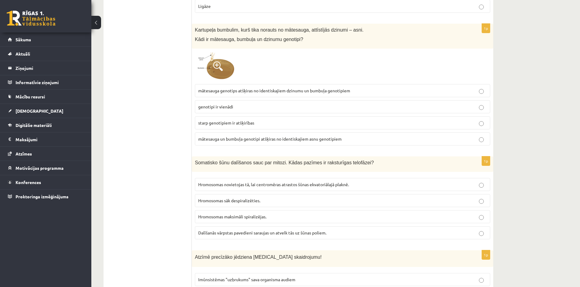
click at [219, 81] on img at bounding box center [218, 66] width 46 height 29
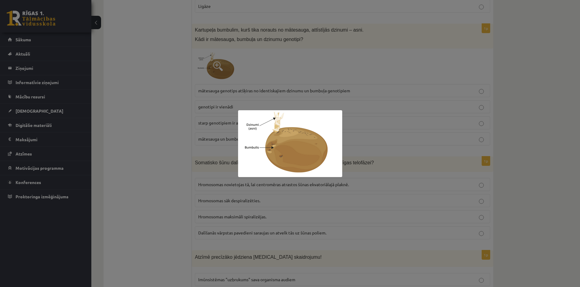
click at [266, 71] on div at bounding box center [290, 143] width 580 height 287
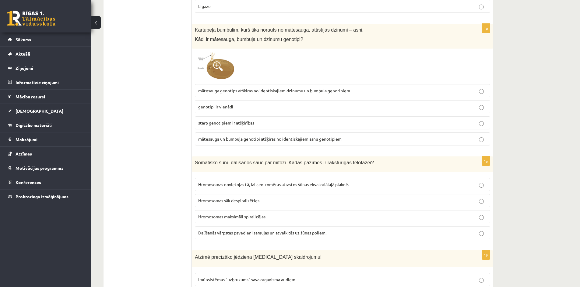
click at [227, 72] on img at bounding box center [218, 66] width 46 height 29
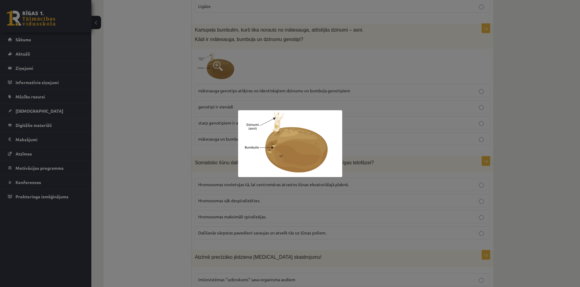
click at [250, 75] on div at bounding box center [290, 143] width 580 height 287
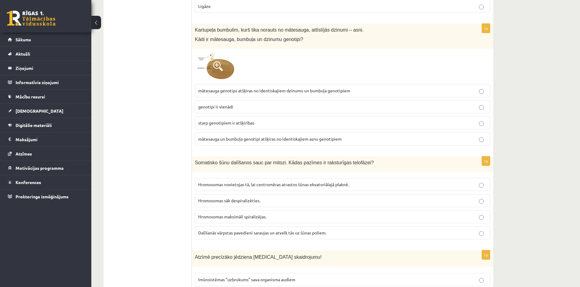
click at [301, 142] on p "mātesauga un bumbuļa genotipi atšķiras no identiskajiem asnu genotipiem" at bounding box center [342, 139] width 288 height 6
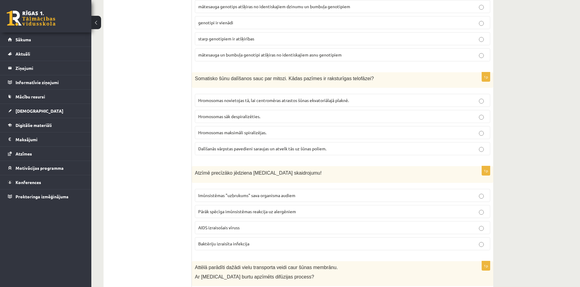
scroll to position [922, 0]
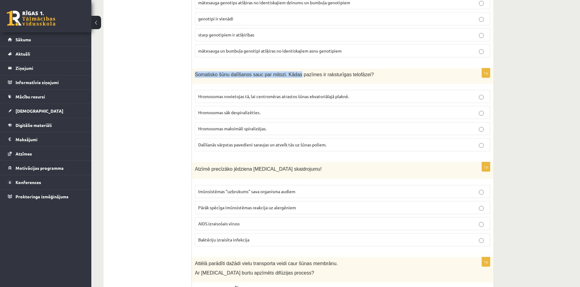
drag, startPoint x: 193, startPoint y: 75, endPoint x: 289, endPoint y: 68, distance: 96.4
click at [280, 74] on span "Somatisko šūnu dalīšanos sauc par mitozi. Kādas pazīmes ir raksturīgas telofāze…" at bounding box center [284, 74] width 179 height 5
drag, startPoint x: 286, startPoint y: 75, endPoint x: 353, endPoint y: 75, distance: 67.2
click at [353, 75] on span "Somatisko šūnu dalīšanos sauc par mitozi. Kādas pazīmes ir raksturīgas telofāze…" at bounding box center [284, 74] width 179 height 5
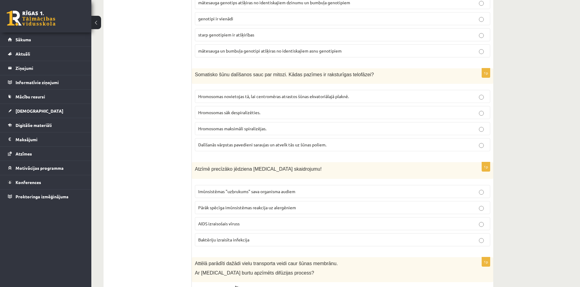
click at [239, 98] on span "Hromosomas novietojas tā, lai centromēras atrastos šūnas ekvatoriālajā plaknē." at bounding box center [273, 96] width 151 height 5
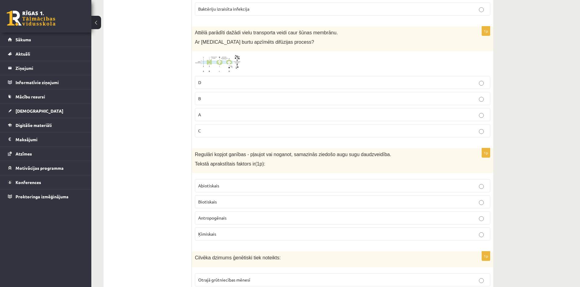
scroll to position [1168, 0]
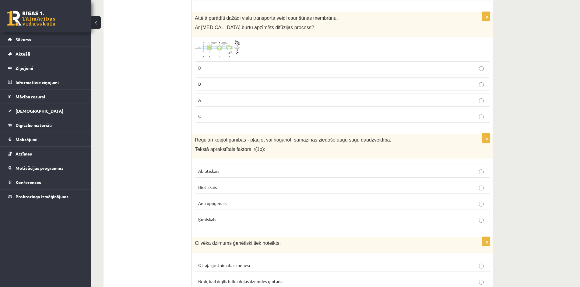
click at [216, 47] on img at bounding box center [218, 49] width 46 height 19
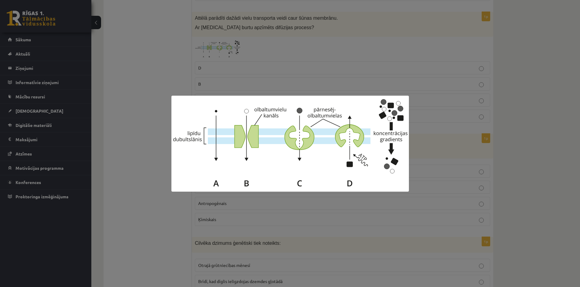
click at [147, 163] on div at bounding box center [290, 143] width 580 height 287
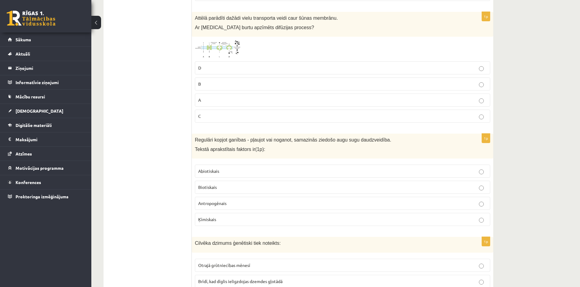
click at [224, 115] on p "C" at bounding box center [342, 116] width 288 height 6
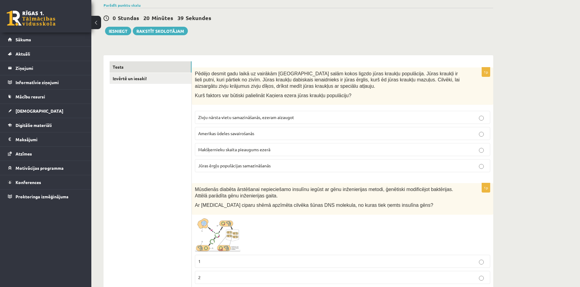
scroll to position [0, 0]
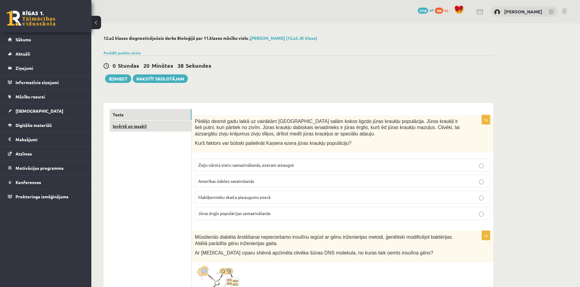
click at [160, 126] on link "Izvērtē un iesaki!" at bounding box center [151, 126] width 82 height 11
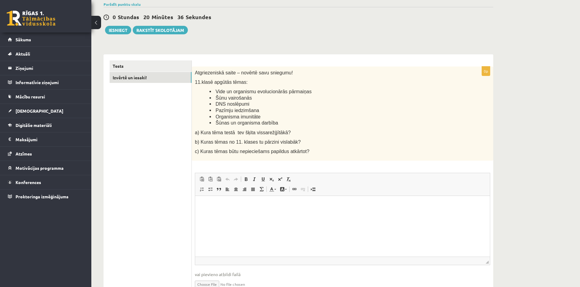
scroll to position [63, 0]
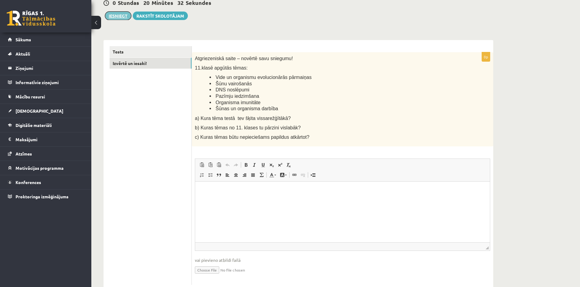
click at [113, 16] on button "Iesniegt" at bounding box center [118, 16] width 26 height 9
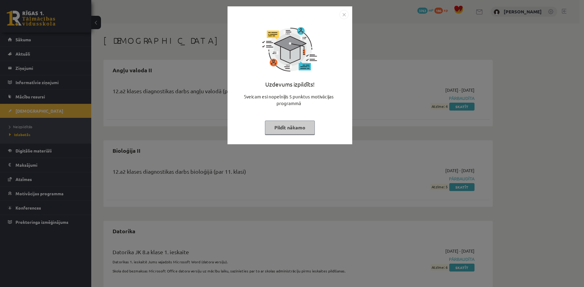
click at [302, 126] on button "Pildīt nākamo" at bounding box center [290, 128] width 50 height 14
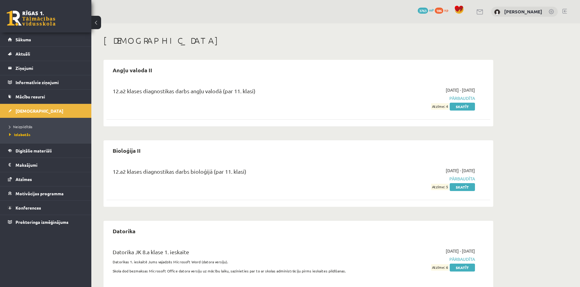
scroll to position [8, 0]
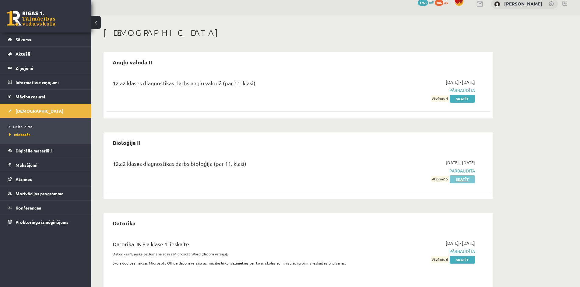
click at [467, 178] on link "Skatīt" at bounding box center [461, 180] width 25 height 8
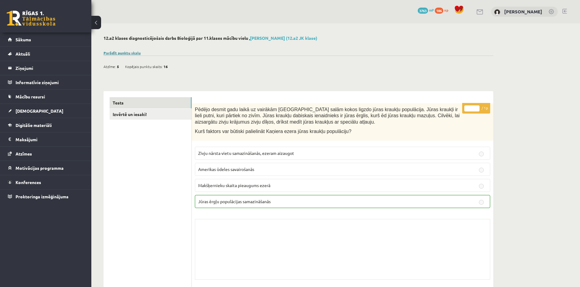
click at [129, 51] on link "Parādīt punktu skalu" at bounding box center [121, 52] width 37 height 5
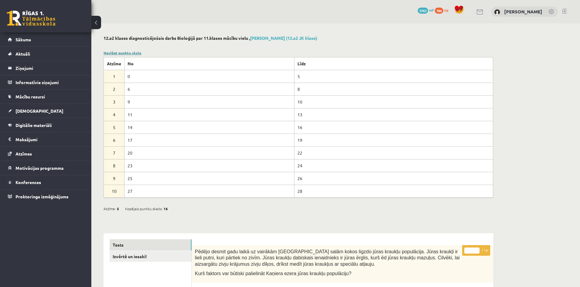
click at [129, 51] on link "Noslēpt punktu skalu" at bounding box center [122, 52] width 38 height 5
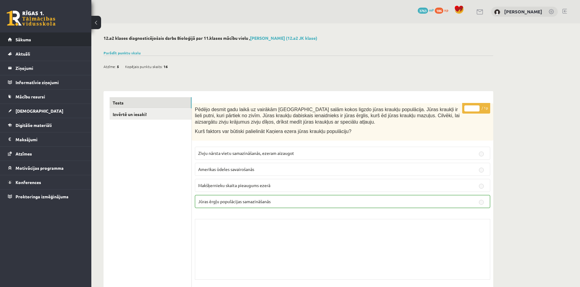
click at [7, 44] on li "Sākums" at bounding box center [45, 40] width 91 height 14
click at [14, 40] on link "Sākums" at bounding box center [46, 40] width 76 height 14
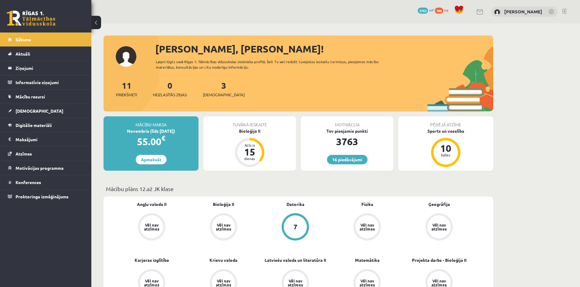
click at [563, 13] on link at bounding box center [564, 11] width 5 height 5
